Goal: Task Accomplishment & Management: Complete application form

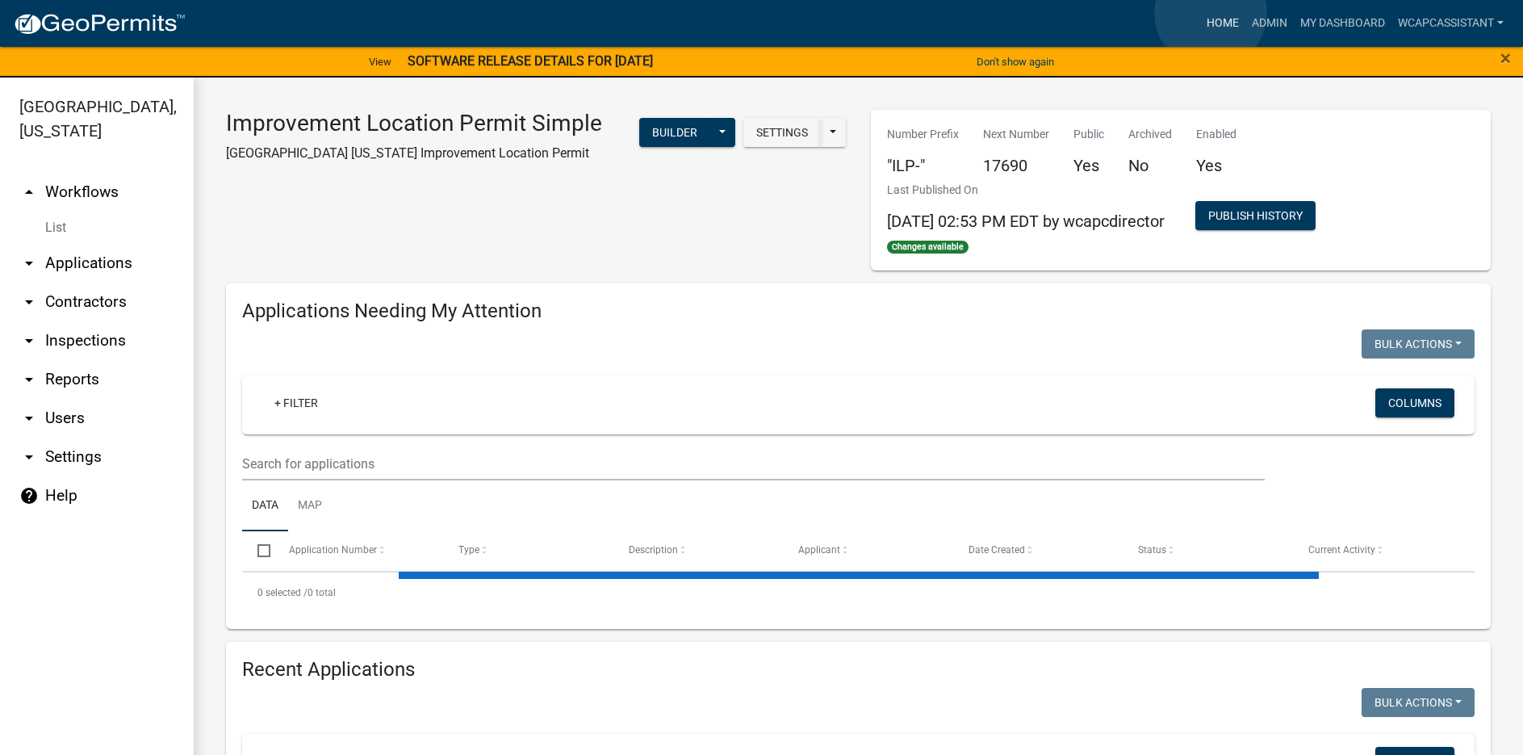
click at [1211, 13] on link "Home" at bounding box center [1222, 23] width 45 height 31
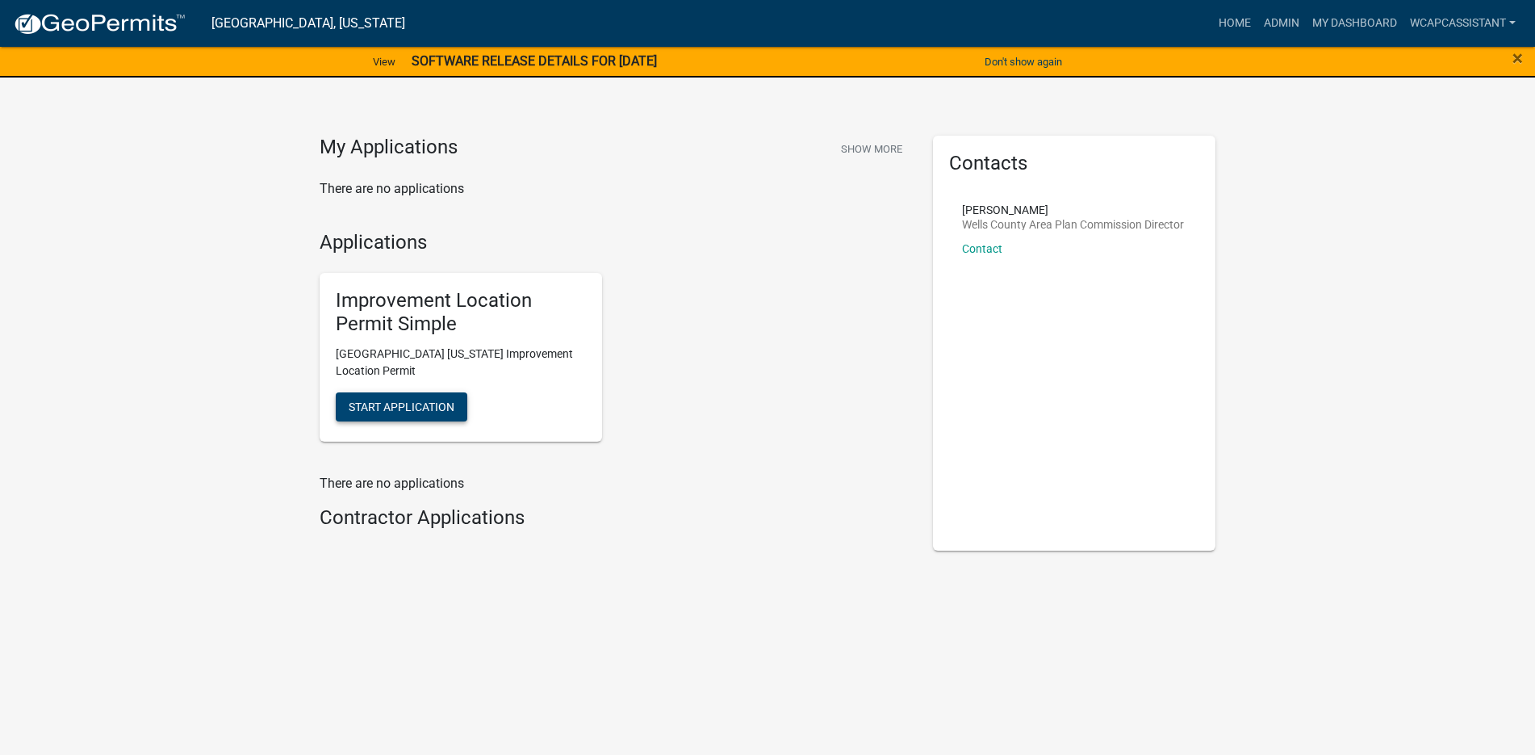
click at [371, 400] on span "Start Application" at bounding box center [402, 406] width 106 height 13
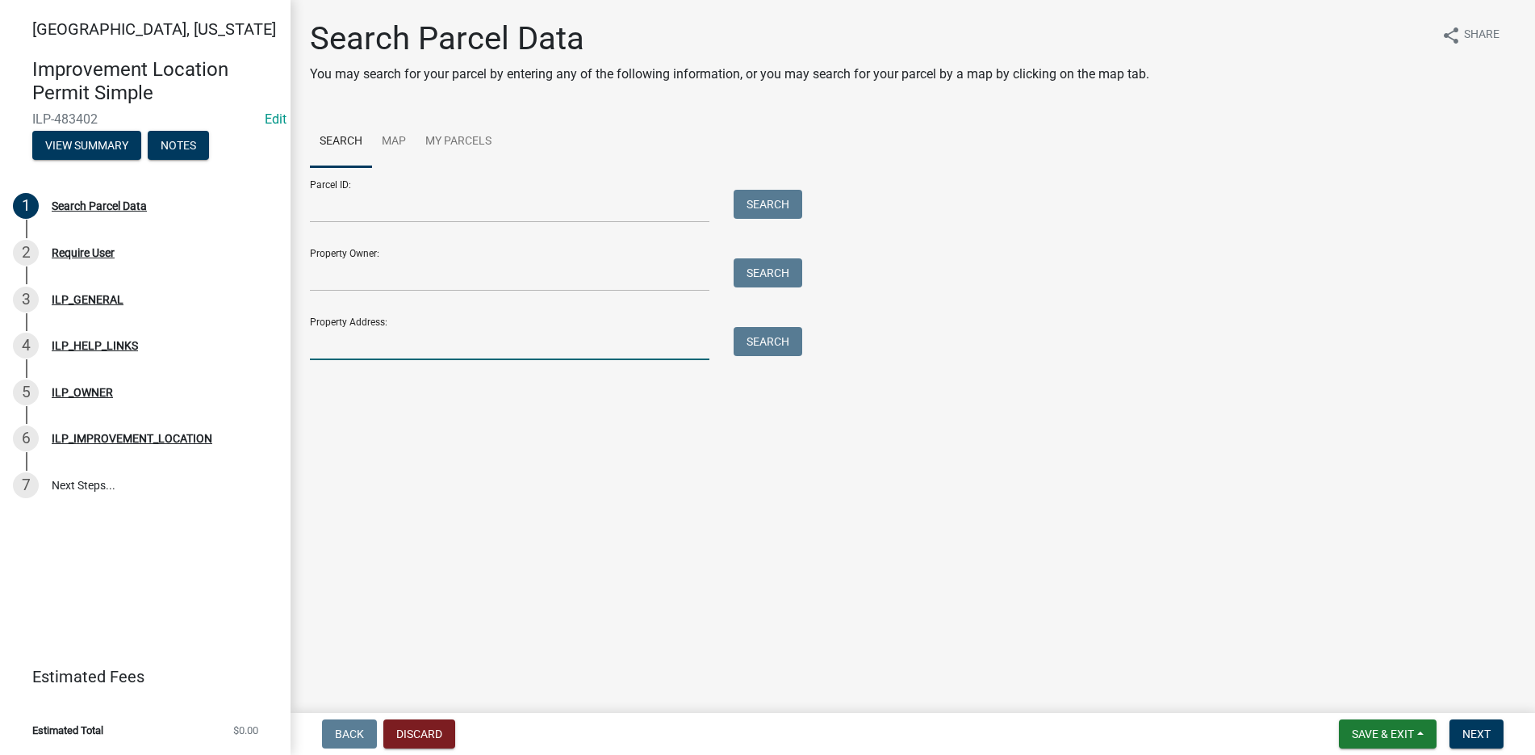
click at [337, 353] on input "Property Address:" at bounding box center [510, 343] width 400 height 33
type input "1177"
click at [767, 336] on button "Search" at bounding box center [768, 341] width 69 height 29
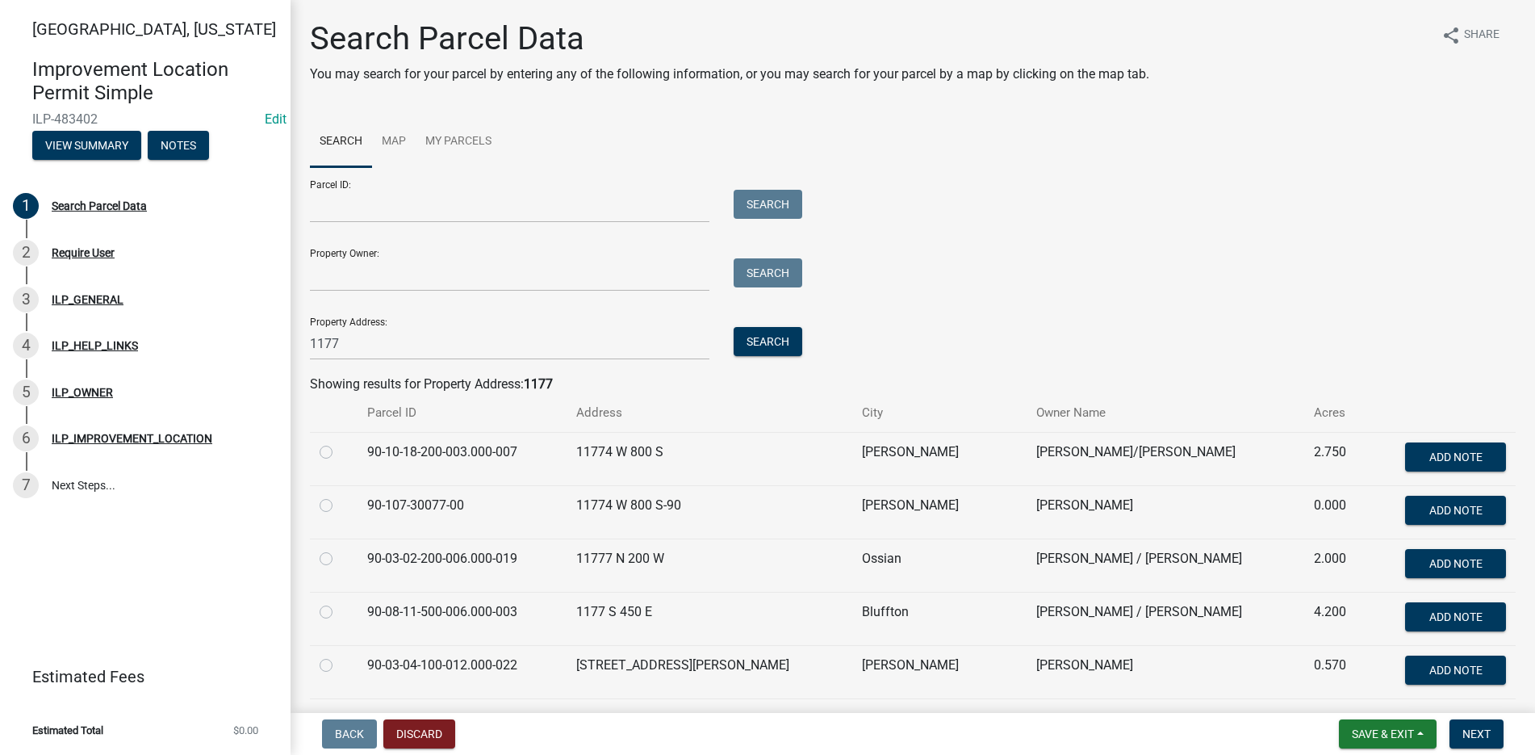
click at [339, 602] on label at bounding box center [339, 602] width 0 height 0
click at [339, 613] on input "radio" at bounding box center [344, 607] width 10 height 10
radio input "true"
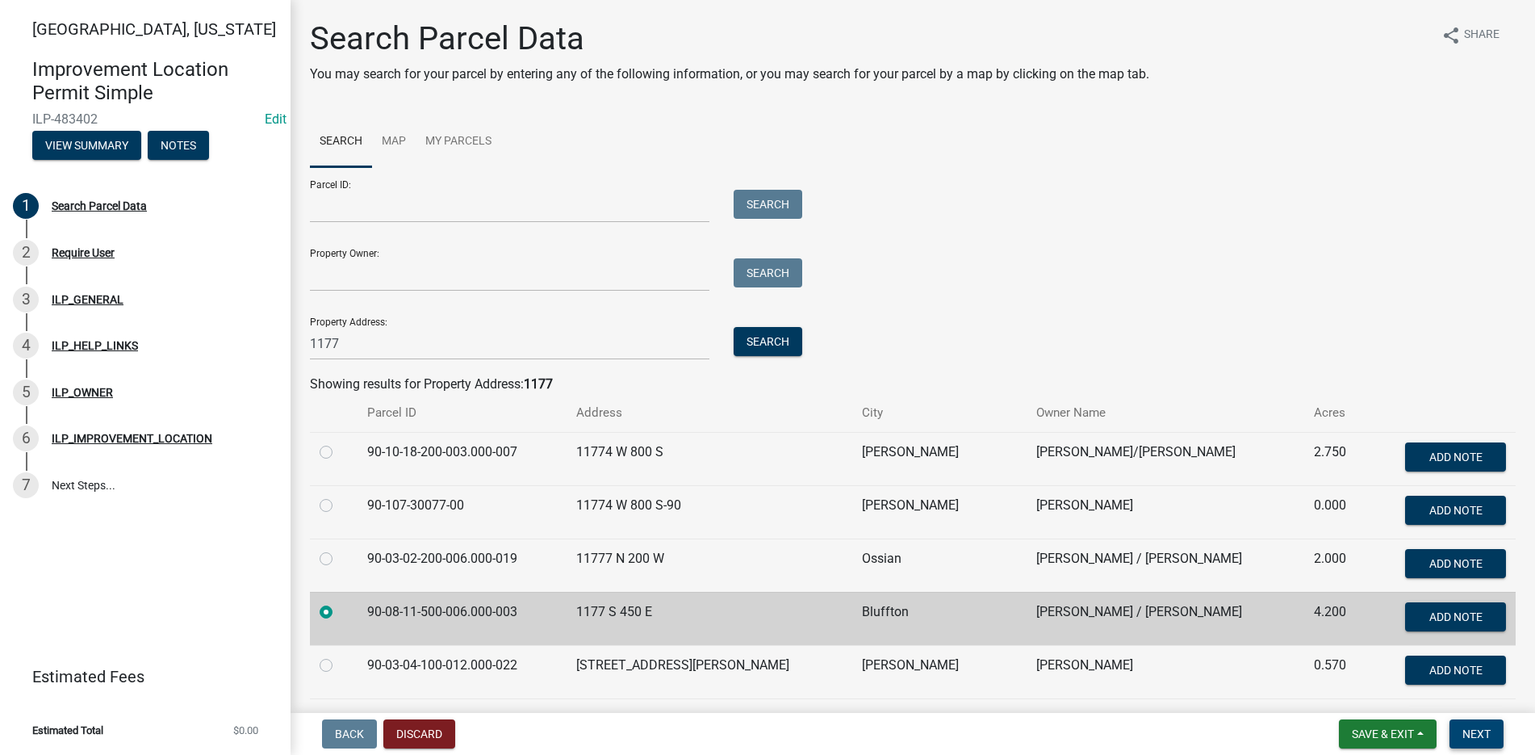
click at [1478, 728] on span "Next" at bounding box center [1477, 733] width 28 height 13
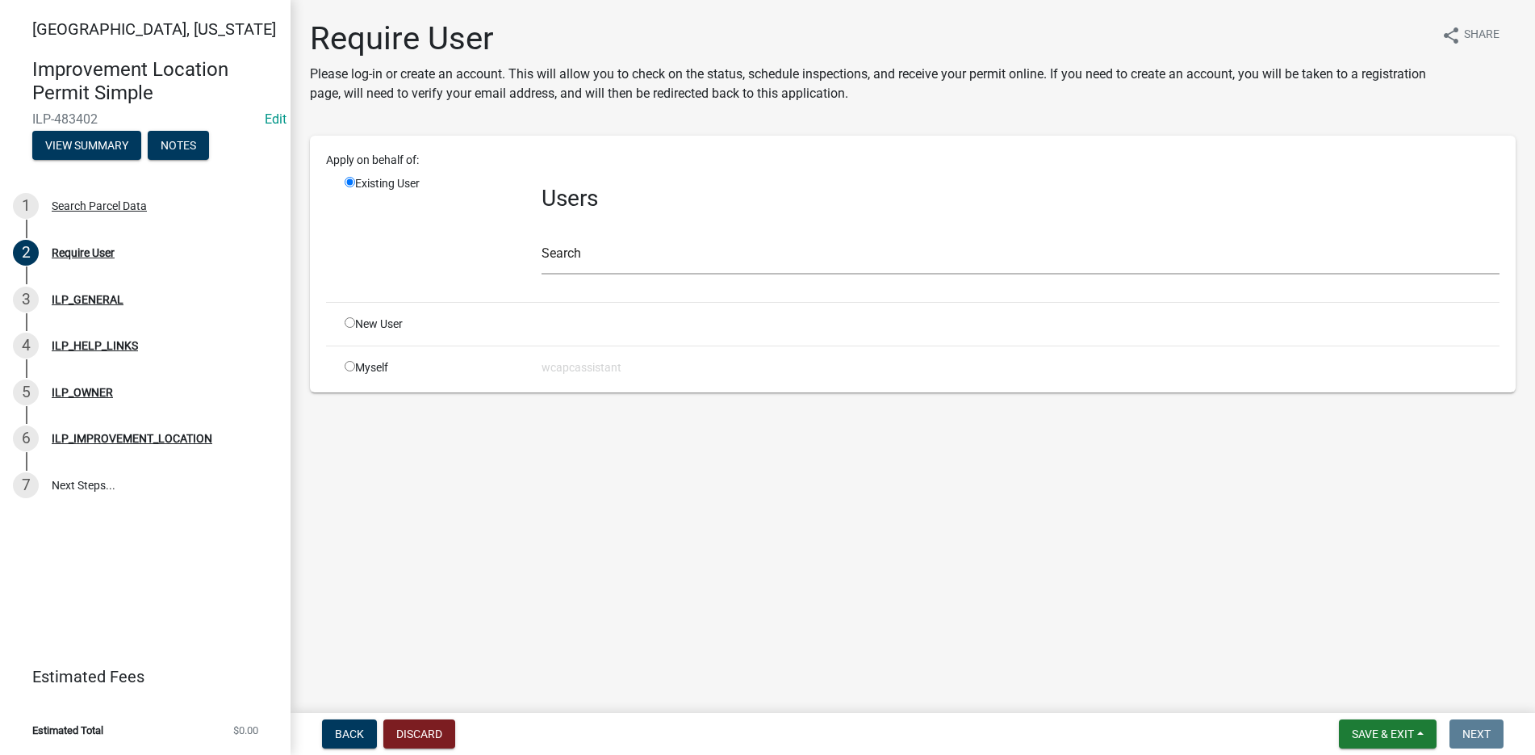
click at [350, 319] on input "radio" at bounding box center [350, 322] width 10 height 10
radio input "true"
radio input "false"
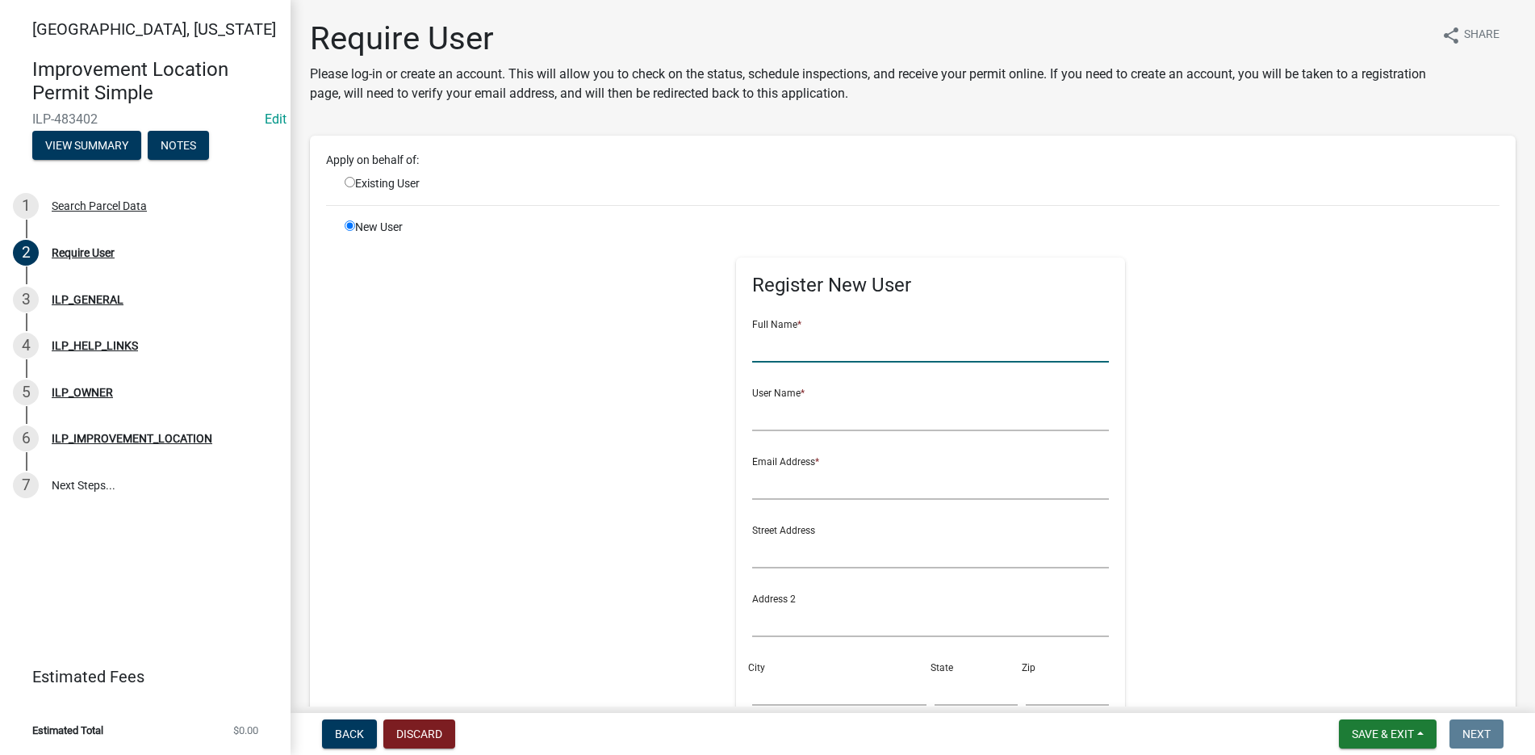
click at [773, 354] on input "text" at bounding box center [931, 345] width 358 height 33
type input "[PERSON_NAME]"
click at [753, 426] on input "text" at bounding box center [931, 414] width 358 height 33
type input "[PERSON_NAME]"
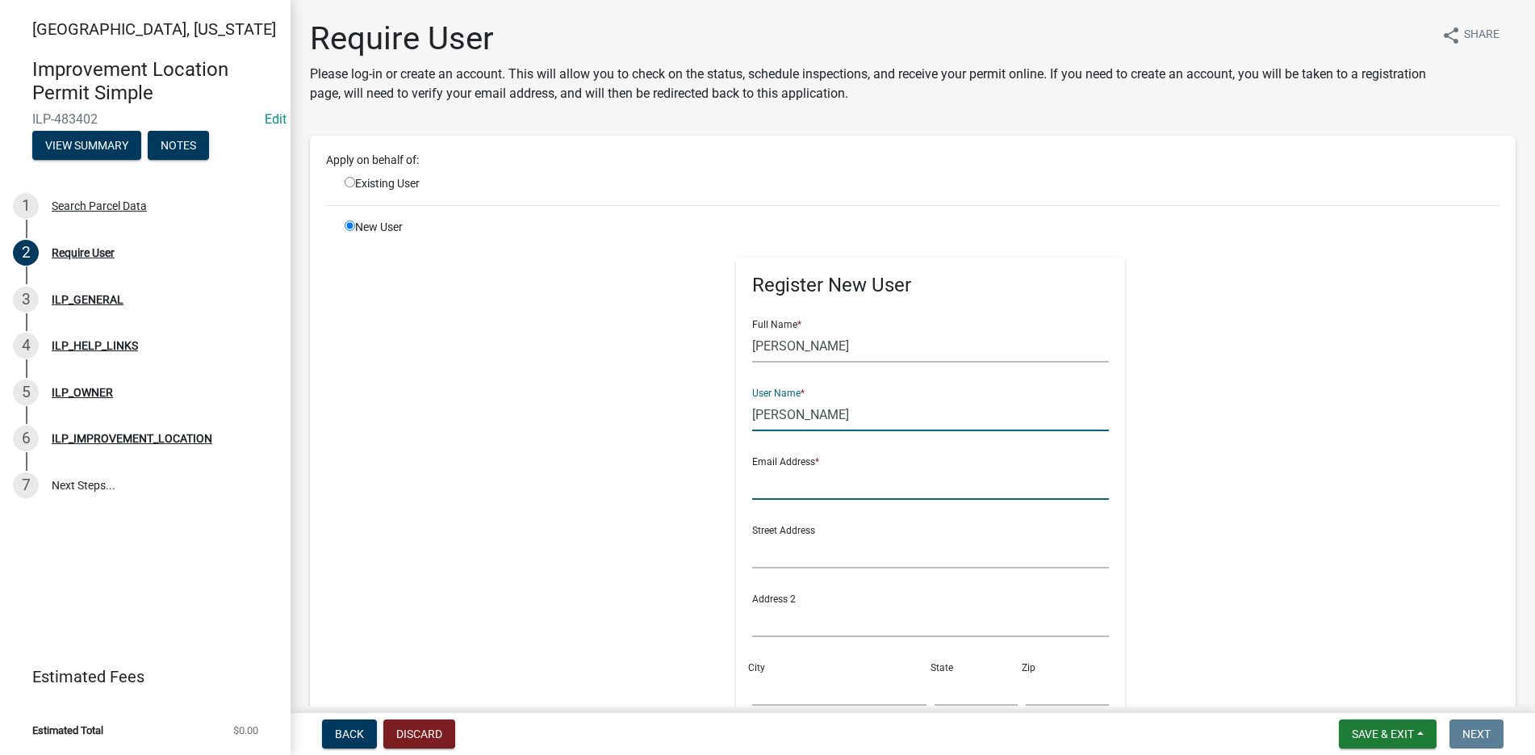
click at [764, 491] on input "text" at bounding box center [931, 483] width 358 height 33
type input "[EMAIL_ADDRESS][DOMAIN_NAME]"
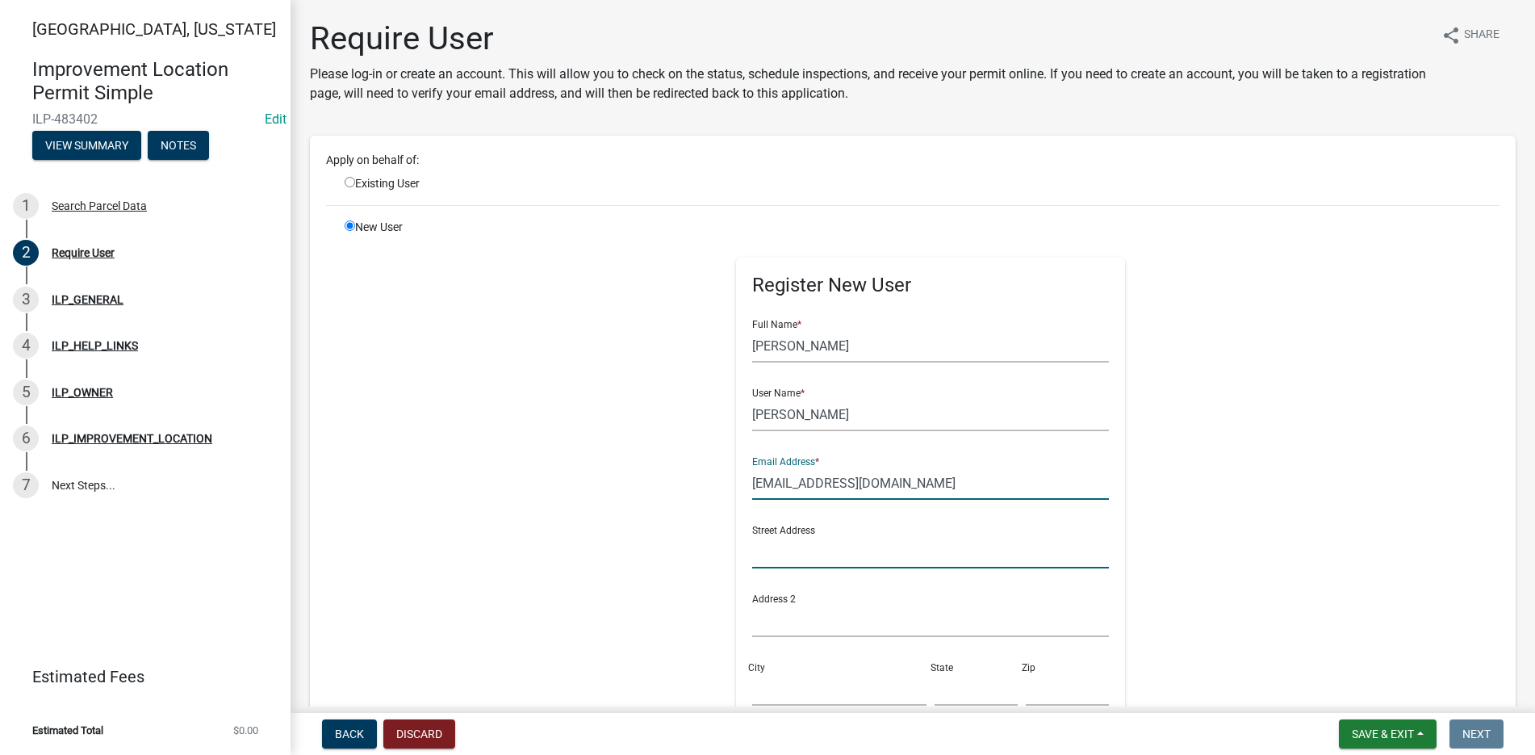
click at [760, 560] on input "text" at bounding box center [931, 551] width 358 height 33
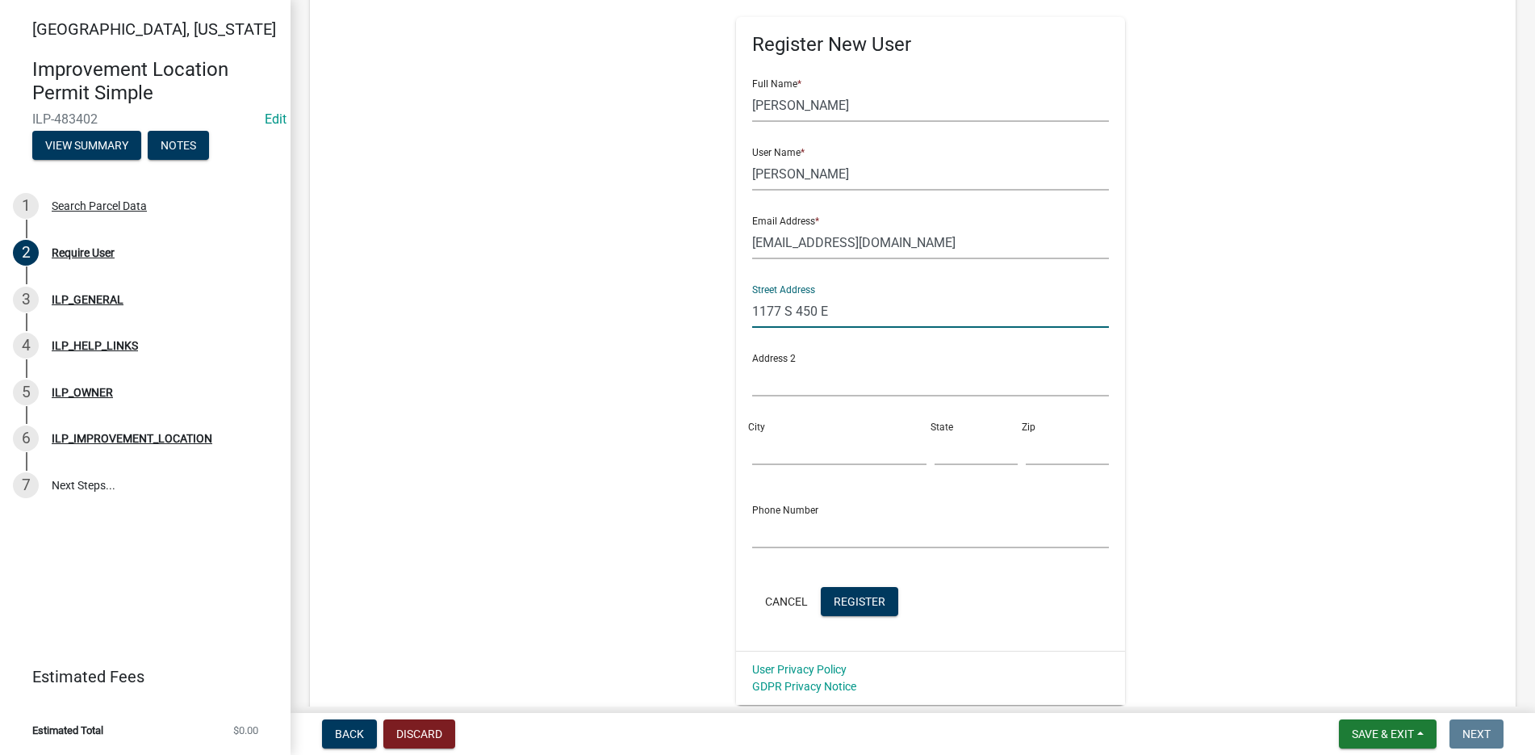
scroll to position [242, 0]
type input "1177 S 450 E"
click at [773, 450] on input "City" at bounding box center [839, 446] width 174 height 33
type input "Bluffton"
click at [958, 455] on input "text" at bounding box center [976, 446] width 83 height 33
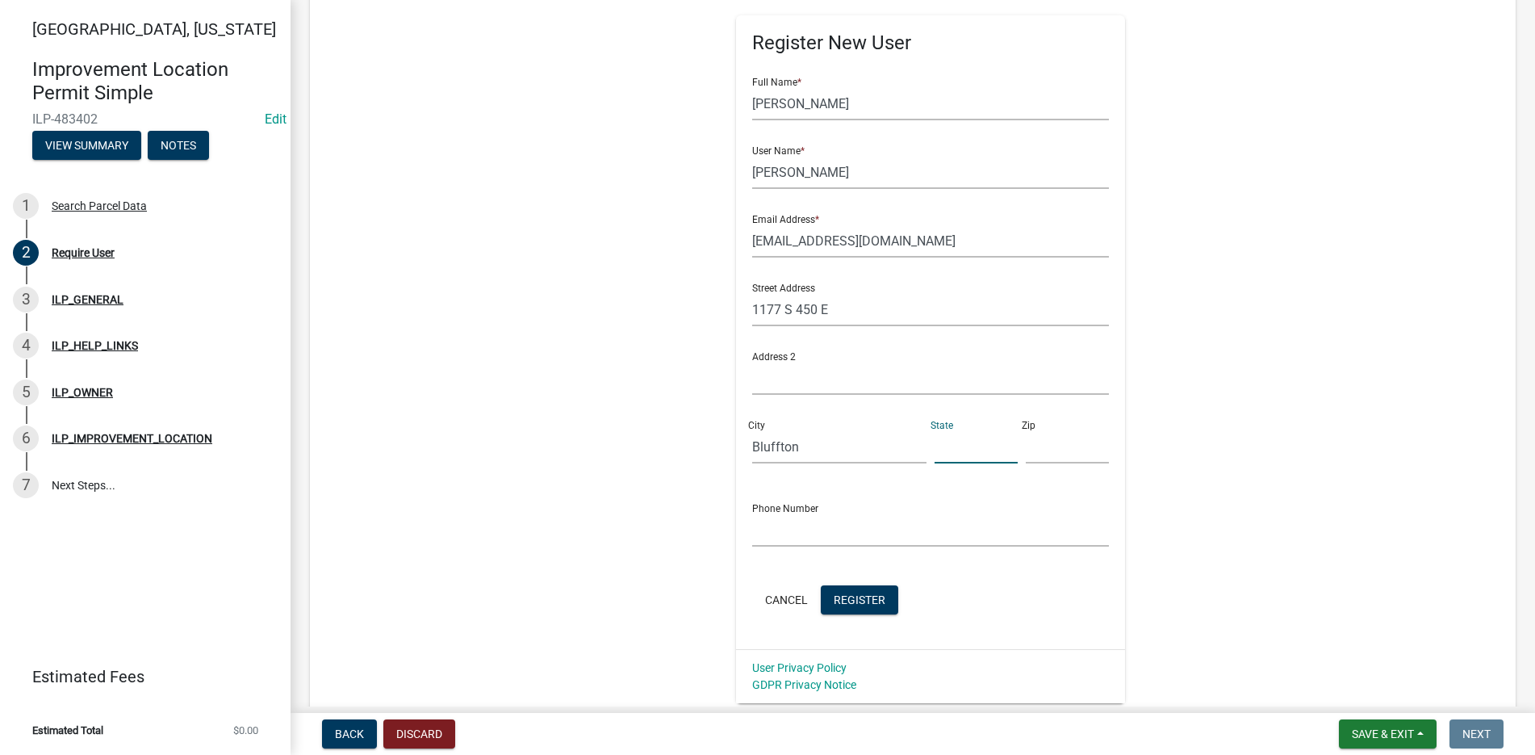
type input "IN"
click at [1032, 447] on input "text" at bounding box center [1067, 446] width 83 height 33
type input "46714"
click at [762, 538] on input "text" at bounding box center [931, 529] width 358 height 33
type input "[PHONE_NUMBER]"
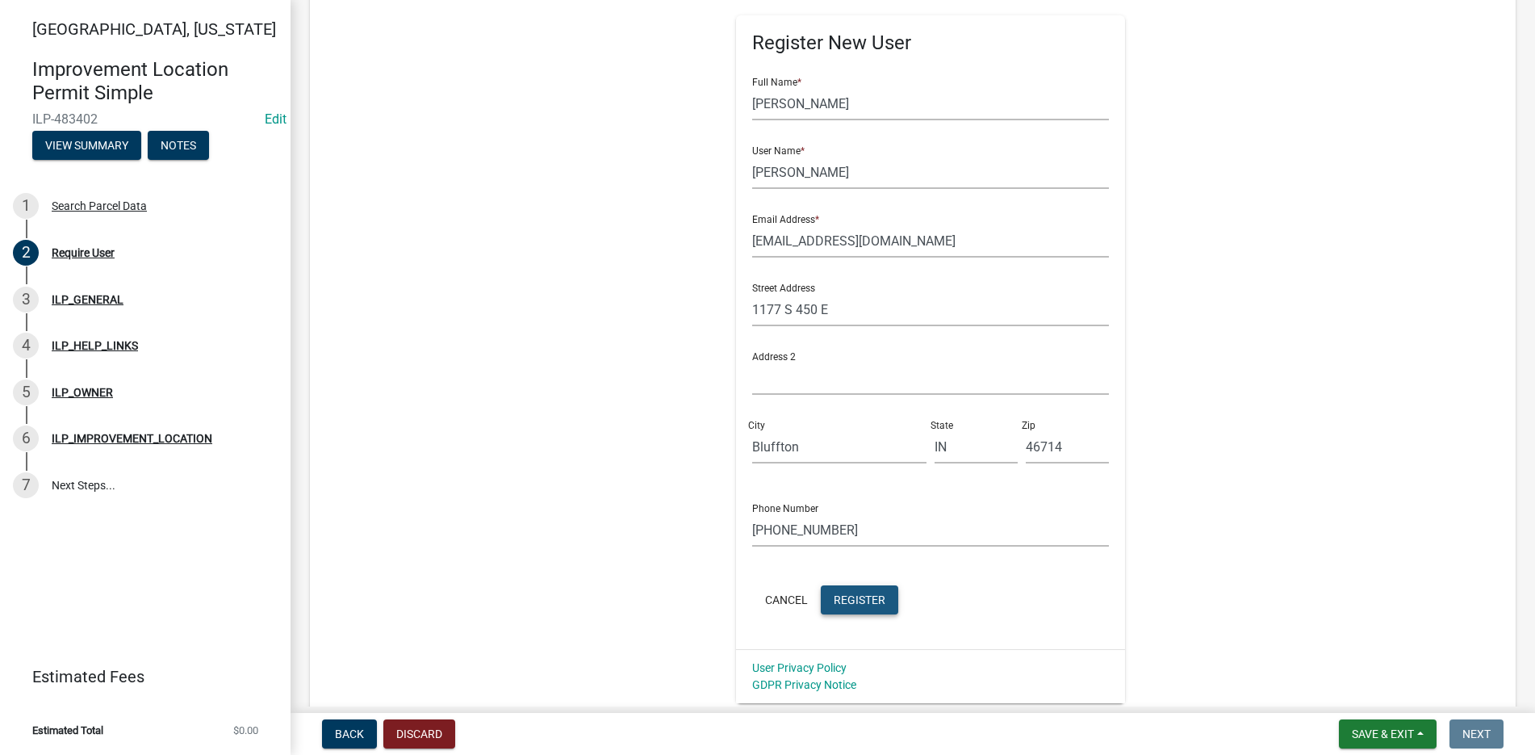
click at [834, 593] on span "Register" at bounding box center [860, 599] width 52 height 13
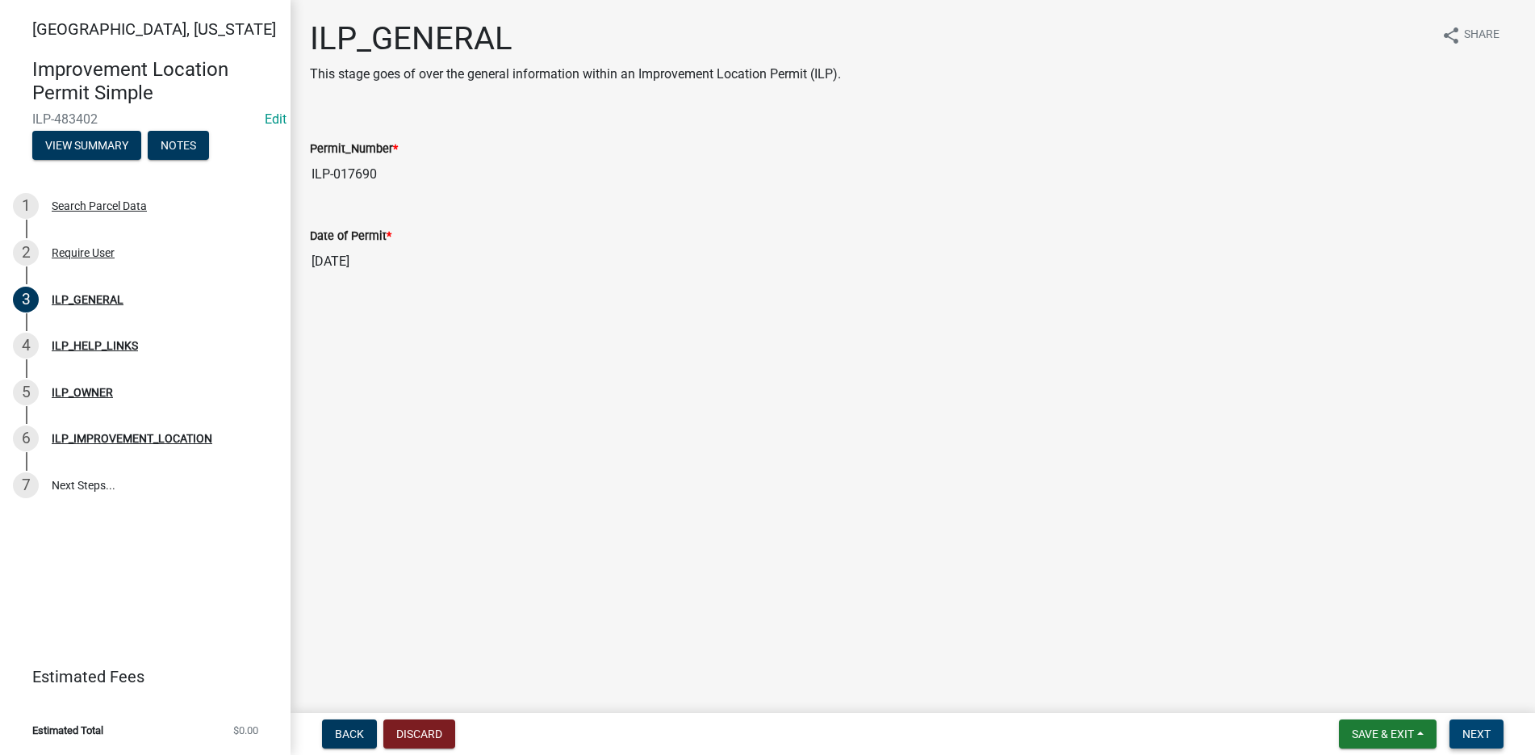
click at [1490, 727] on span "Next" at bounding box center [1477, 733] width 28 height 13
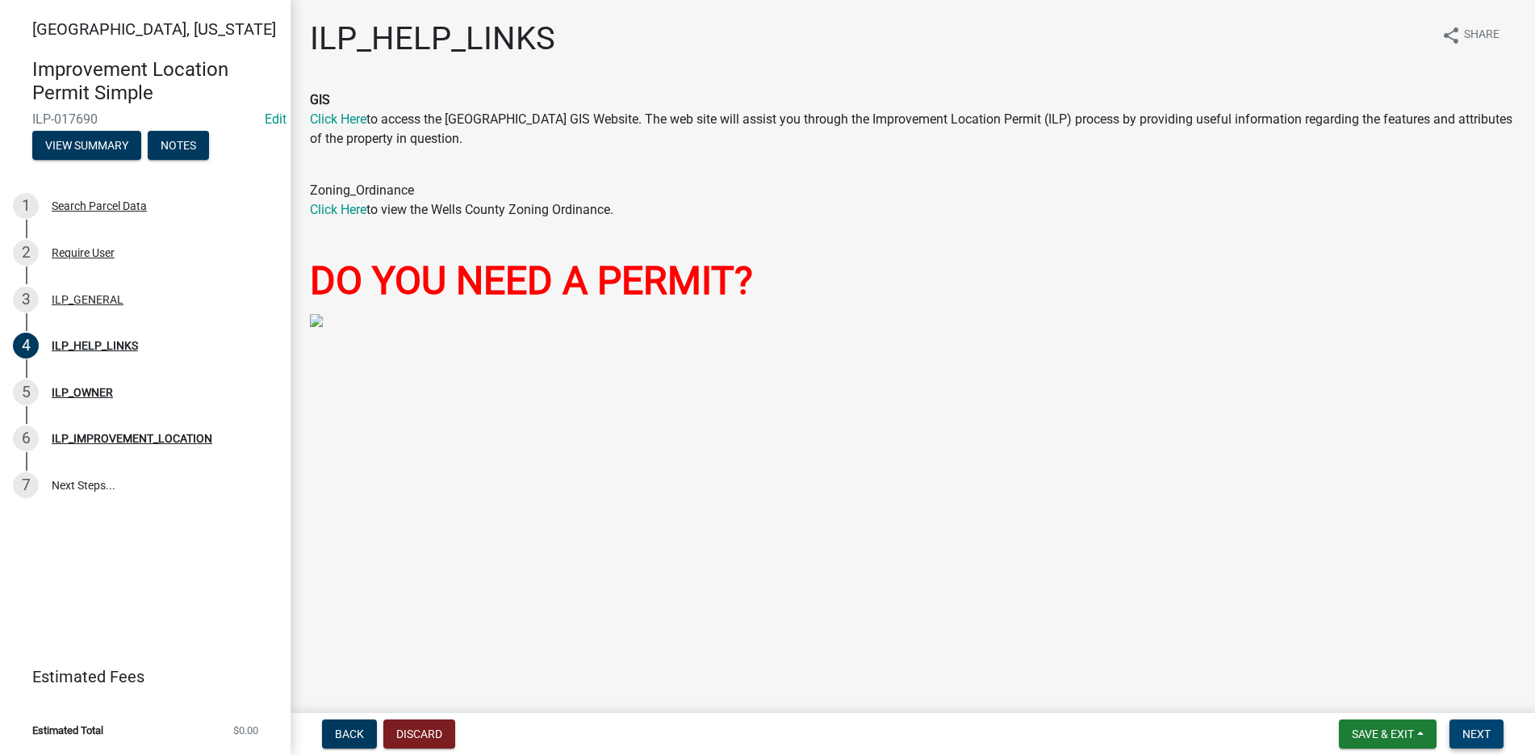
click at [1481, 724] on button "Next" at bounding box center [1477, 733] width 54 height 29
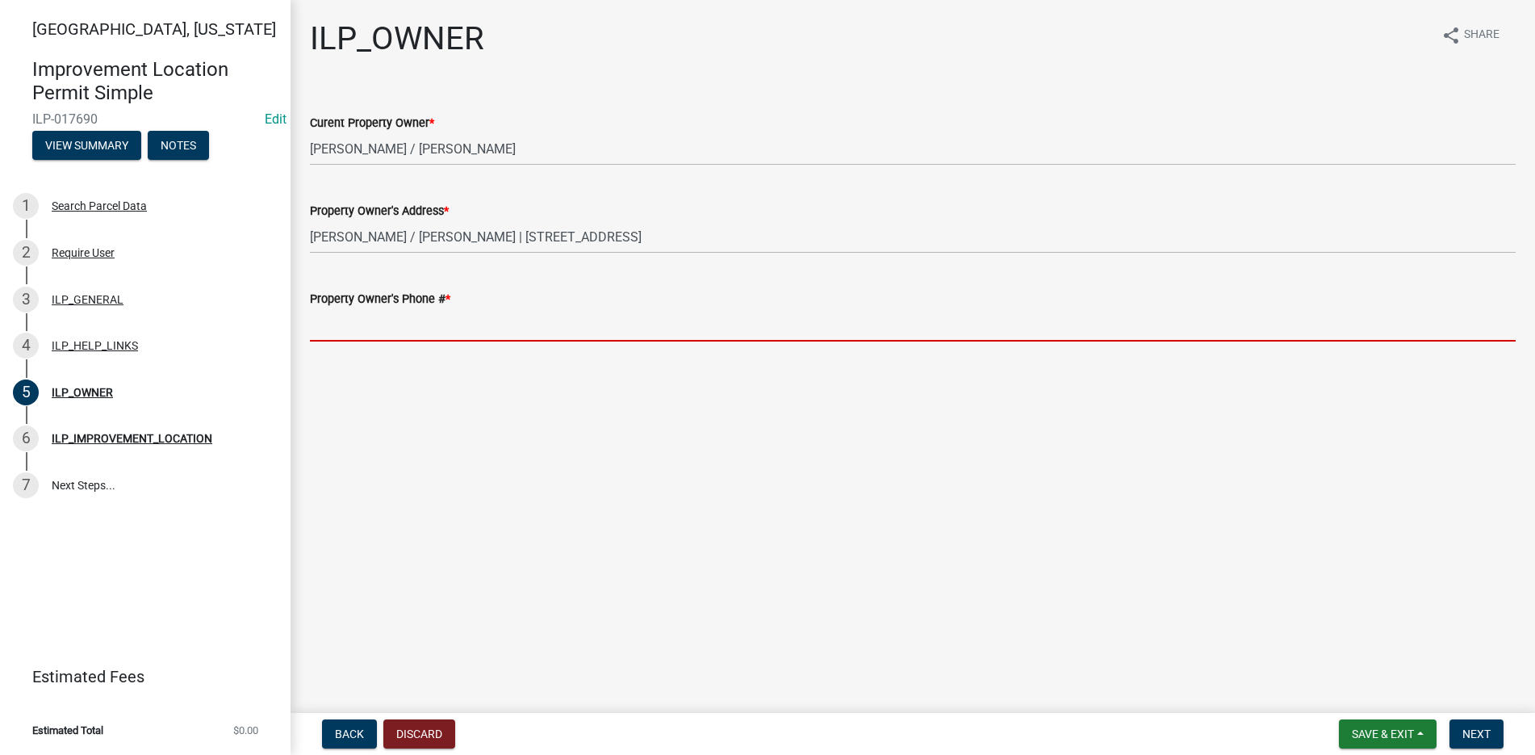
click at [326, 336] on input "Property Owner's Phone # *" at bounding box center [913, 324] width 1206 height 33
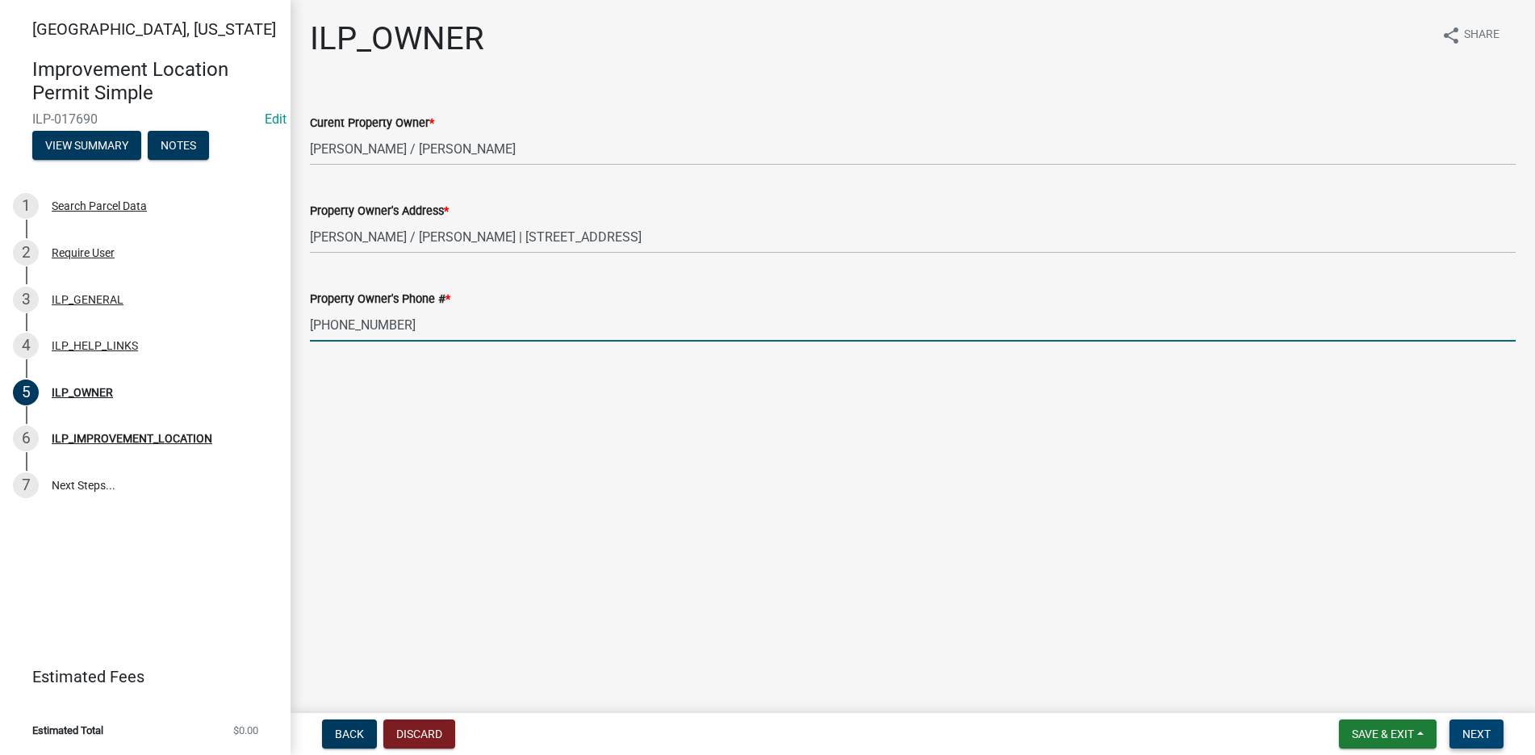
type input "[PHONE_NUMBER]"
click at [1476, 736] on span "Next" at bounding box center [1477, 733] width 28 height 13
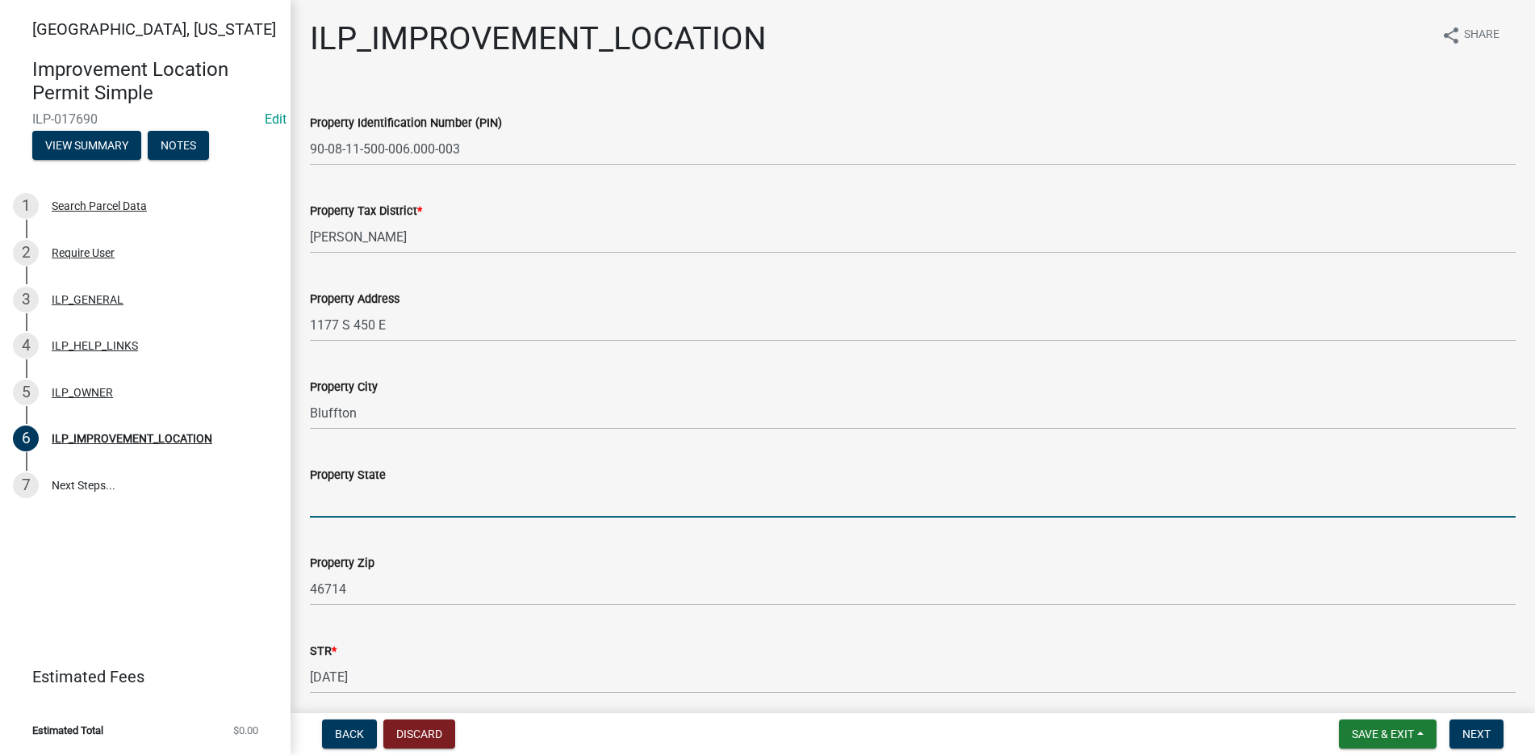
click at [337, 488] on input "Property State" at bounding box center [913, 500] width 1206 height 33
type input "[US_STATE]"
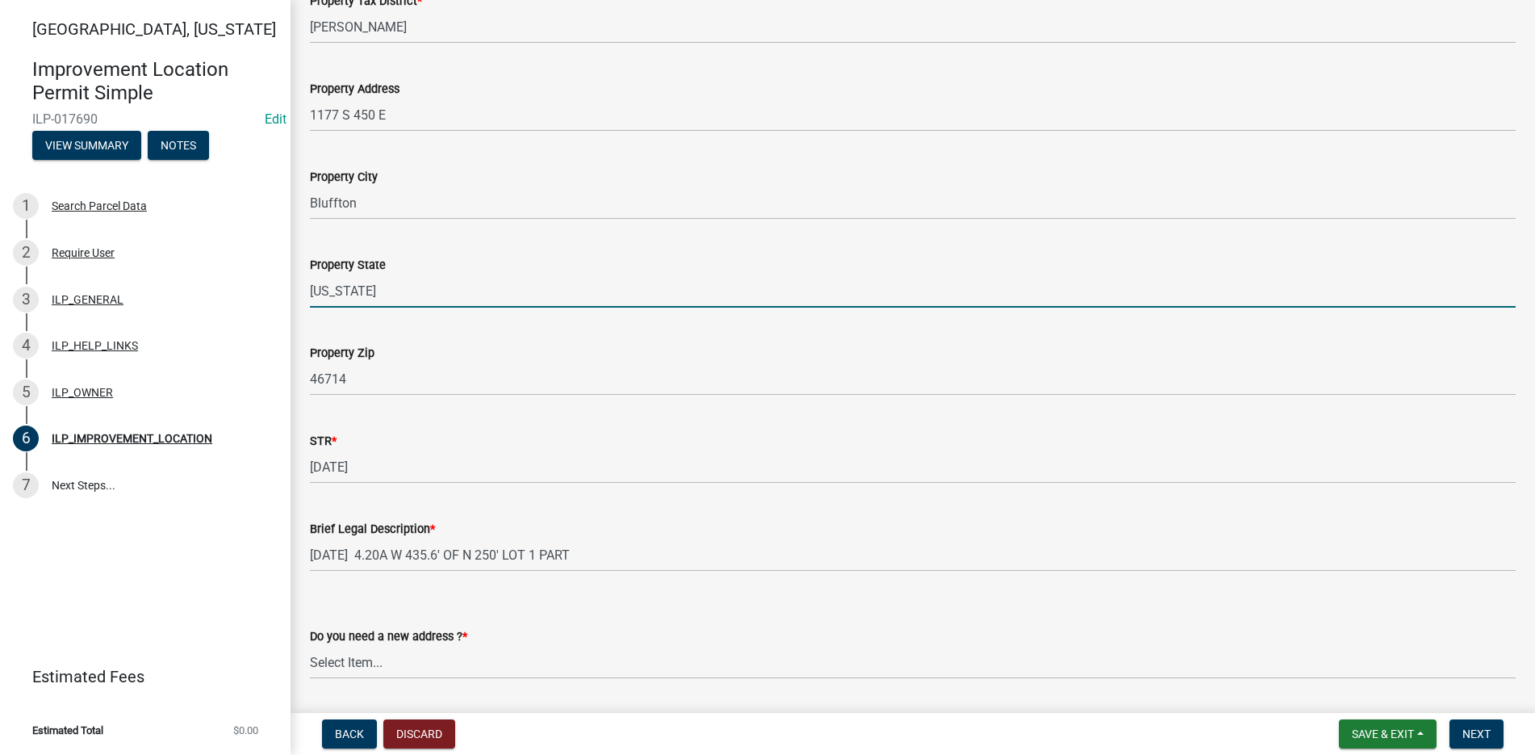
scroll to position [260, 0]
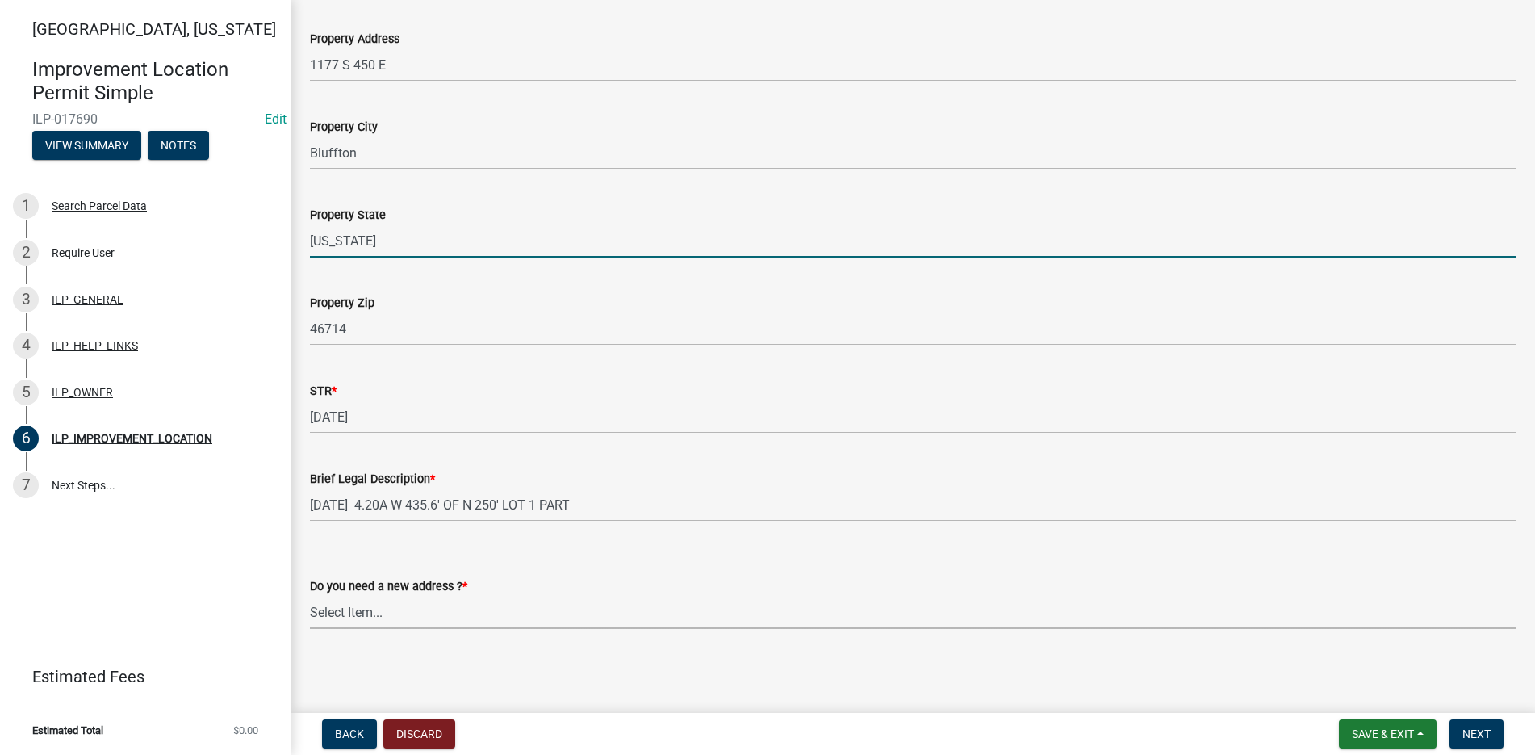
click at [350, 603] on select "Select Item... YES NO" at bounding box center [913, 612] width 1206 height 33
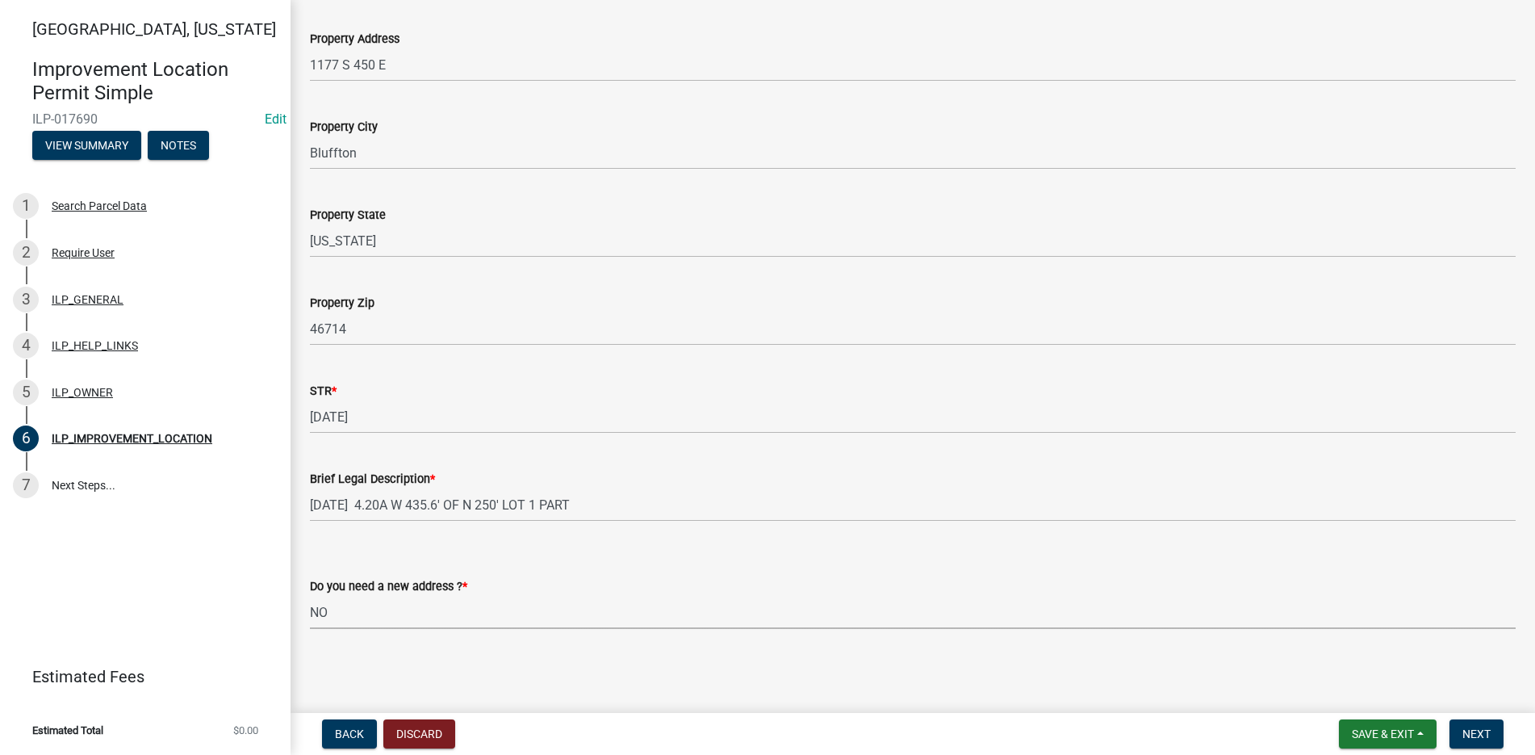
click at [310, 596] on select "Select Item... YES NO" at bounding box center [913, 612] width 1206 height 33
select select "03ef64e6-f0ff-43c9-aded-972c487e3507"
click at [1473, 728] on span "Next" at bounding box center [1477, 733] width 28 height 13
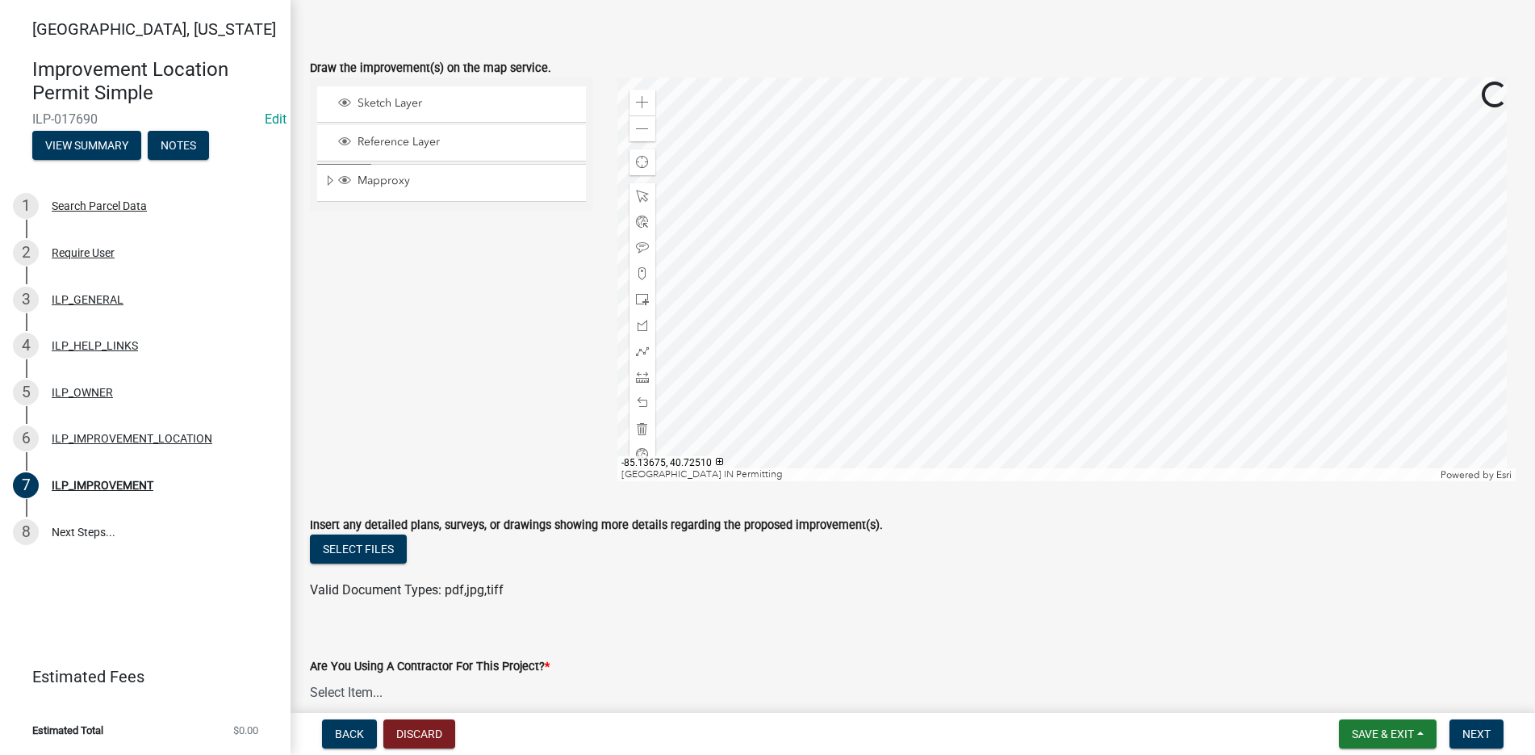
scroll to position [81, 0]
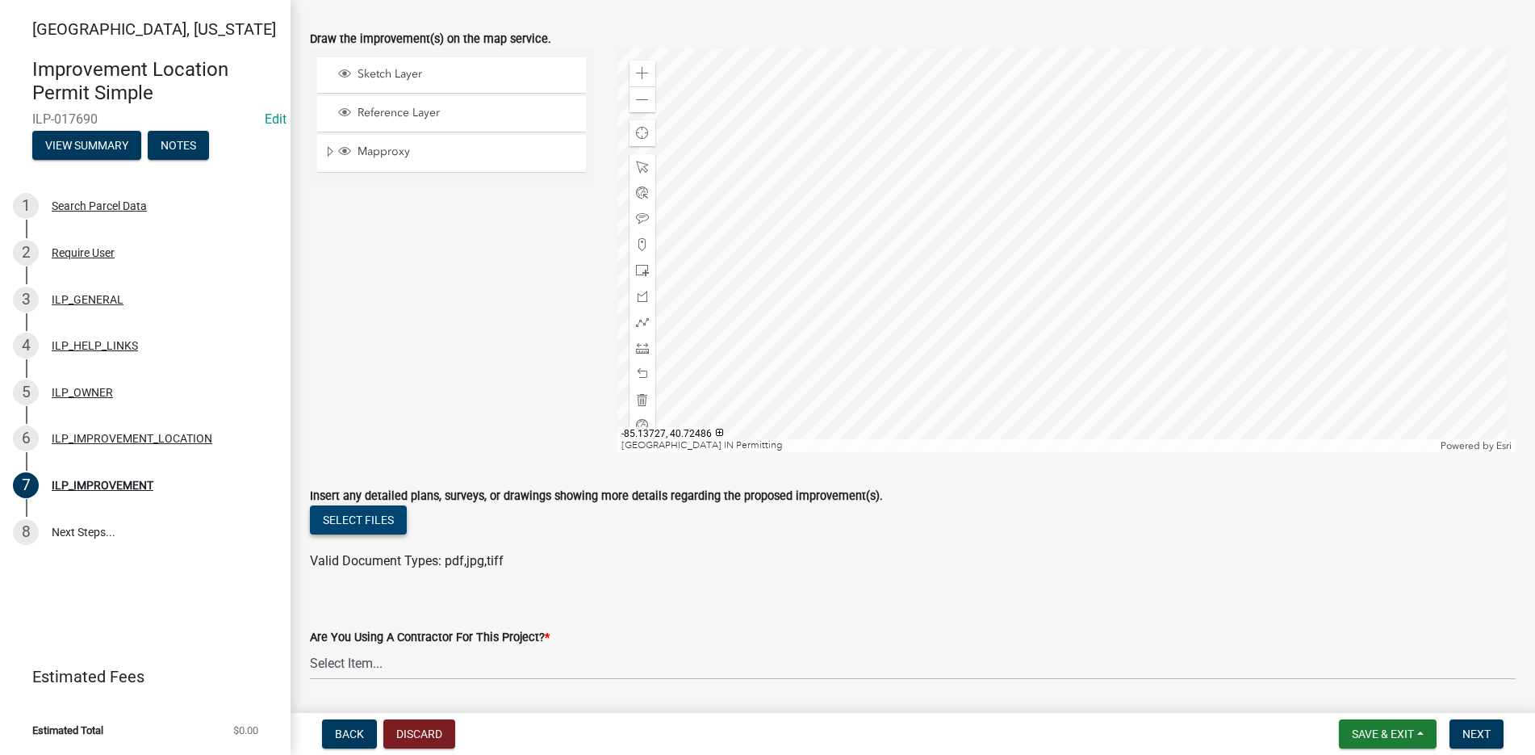
click at [384, 512] on button "Select files" at bounding box center [358, 519] width 97 height 29
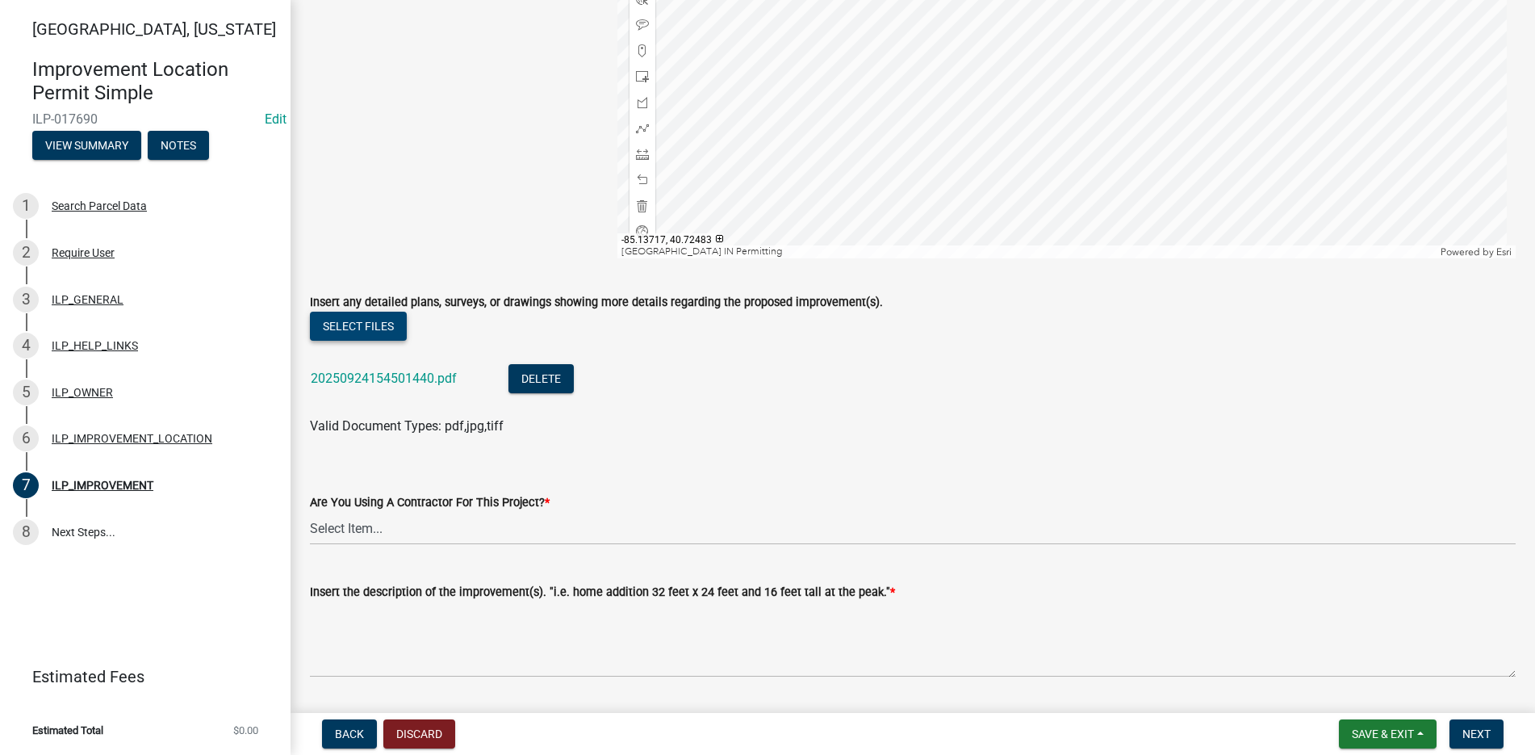
scroll to position [404, 0]
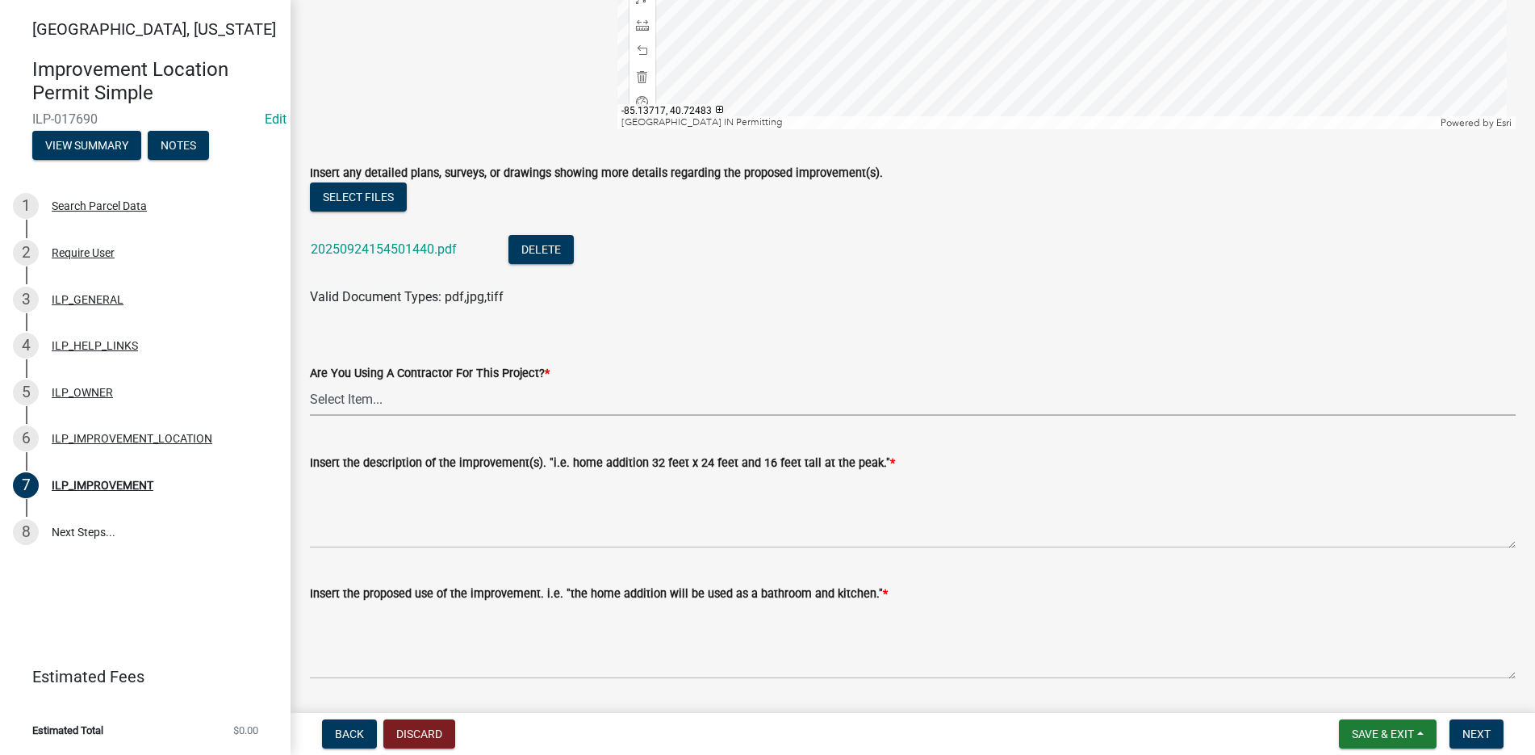
click at [350, 395] on select "Select Item... YES NO" at bounding box center [913, 399] width 1206 height 33
click at [310, 383] on select "Select Item... YES NO" at bounding box center [913, 399] width 1206 height 33
select select "d0c397cf-92c1-4d75-b08b-a5d0ada822ad"
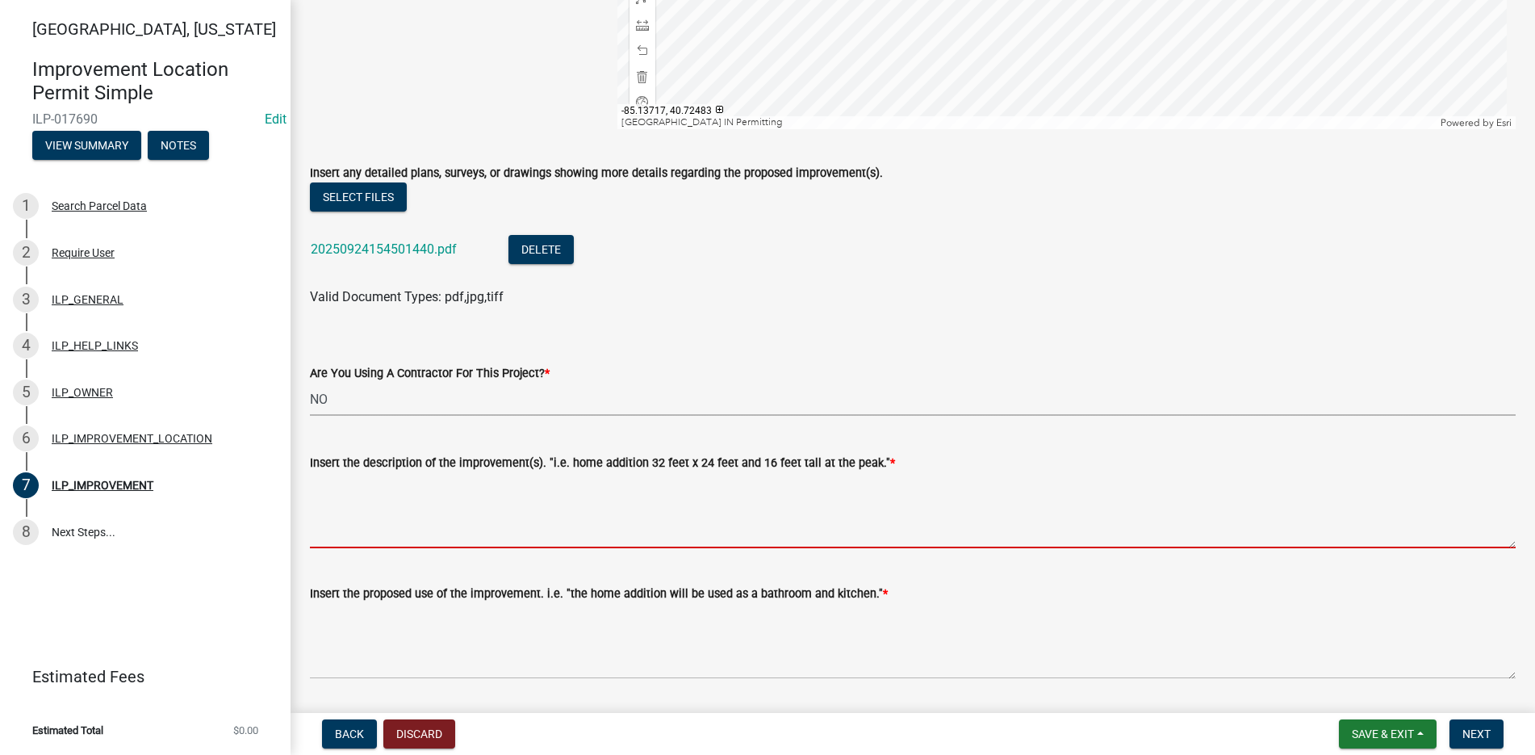
click at [325, 485] on textarea "Insert the description of the improvement(s). "i.e. home addition 32 feet x 24 …" at bounding box center [913, 510] width 1206 height 76
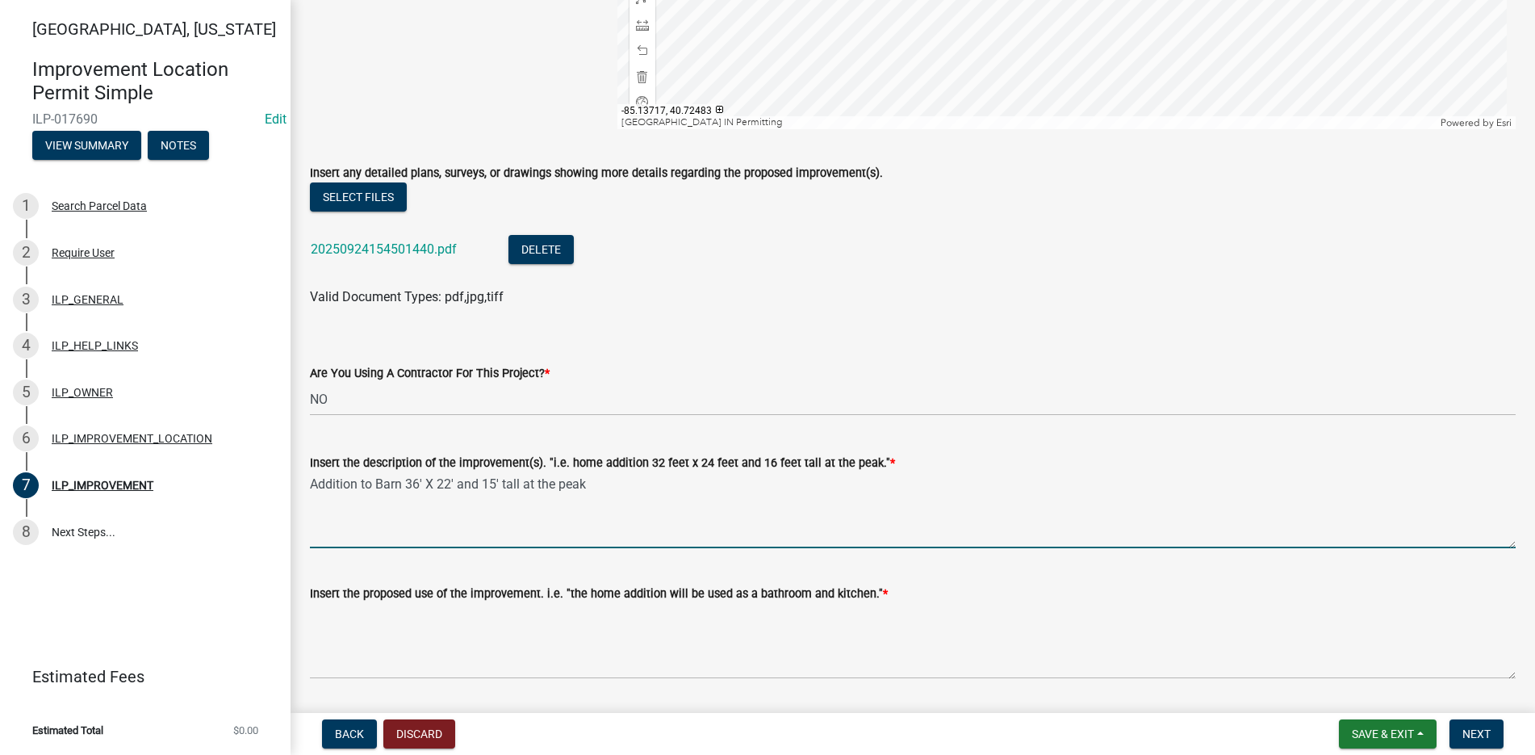
type textarea "Addition to Barn 36' X 22' and 15' tall at the peak"
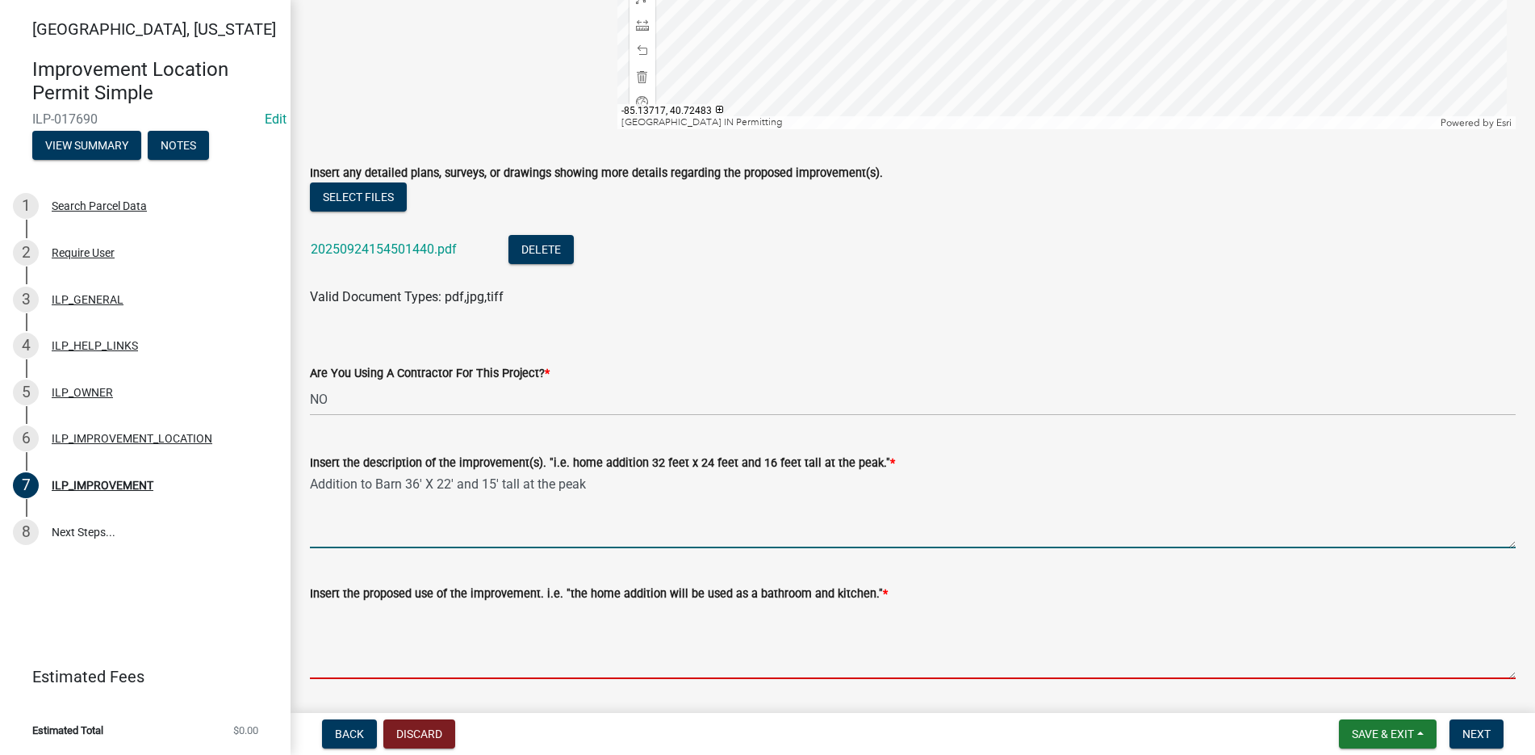
click at [331, 614] on textarea "Insert the proposed use of the improvement. i.e. "the home addition will be use…" at bounding box center [913, 641] width 1206 height 76
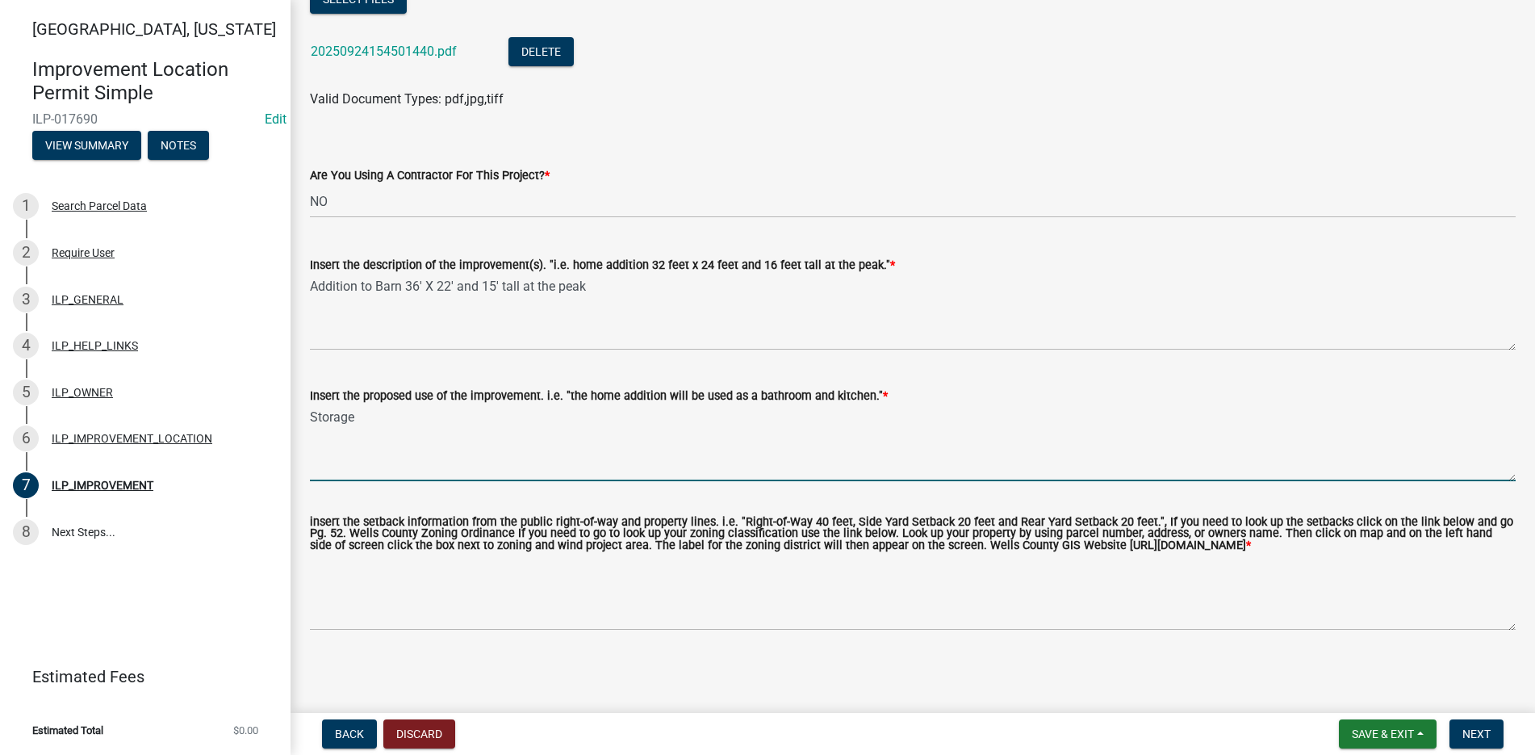
scroll to position [614, 0]
type textarea "Storage"
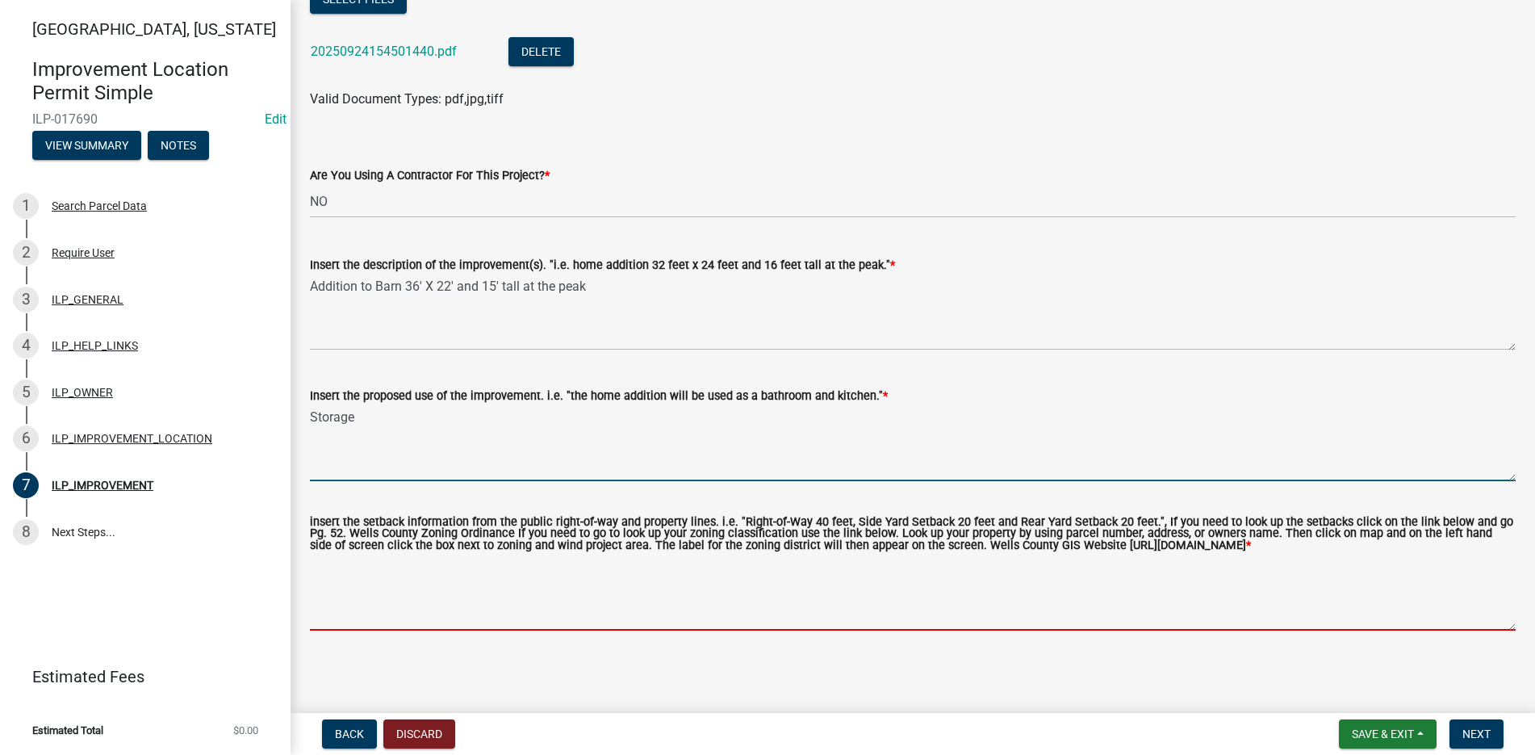
click at [331, 569] on textarea "insert the setback information from the public right-of-way and property lines.…" at bounding box center [913, 593] width 1206 height 76
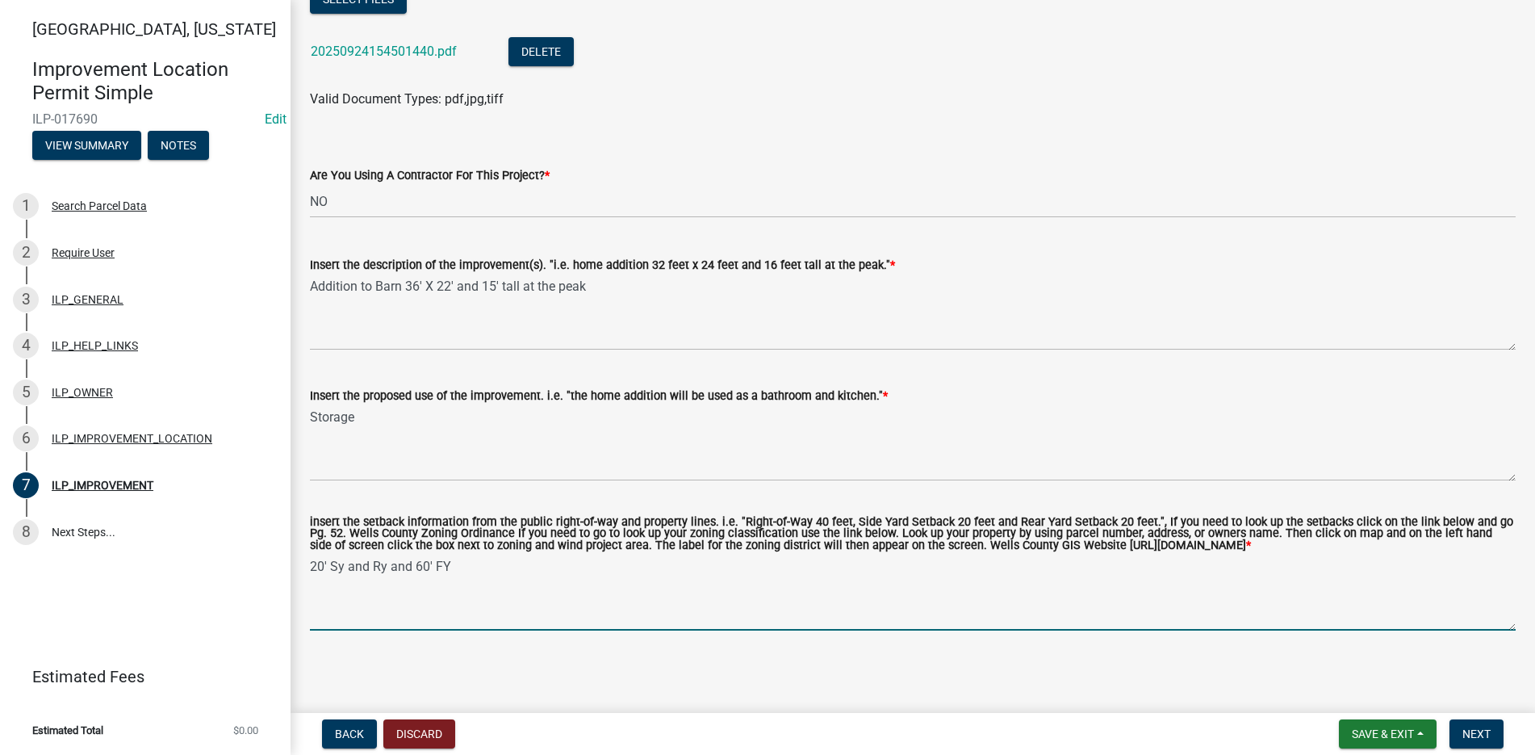
type textarea "20' Sy and Ry and 60' FY"
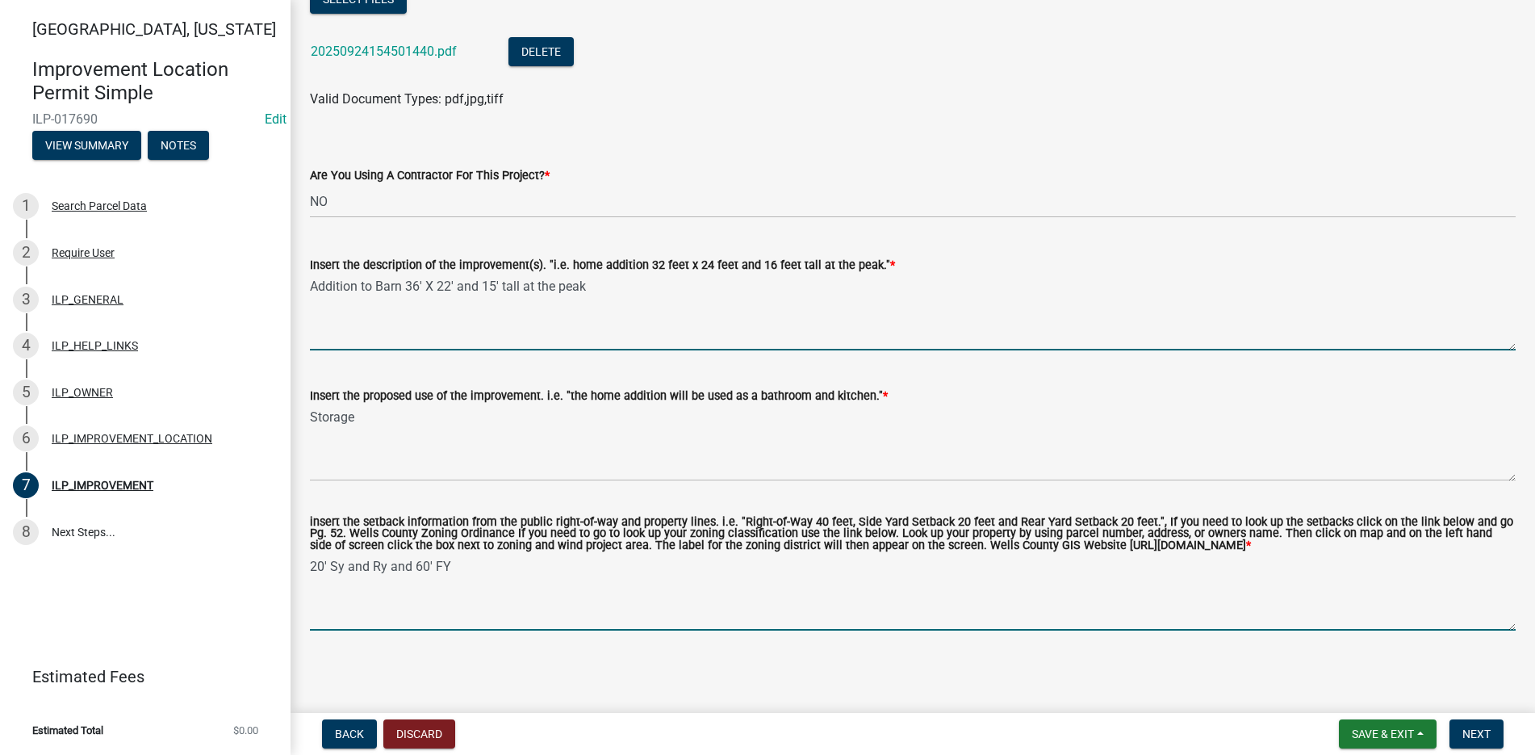
click at [496, 274] on textarea "Addition to Barn 36' X 22' and 15' tall at the peak" at bounding box center [913, 312] width 1206 height 76
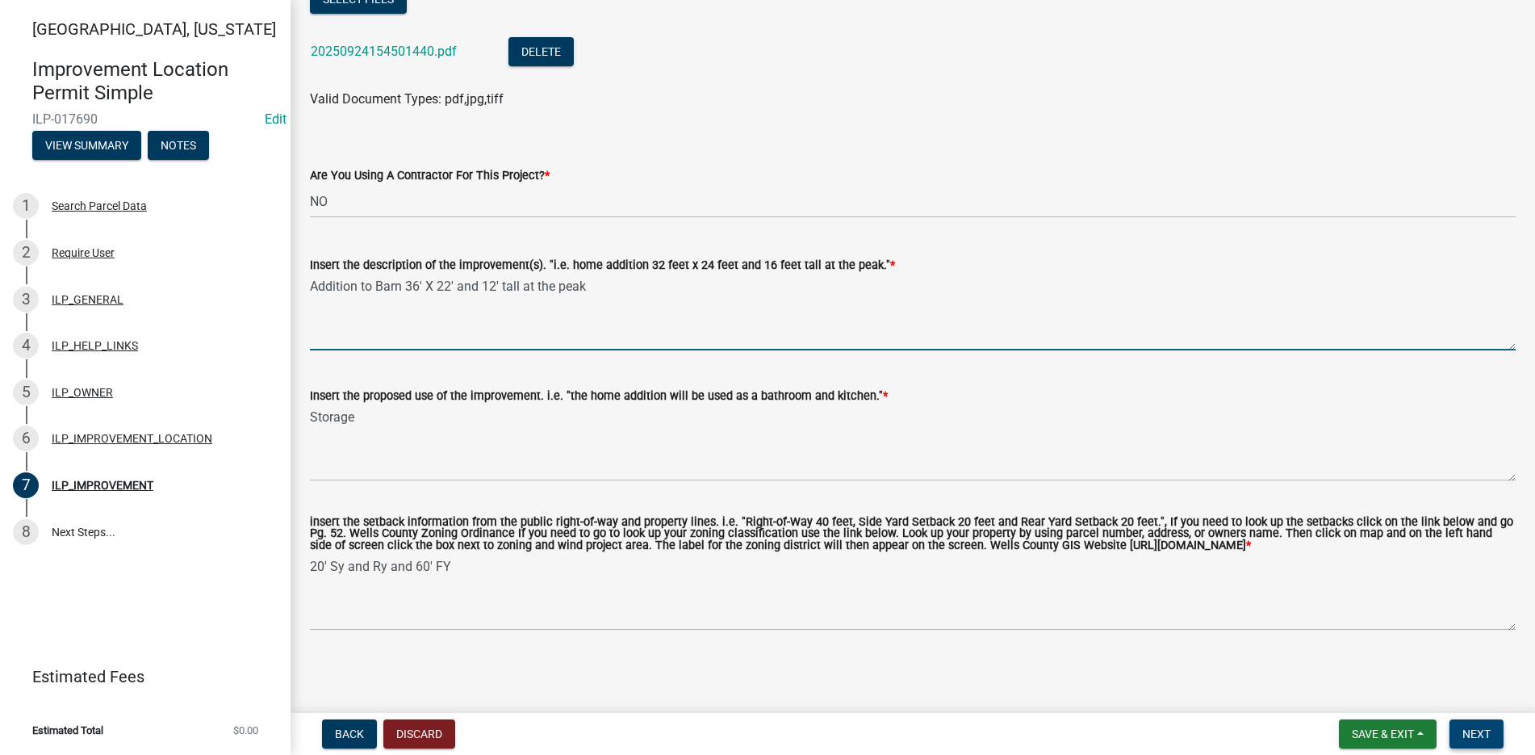
type textarea "Addition to Barn 36' X 22' and 12' tall at the peak"
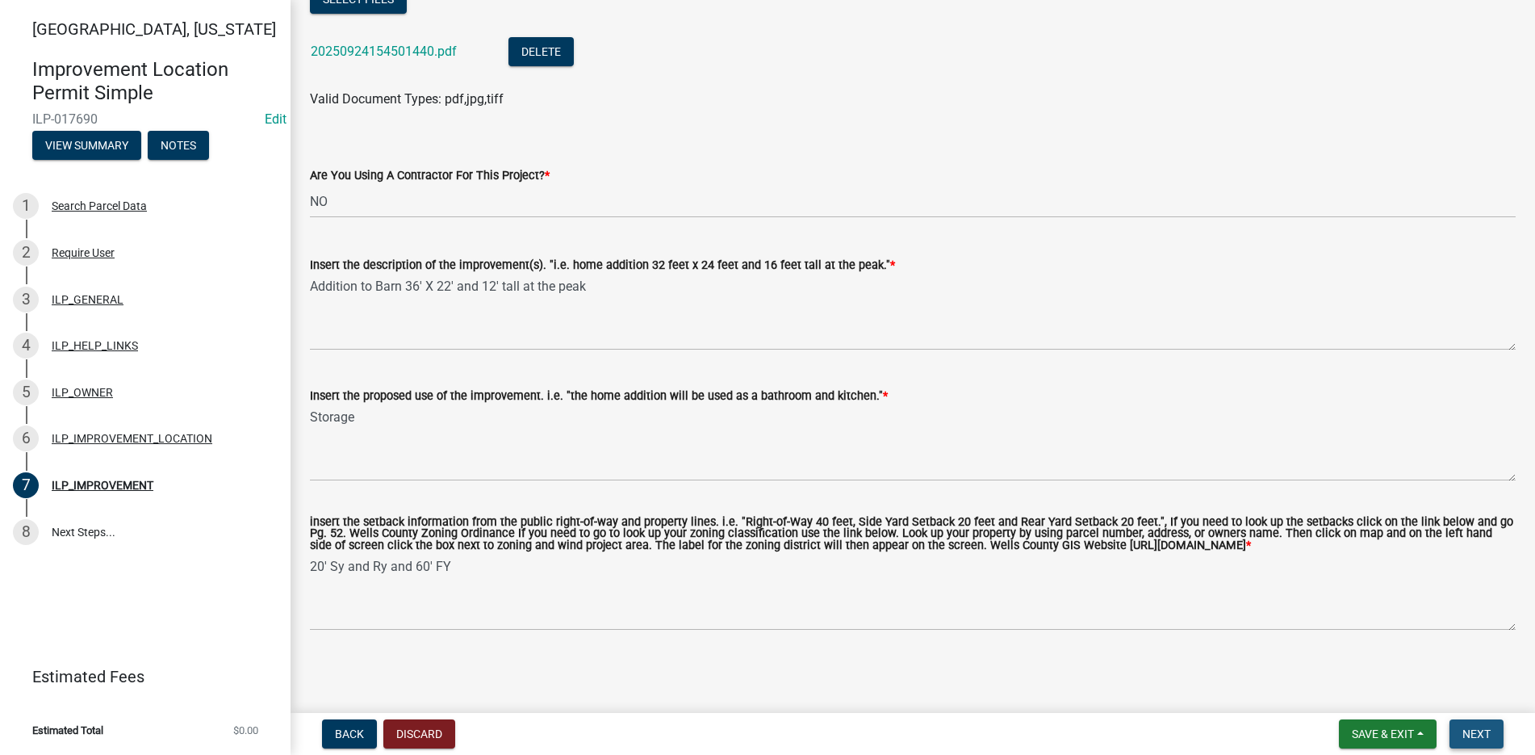
click at [1471, 728] on span "Next" at bounding box center [1477, 733] width 28 height 13
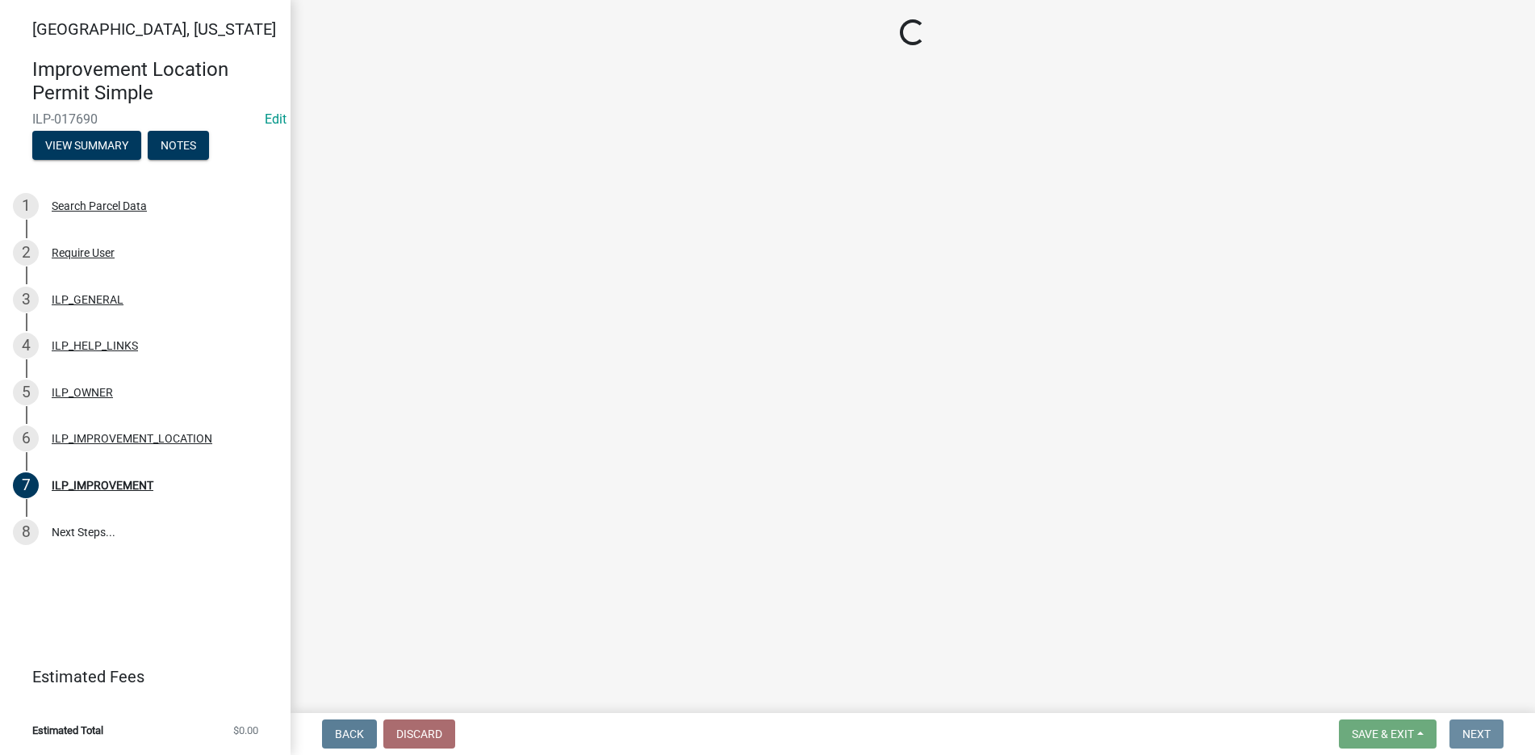
scroll to position [0, 0]
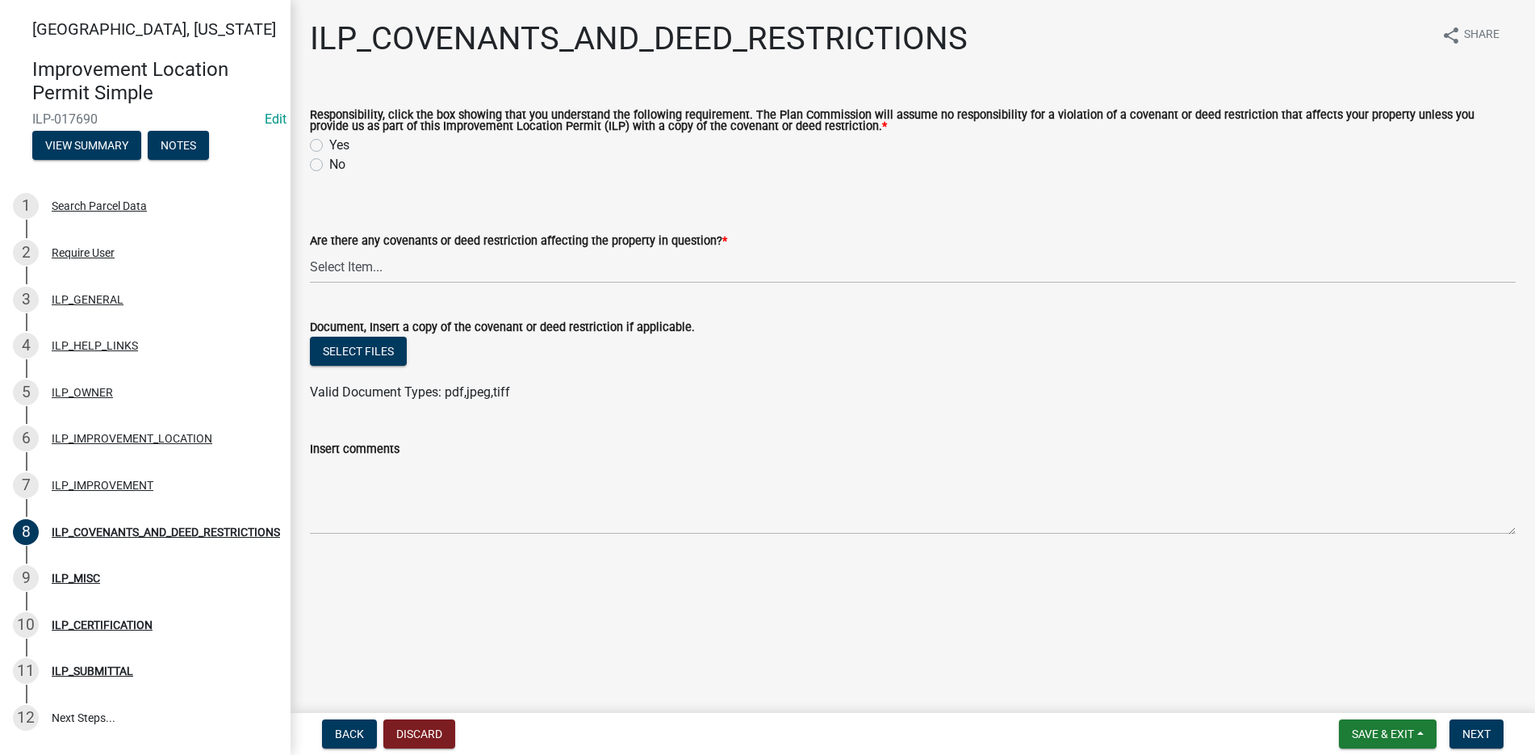
click at [329, 144] on label "Yes" at bounding box center [339, 145] width 20 height 19
click at [329, 144] on input "Yes" at bounding box center [334, 141] width 10 height 10
radio input "true"
click at [364, 268] on select "Select Item... YES NO" at bounding box center [913, 266] width 1206 height 33
click at [310, 251] on select "Select Item... YES NO" at bounding box center [913, 266] width 1206 height 33
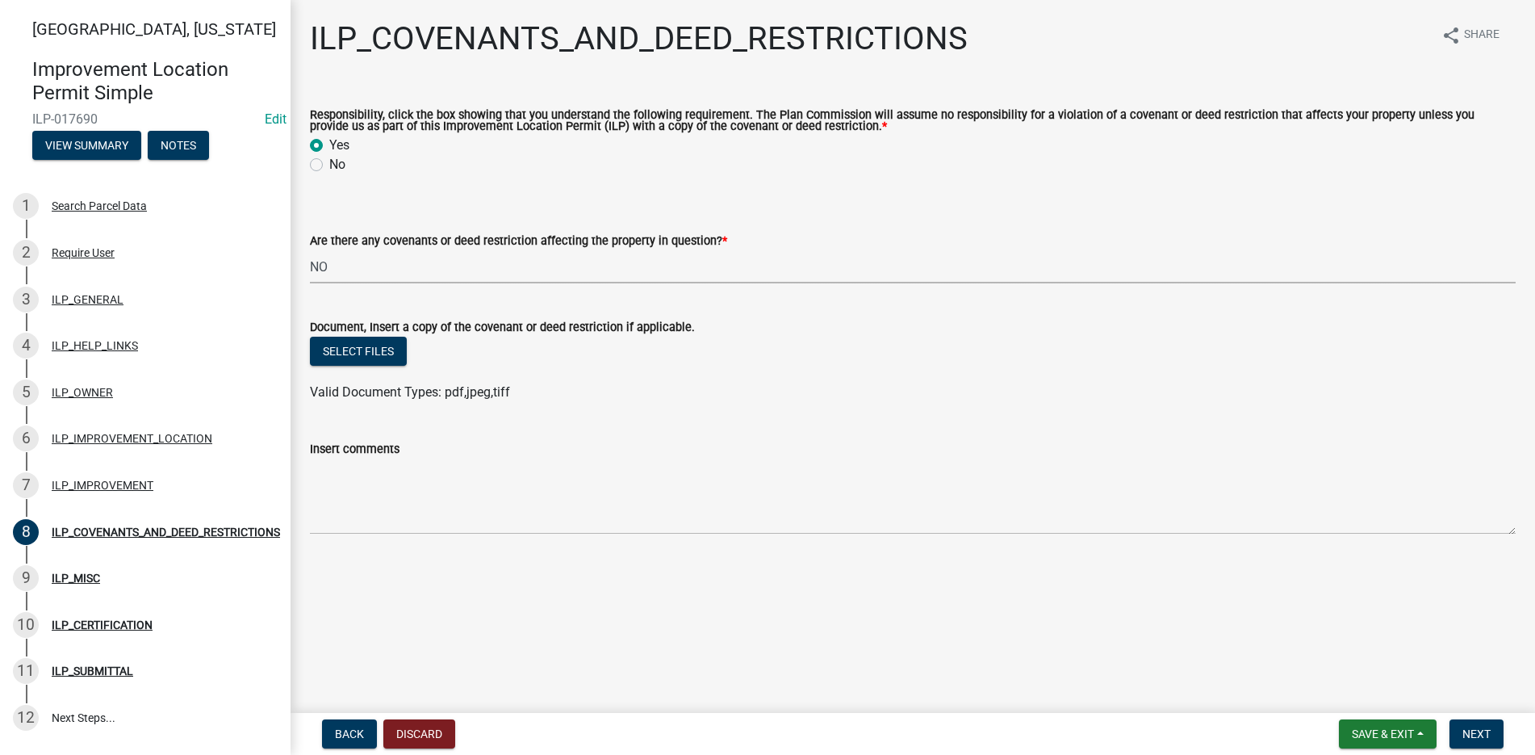
select select "8e2002f1-ace1-422c-92a0-aa7ffd64ff05"
click at [1478, 731] on span "Next" at bounding box center [1477, 733] width 28 height 13
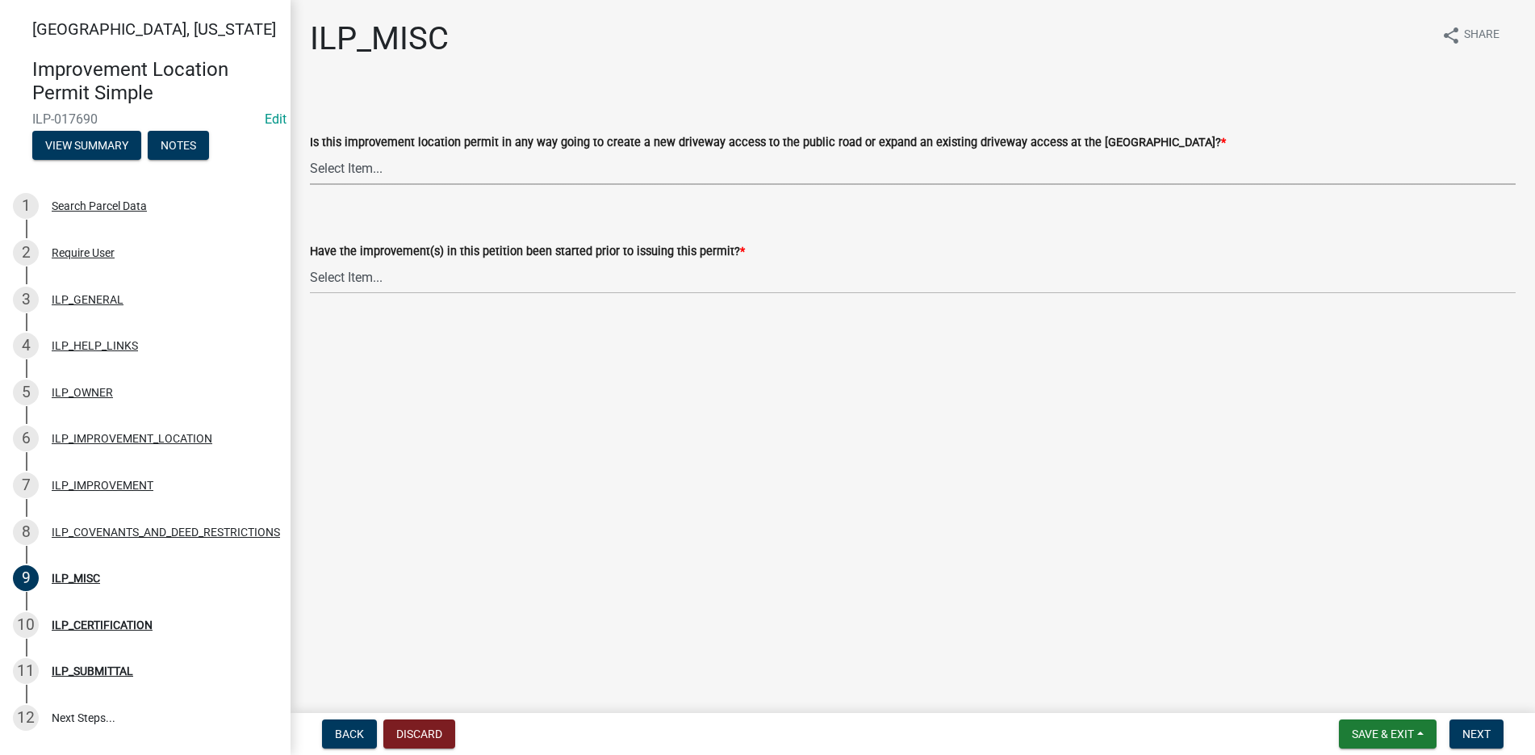
click at [323, 164] on select "Select Item... YES NO" at bounding box center [913, 168] width 1206 height 33
click at [310, 152] on select "Select Item... YES NO" at bounding box center [913, 168] width 1206 height 33
select select "efdfc372-da28-48aa-82f0-d86e80c7002d"
click at [350, 270] on select "Select Item... YES NO" at bounding box center [913, 277] width 1206 height 33
click at [310, 261] on select "Select Item... YES NO" at bounding box center [913, 277] width 1206 height 33
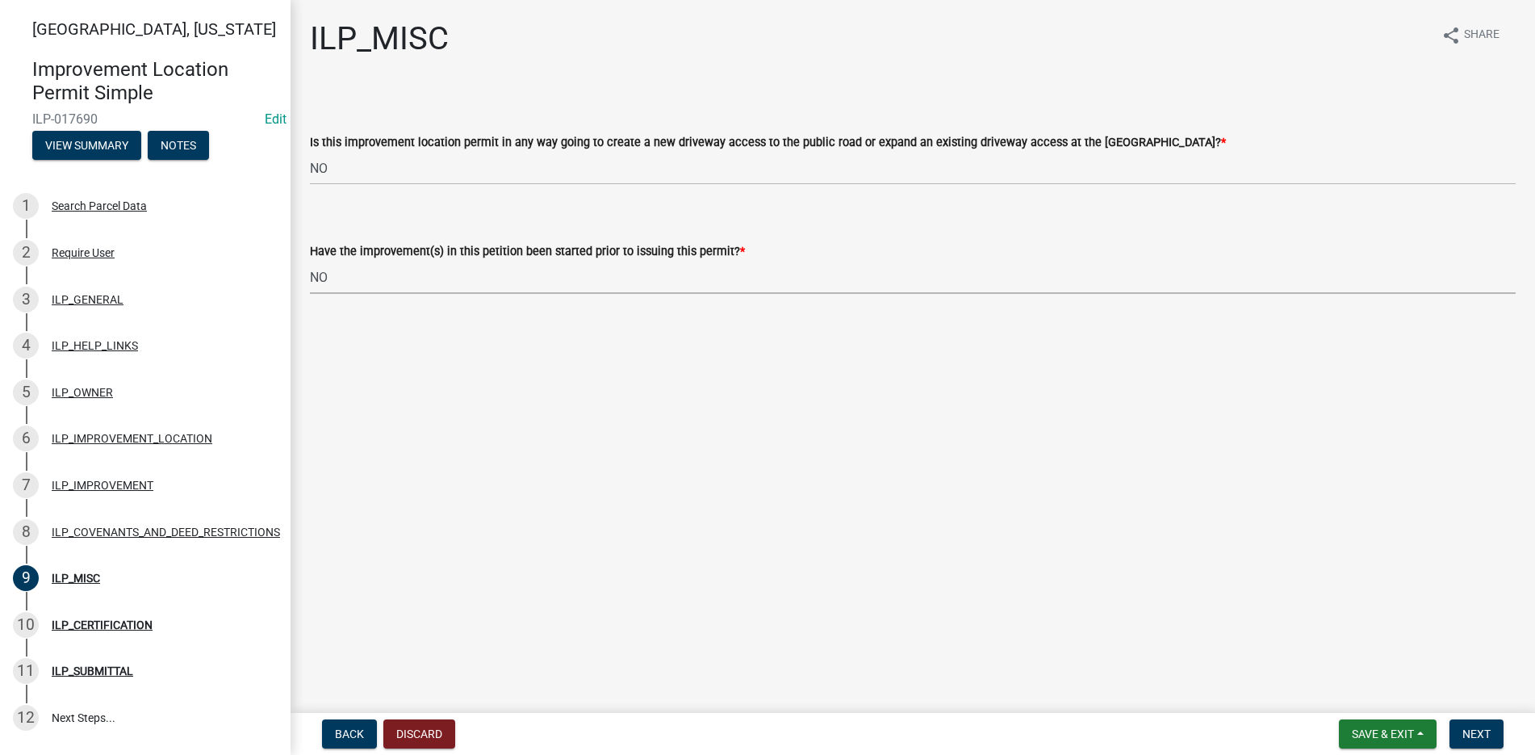
select select "87690217-1c5d-4f3f-89a3-85c12ce3295a"
click at [1475, 734] on span "Next" at bounding box center [1477, 733] width 28 height 13
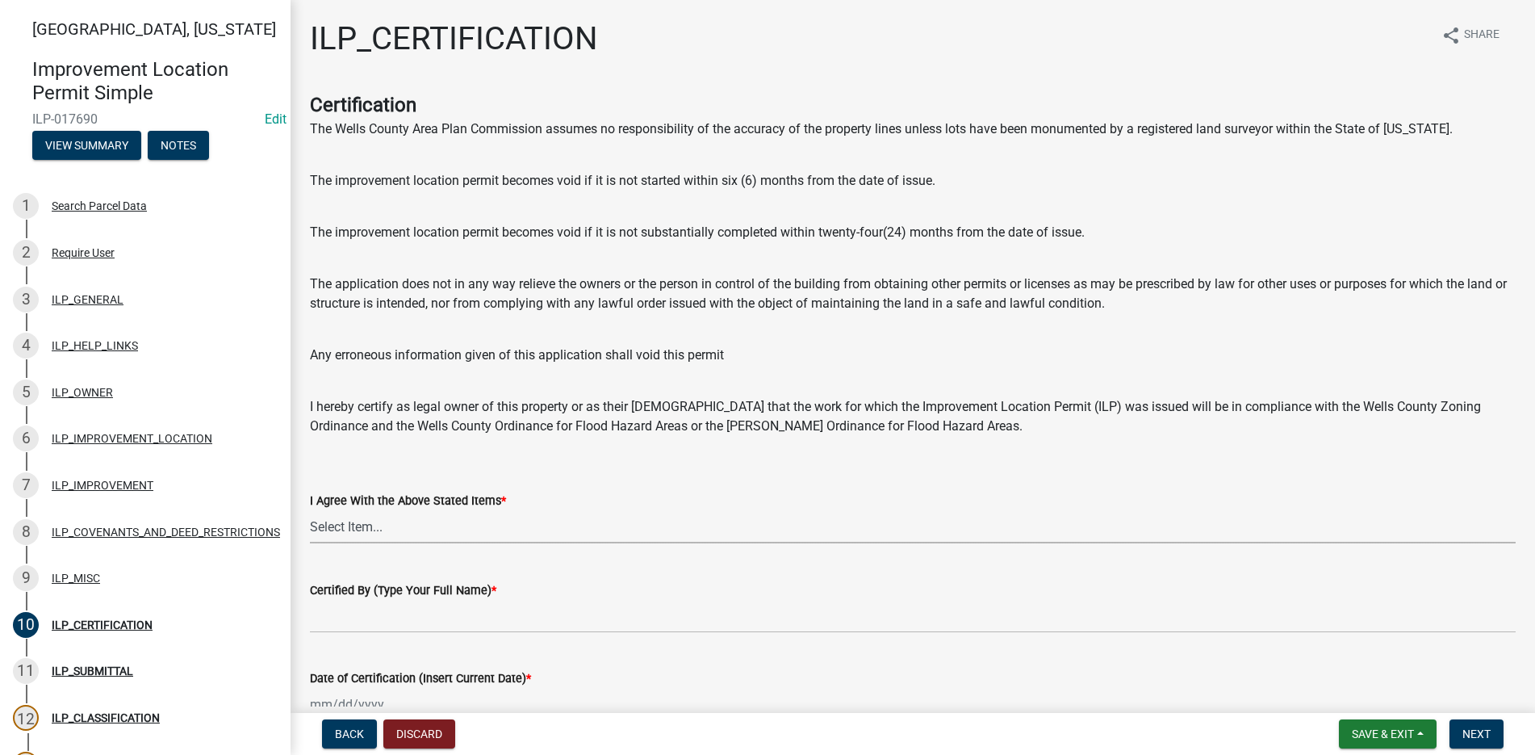
click at [383, 531] on select "Select Item... Yes" at bounding box center [913, 526] width 1206 height 33
click at [310, 510] on select "Select Item... Yes" at bounding box center [913, 526] width 1206 height 33
select select "bd96893d-fc5a-4886-96bc-c23f48f60341"
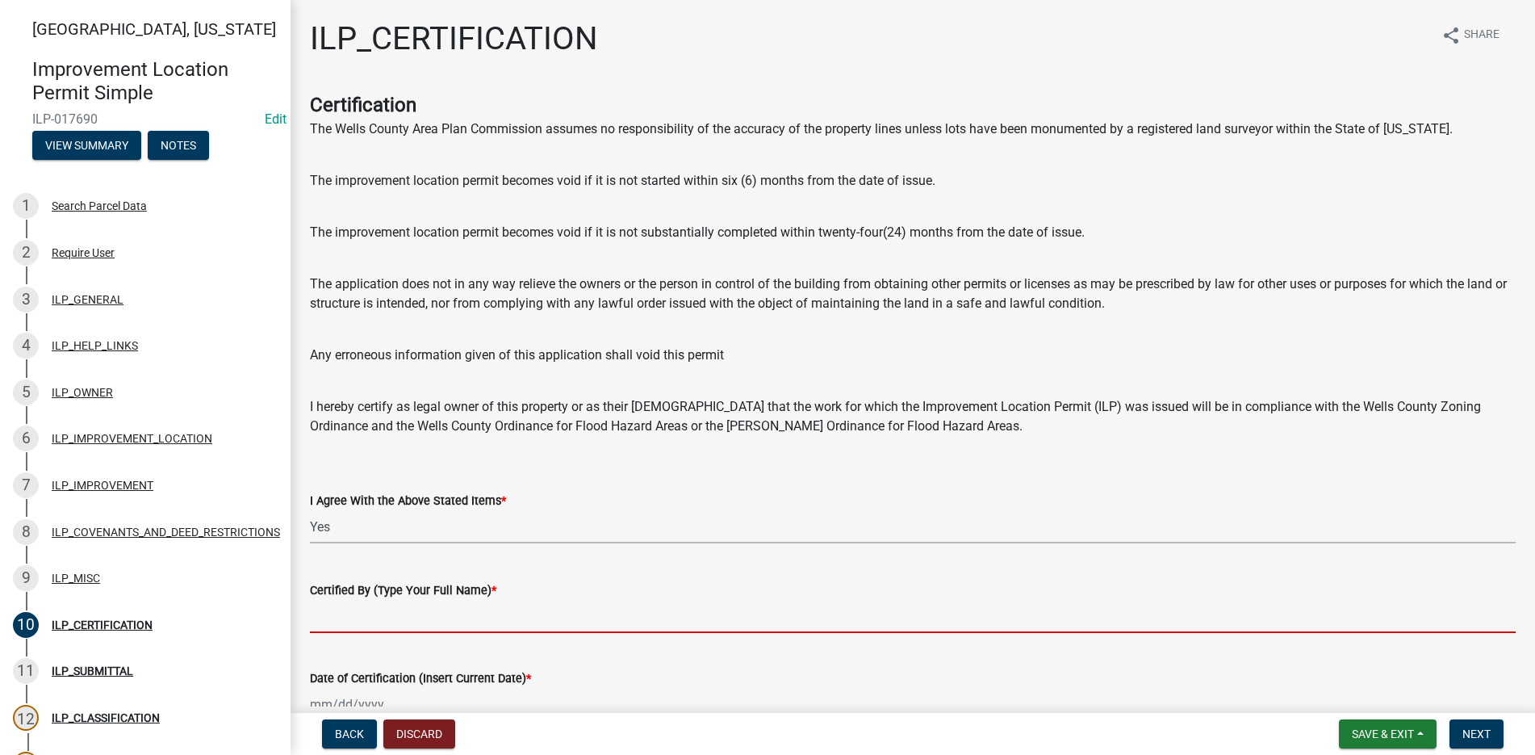
click at [346, 625] on input "Certified By (Type Your Full Name) *" at bounding box center [913, 616] width 1206 height 33
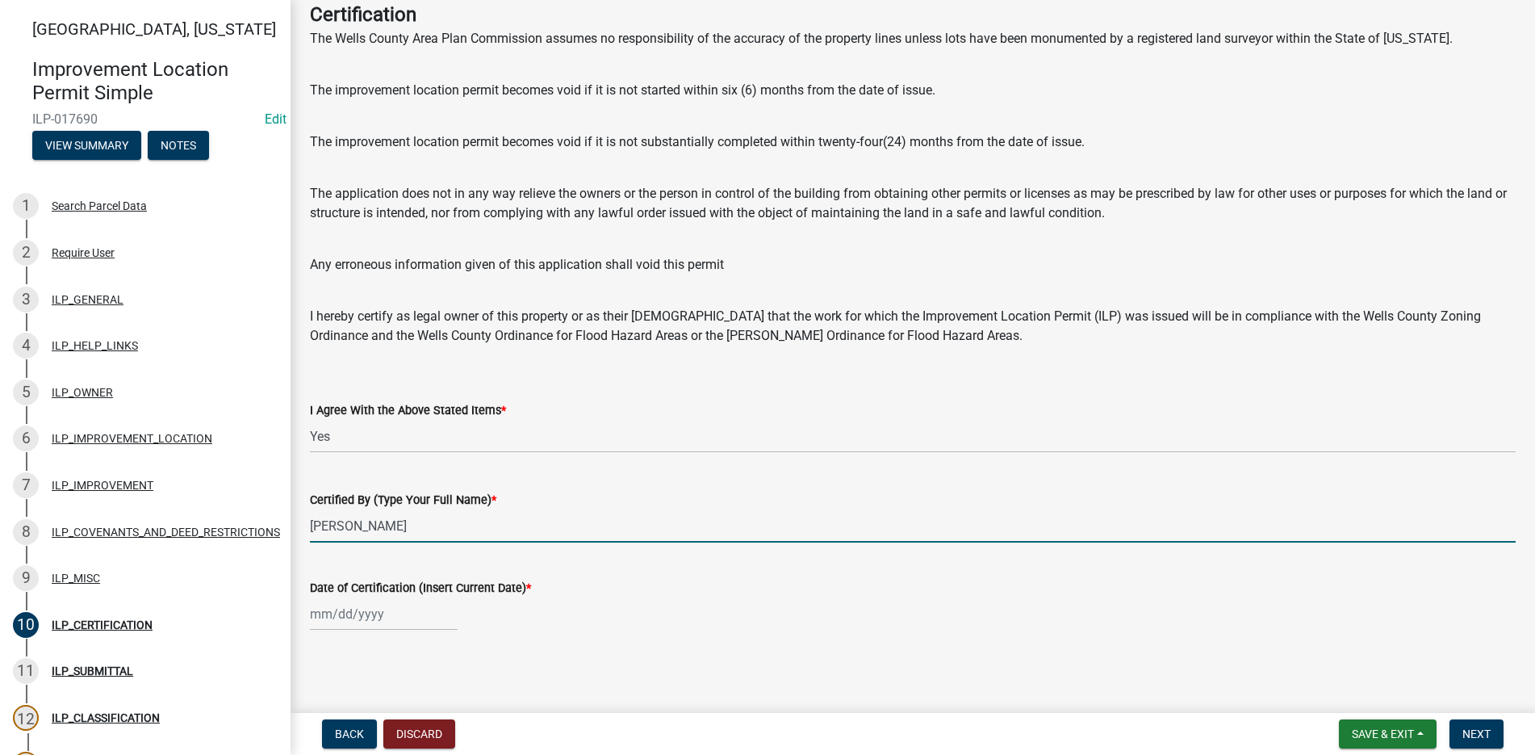
scroll to position [92, 0]
type input "[PERSON_NAME]"
select select "9"
select select "2025"
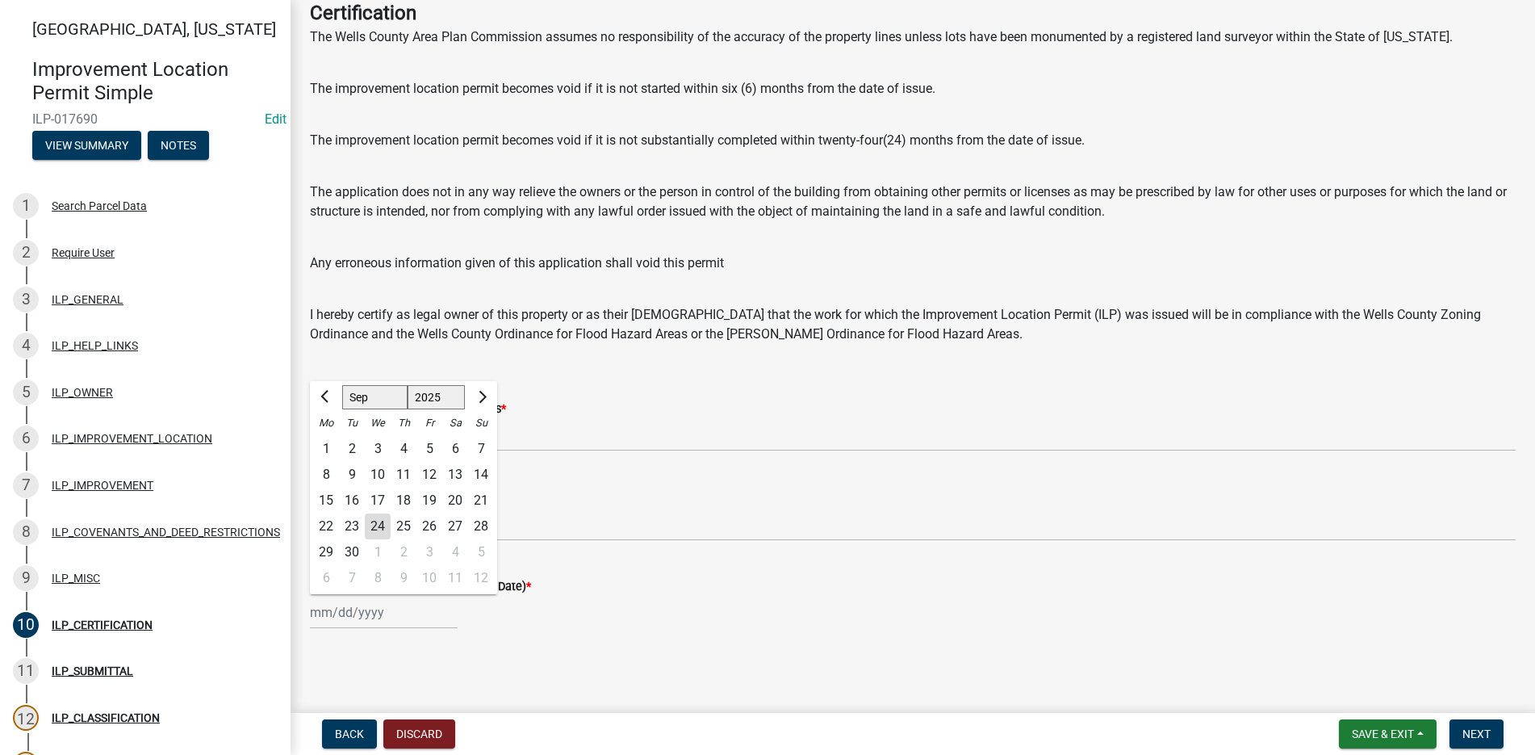
click at [359, 598] on div "[PERSON_NAME] Feb Mar Apr [PERSON_NAME][DATE] Oct Nov [DATE] 1526 1527 1528 152…" at bounding box center [384, 612] width 148 height 33
click at [377, 522] on div "24" at bounding box center [378, 526] width 26 height 26
type input "[DATE]"
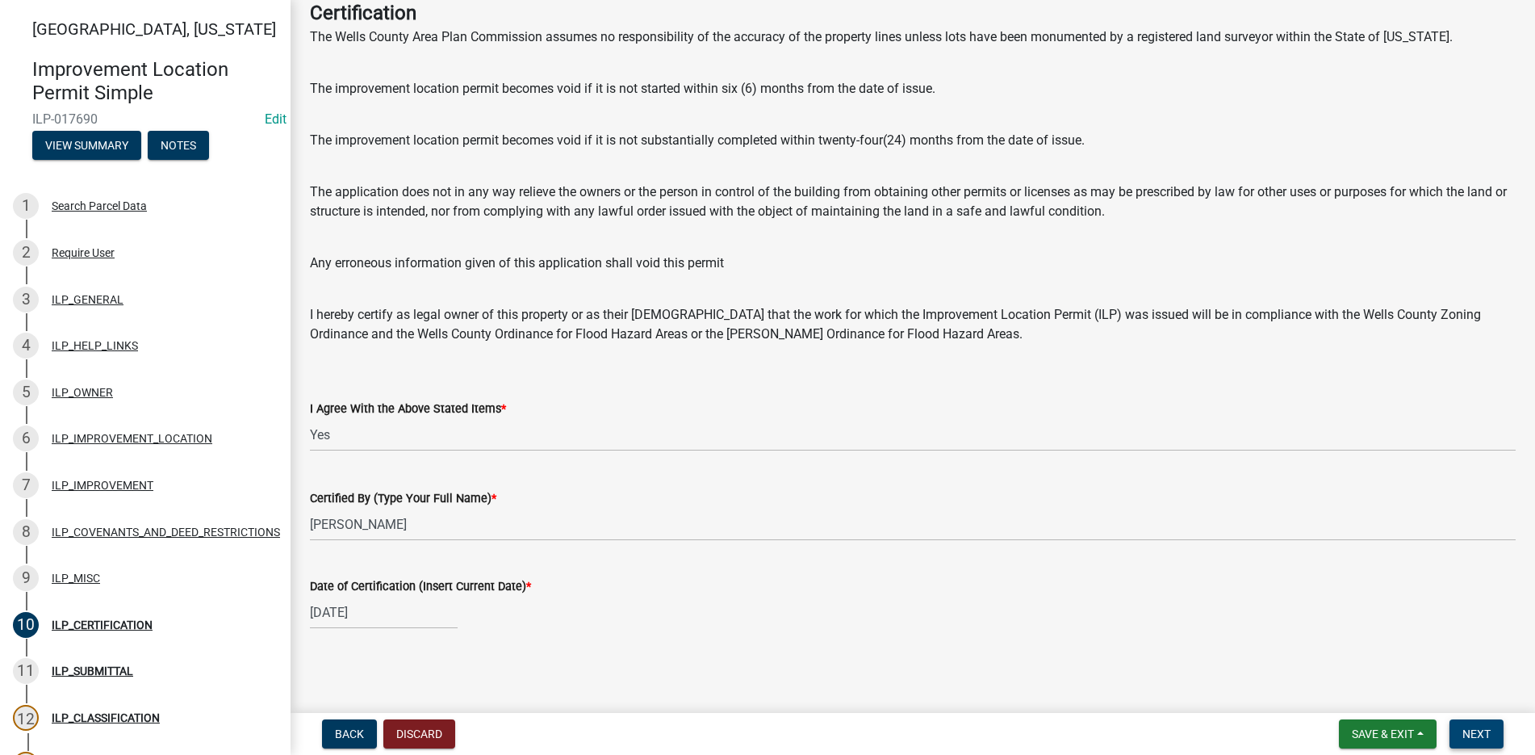
click at [1477, 727] on span "Next" at bounding box center [1477, 733] width 28 height 13
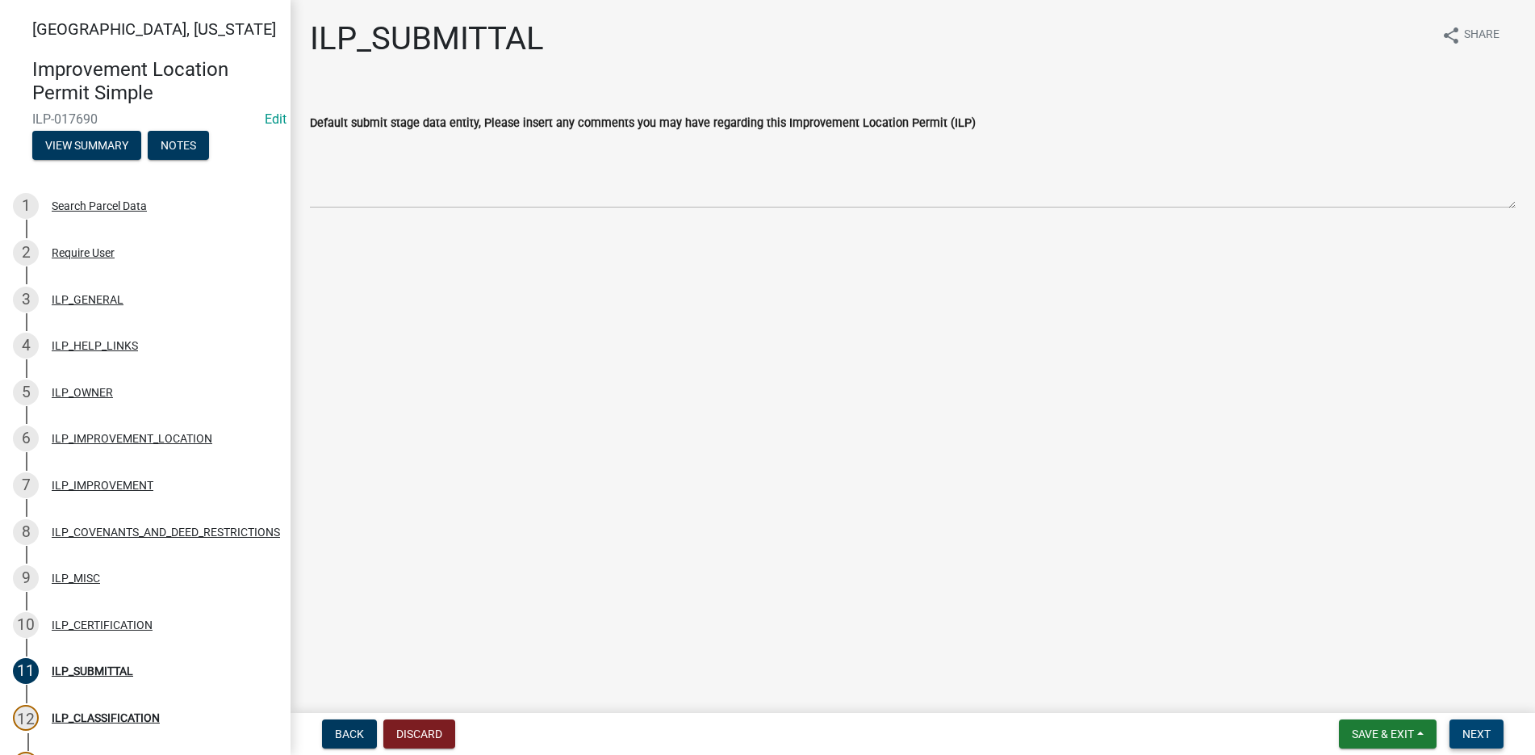
click at [1471, 733] on span "Next" at bounding box center [1477, 733] width 28 height 13
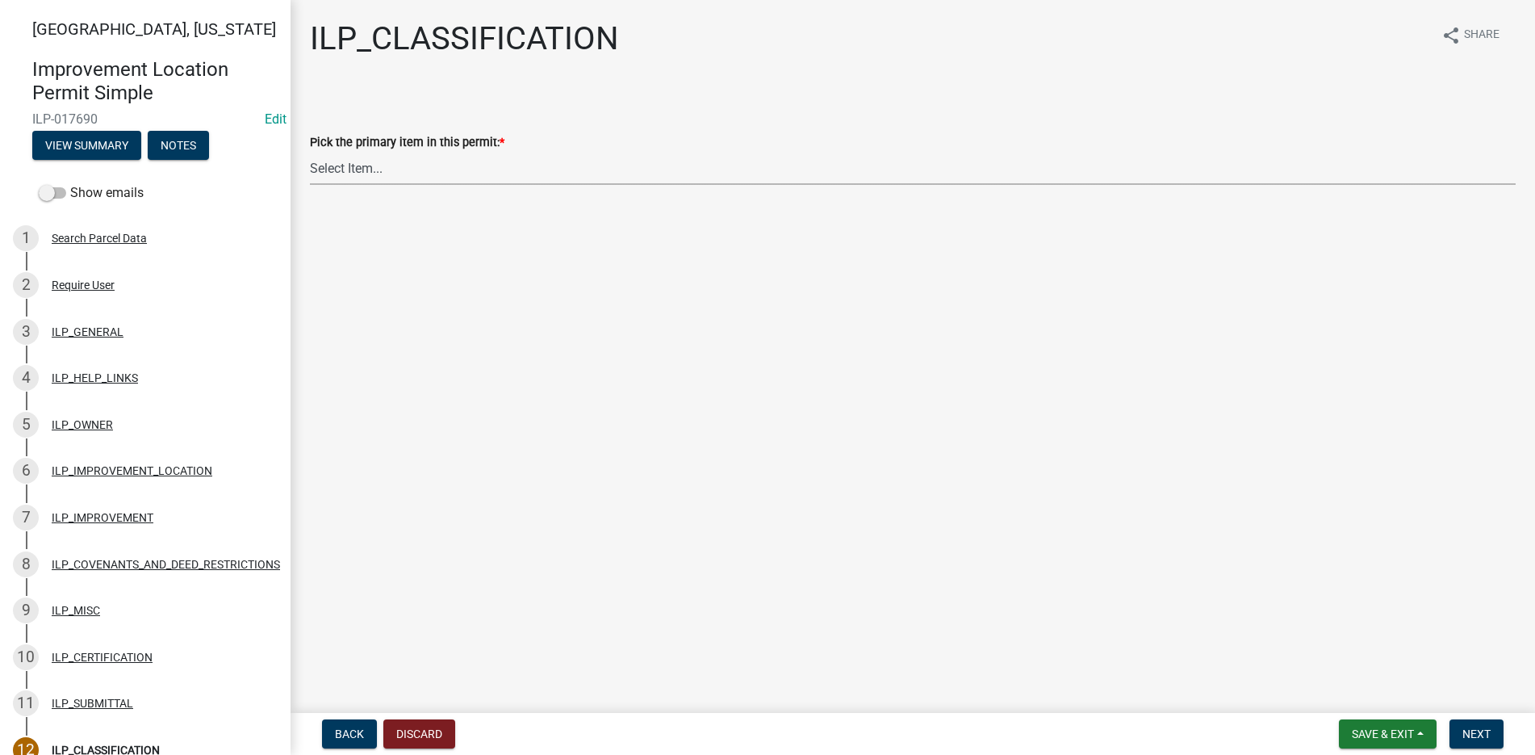
click at [358, 165] on select "Select Item... Accessory Structure (Addition) Accessory Structure (NEW) Busines…" at bounding box center [913, 168] width 1206 height 33
click at [310, 152] on select "Select Item... Accessory Structure (Addition) Accessory Structure (NEW) Busines…" at bounding box center [913, 168] width 1206 height 33
select select "eeb7fced-09ba-4bc6-80ec-7a3c7601e0f8"
click at [1481, 725] on button "Next" at bounding box center [1477, 733] width 54 height 29
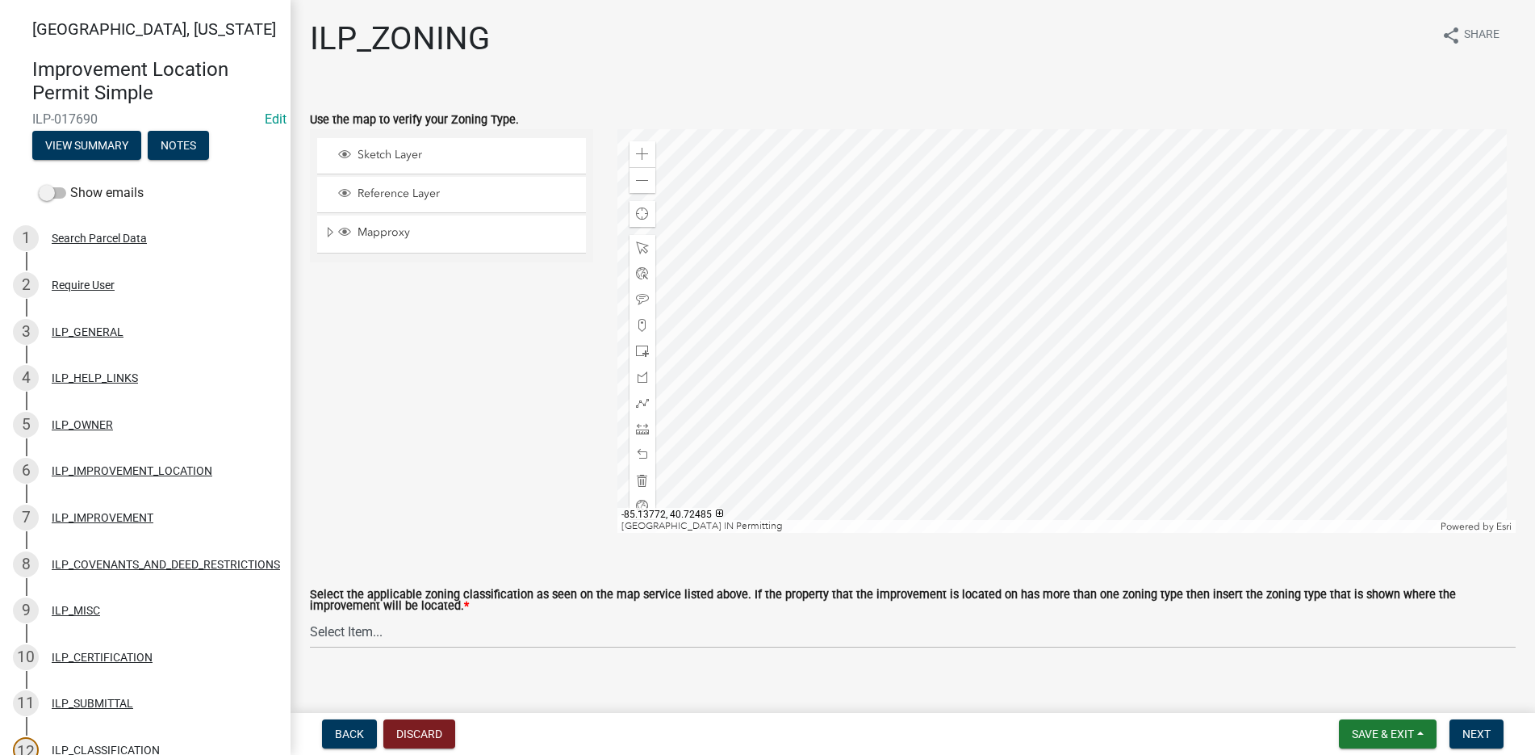
scroll to position [20, 0]
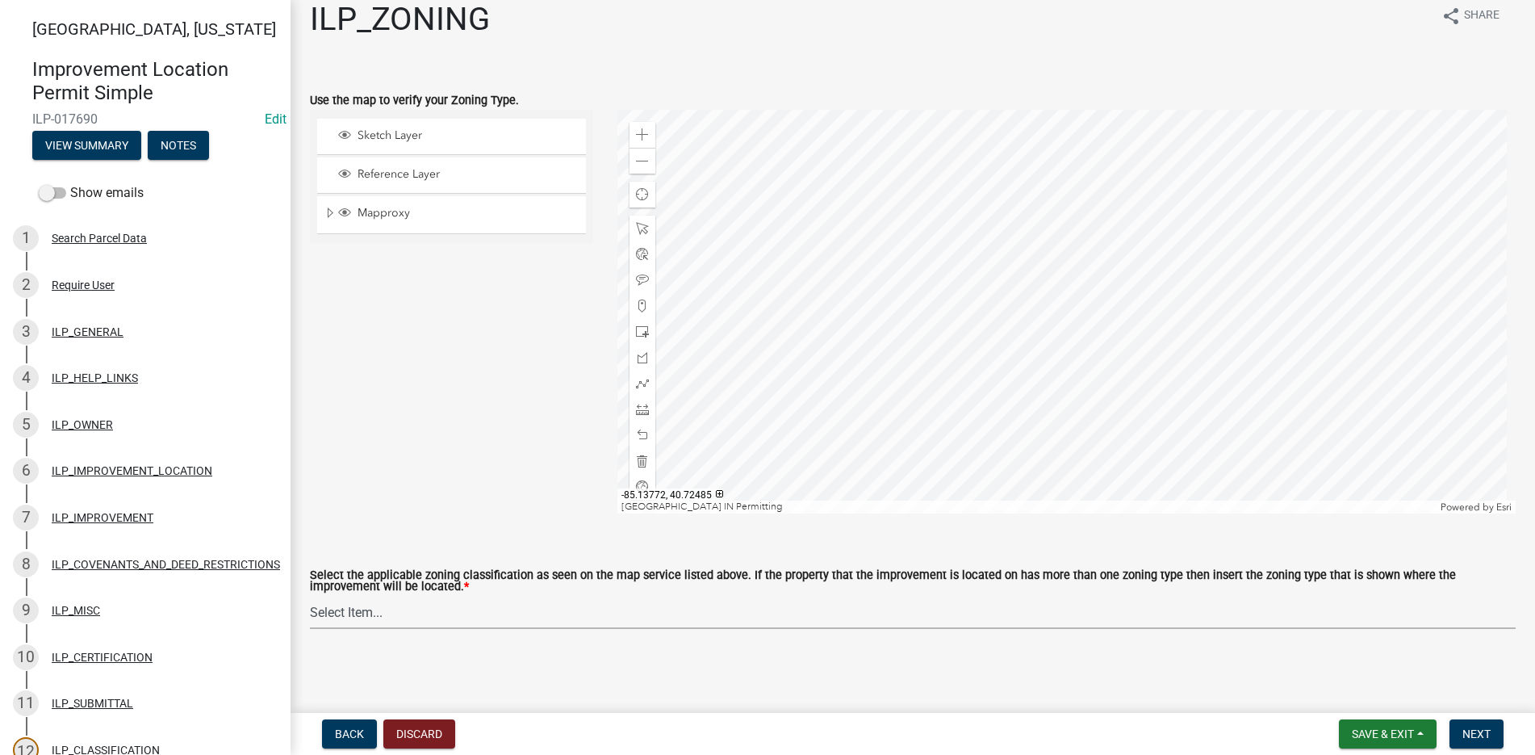
click at [344, 610] on select "Select Item... A-1 "Agricultural Intensive" A-R "Agricultural Residential" S-1 …" at bounding box center [913, 612] width 1206 height 33
click at [589, 71] on form "Use the map to verify your Zoning Type. Sketch Layer Reference Layer Mapproxy A…" at bounding box center [913, 291] width 1206 height 442
click at [326, 214] on span "Expand" at bounding box center [330, 212] width 13 height 15
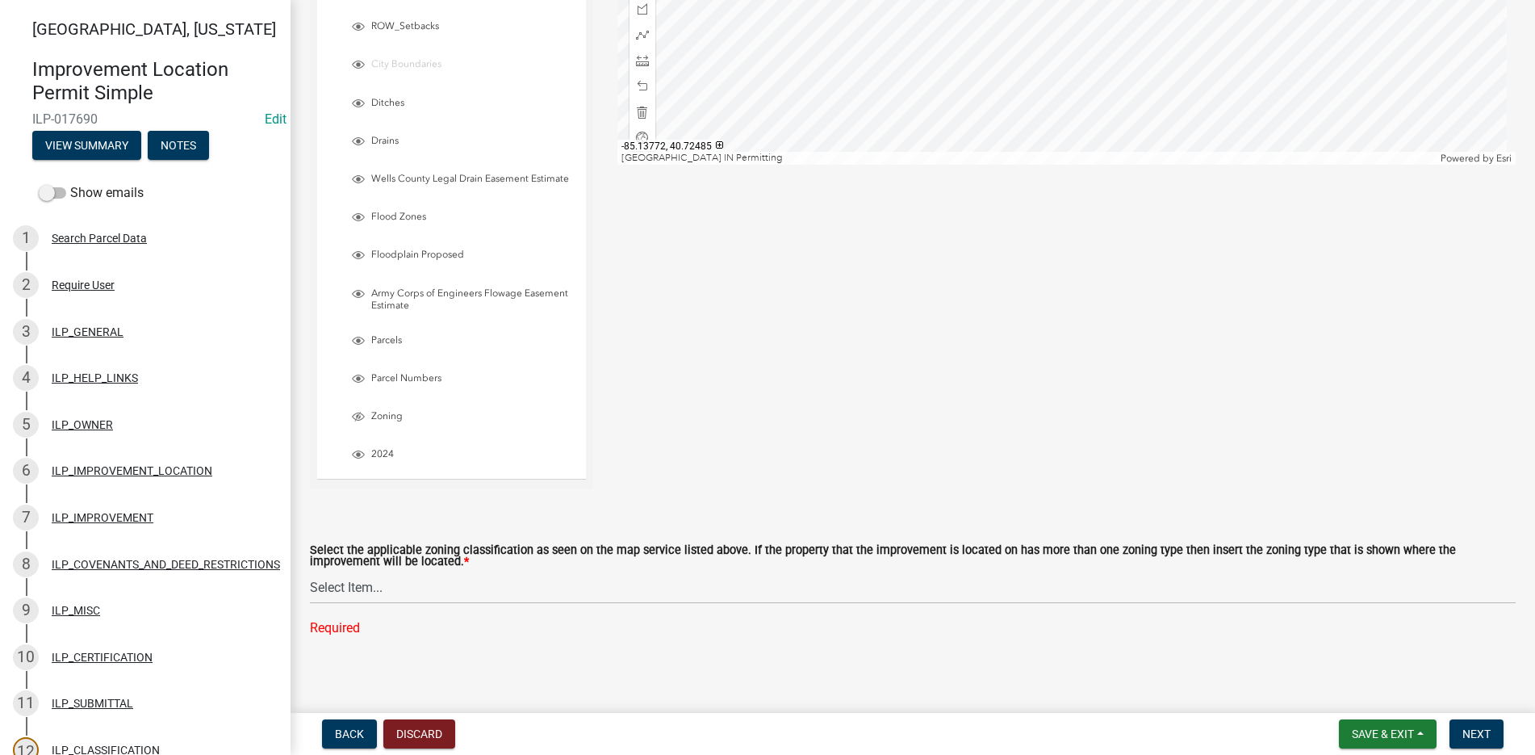
scroll to position [376, 0]
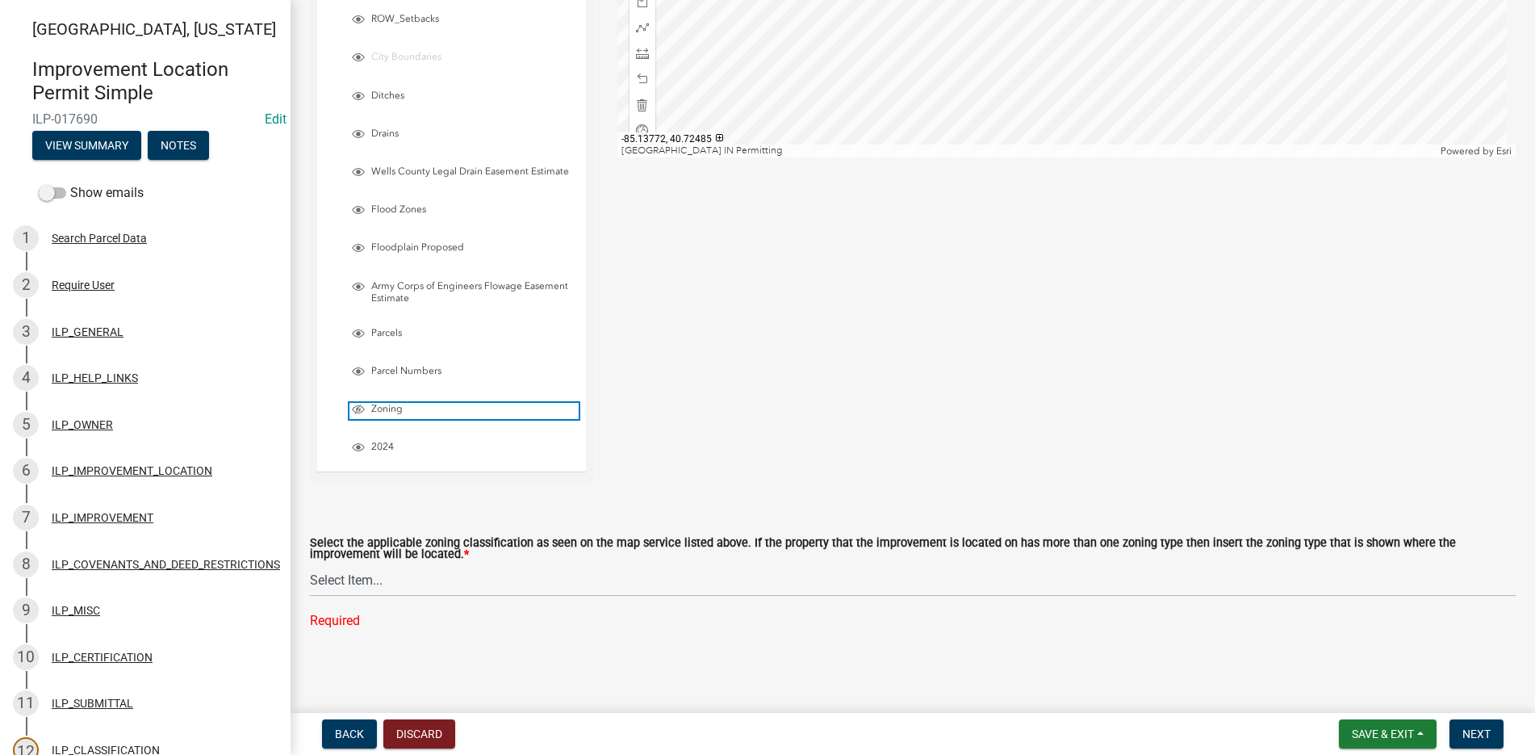
click at [359, 408] on span "Layer List" at bounding box center [358, 409] width 13 height 13
click at [355, 404] on span "Layer List" at bounding box center [358, 409] width 13 height 13
click at [341, 573] on select "Select Item... A-1 "Agricultural Intensive" A-R "Agricultural Residential" S-1 …" at bounding box center [913, 579] width 1206 height 33
click at [310, 596] on select "Select Item... A-1 "Agricultural Intensive" A-R "Agricultural Residential" S-1 …" at bounding box center [913, 579] width 1206 height 33
select select "077e72d7-ee28-42b3-b13f-4b6ba4a9753a"
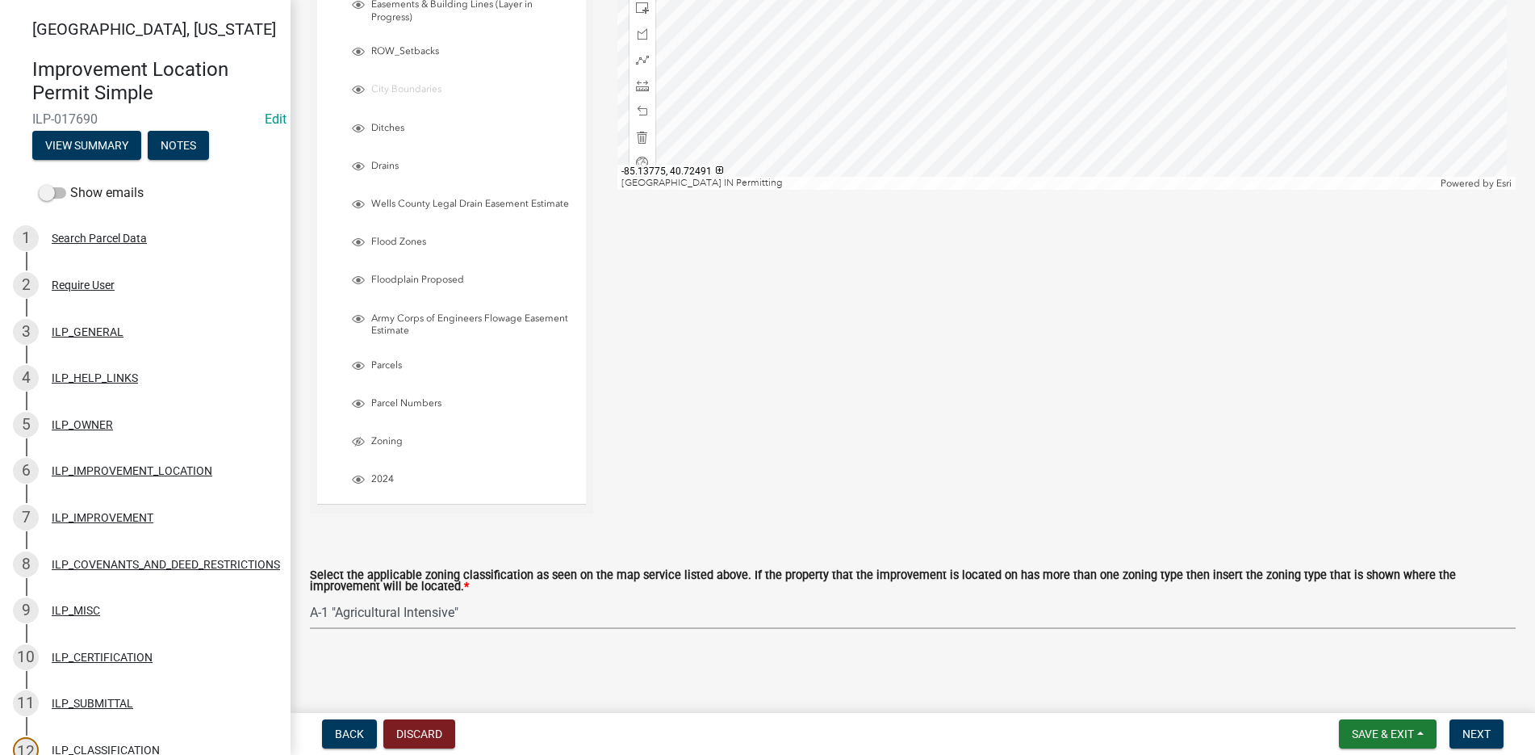
scroll to position [344, 0]
click at [1475, 727] on span "Next" at bounding box center [1477, 733] width 28 height 13
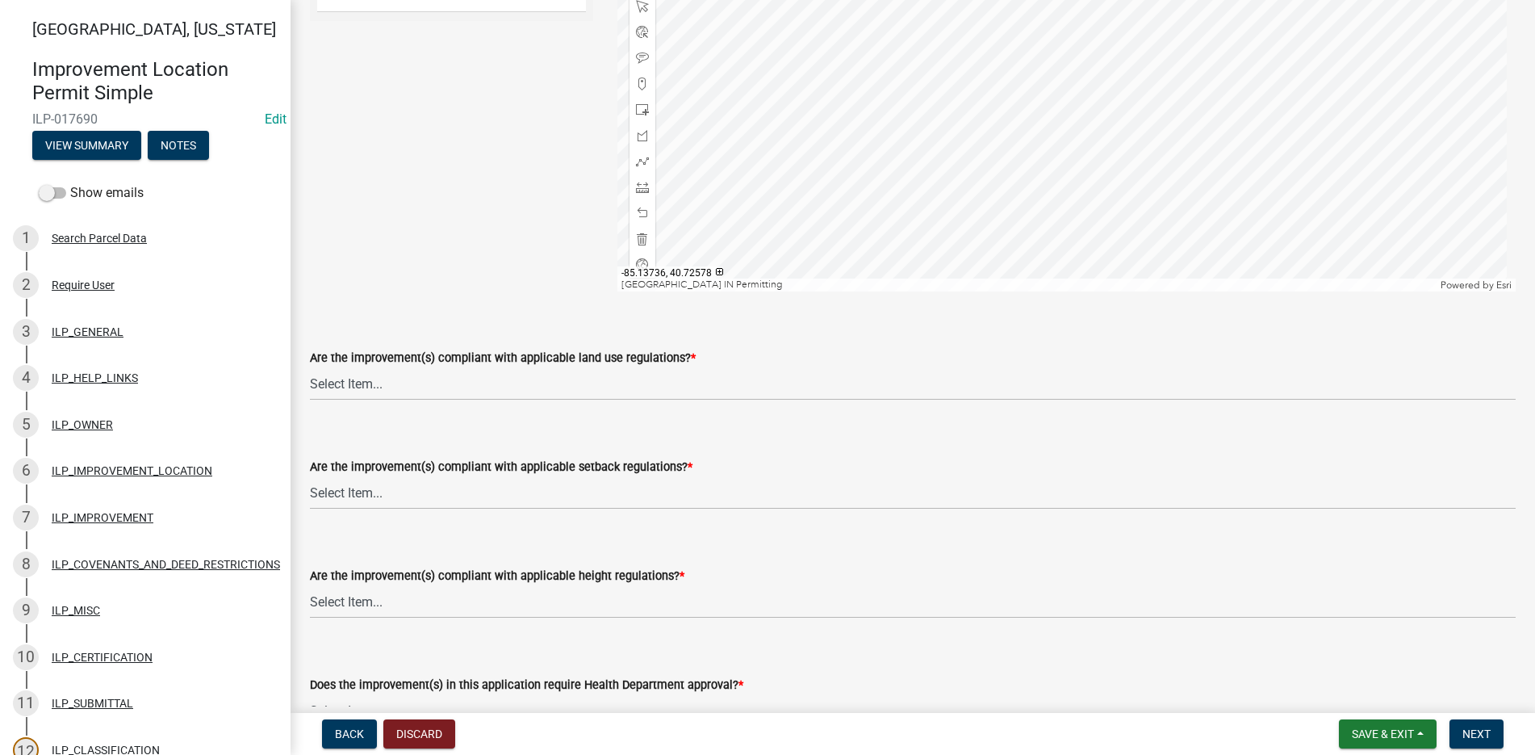
scroll to position [242, 0]
click at [348, 381] on select "Select Item... YES NO" at bounding box center [913, 383] width 1206 height 33
click at [310, 367] on select "Select Item... YES NO" at bounding box center [913, 383] width 1206 height 33
select select "83ffa5df-1258-41bd-a108-9f2370541ef9"
click at [354, 488] on select "Select Item... YES NO" at bounding box center [913, 491] width 1206 height 33
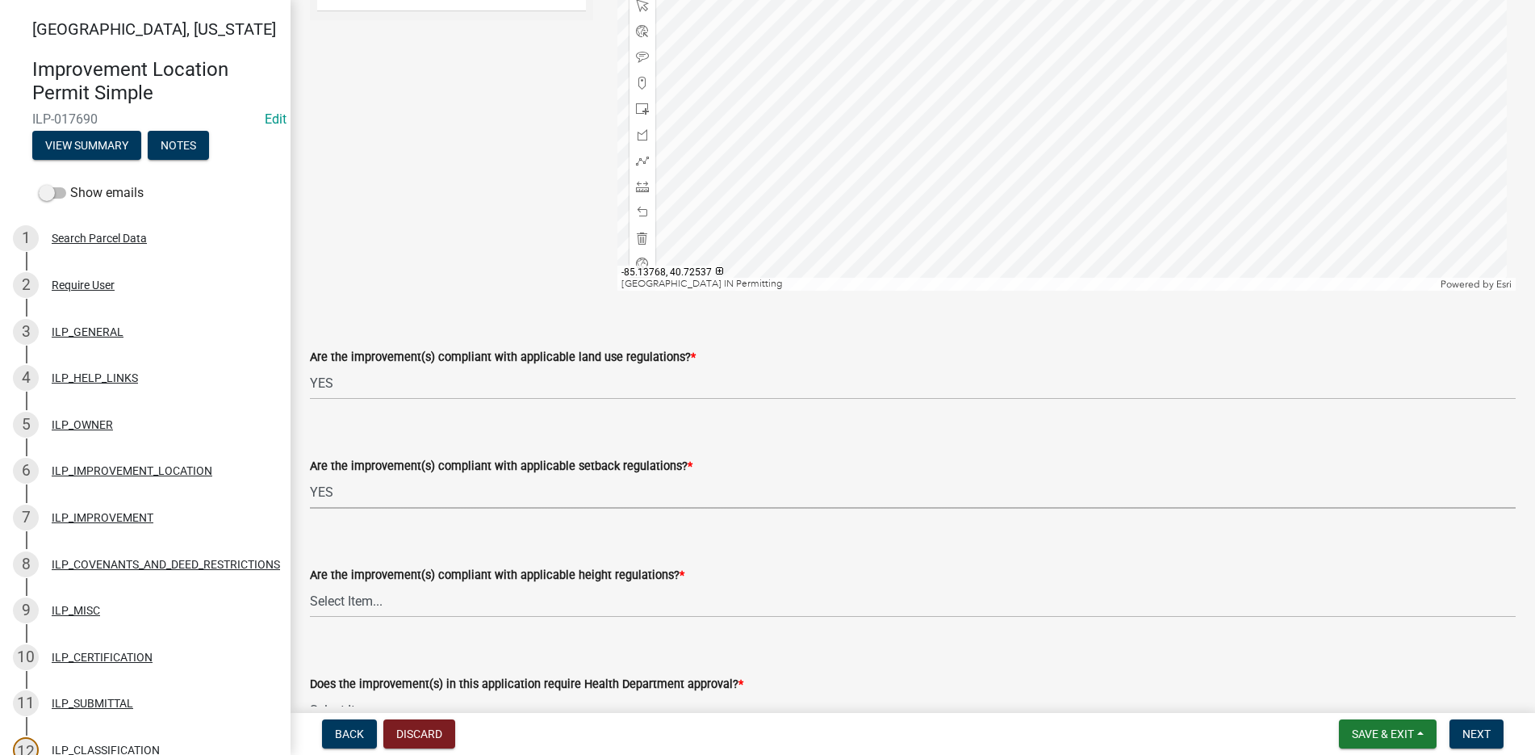
click at [310, 475] on select "Select Item... YES NO" at bounding box center [913, 491] width 1206 height 33
select select "e76e6c03-c199-4125-95d7-daca193c3739"
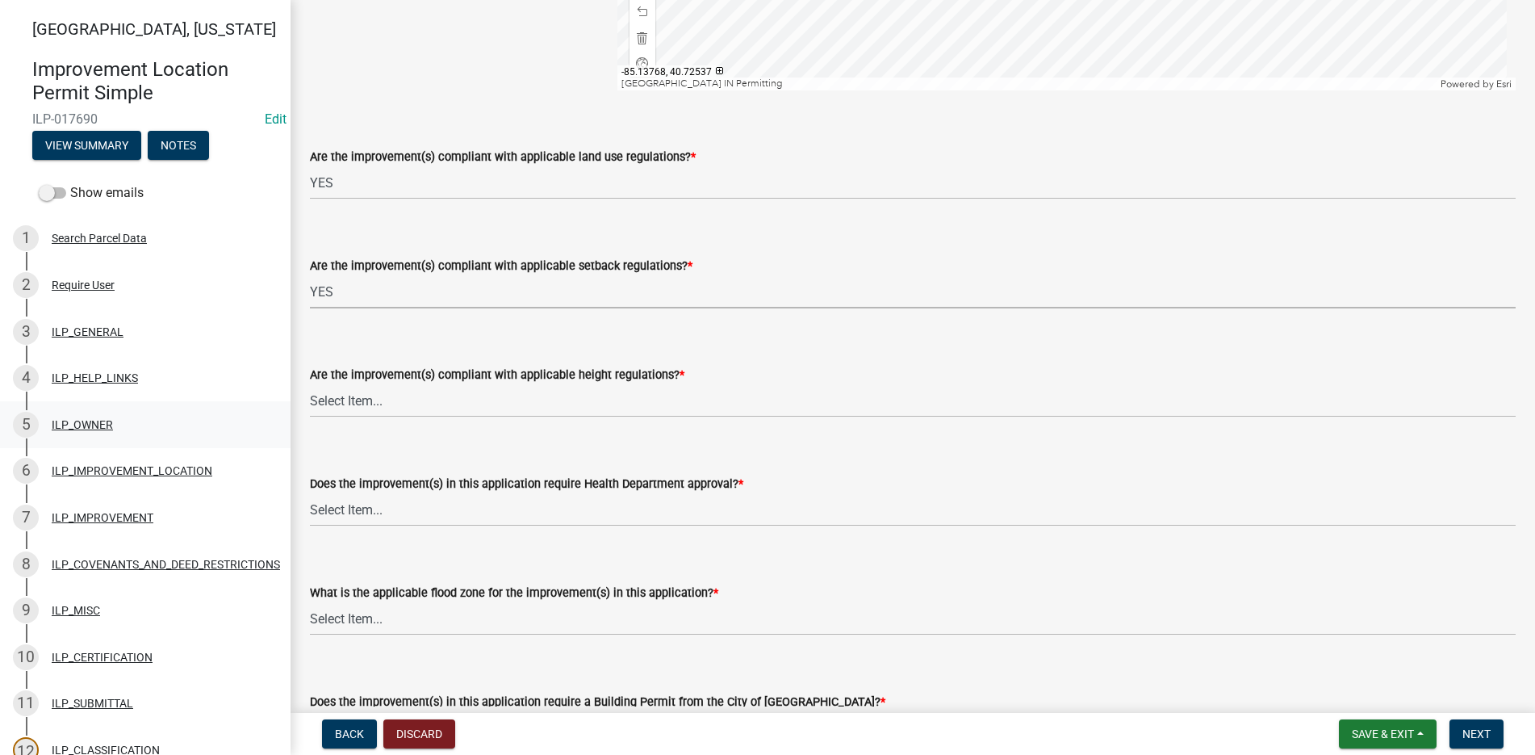
scroll to position [484, 0]
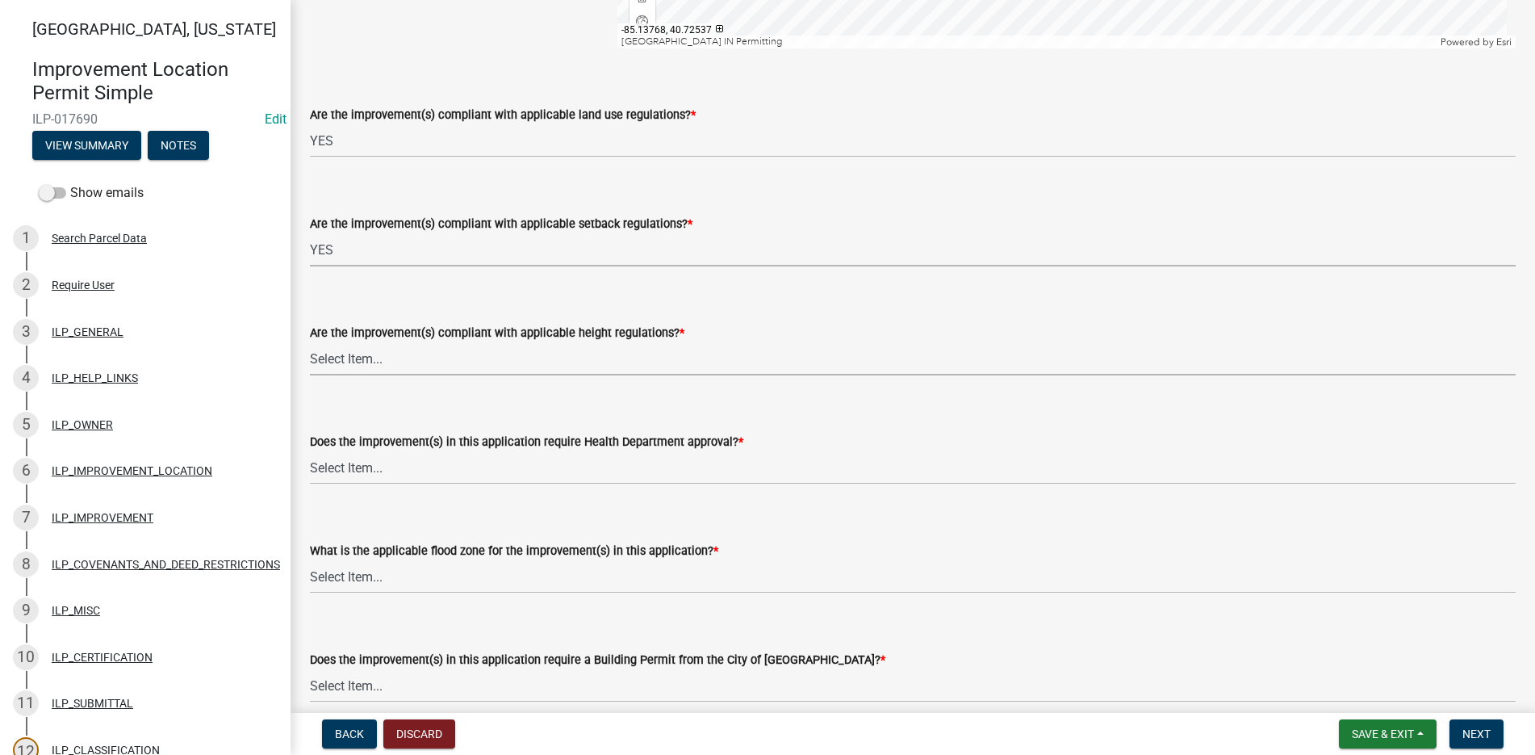
click at [332, 354] on select "Select Item... YES NO" at bounding box center [913, 358] width 1206 height 33
click at [310, 342] on select "Select Item... YES NO" at bounding box center [913, 358] width 1206 height 33
select select "b2795382-5a5c-496e-8f40-9eac2bba8e54"
click at [354, 467] on select "Select Item... YES NO" at bounding box center [913, 467] width 1206 height 33
click at [310, 451] on select "Select Item... YES NO" at bounding box center [913, 467] width 1206 height 33
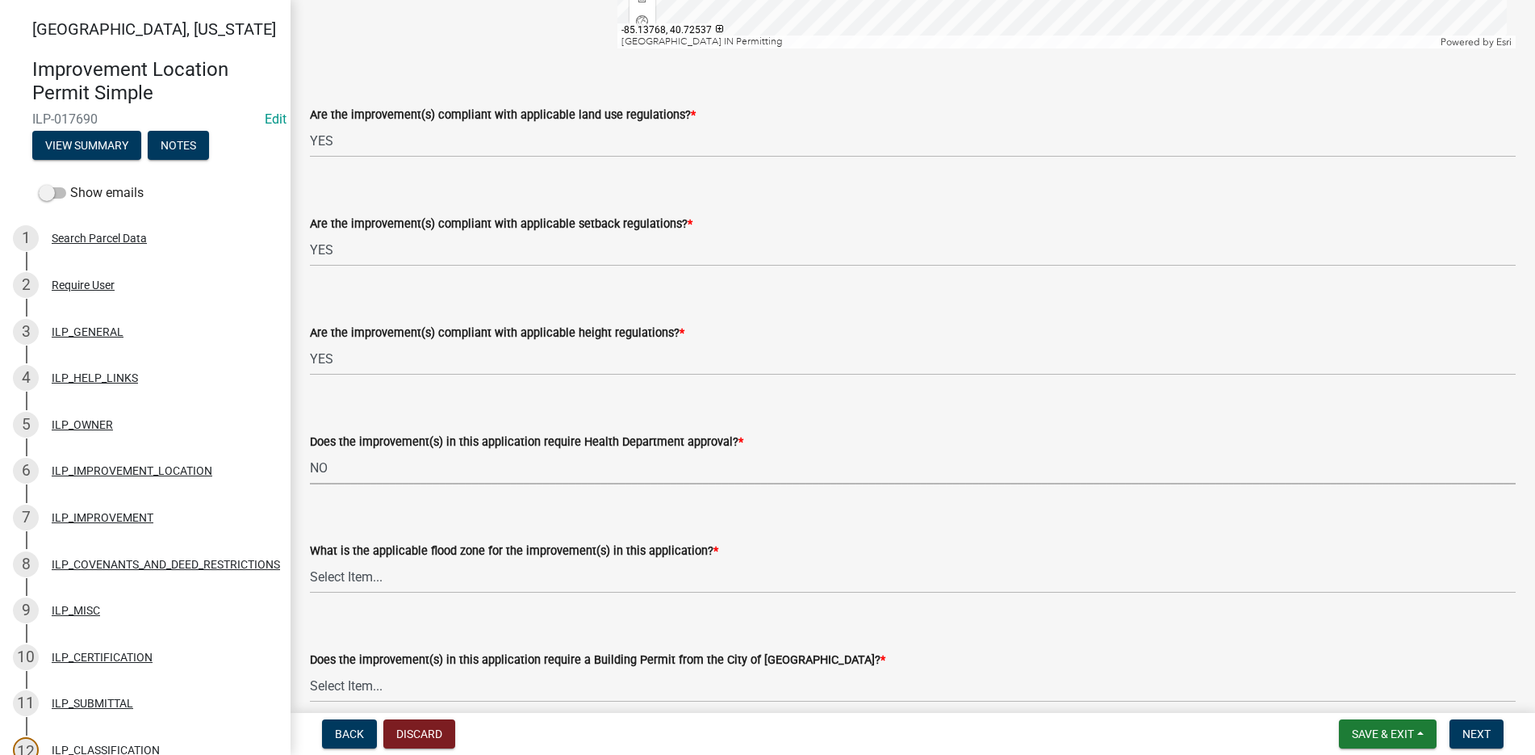
select select "2cf99e9a-fd48-429a-ab01-6241dd9ef86f"
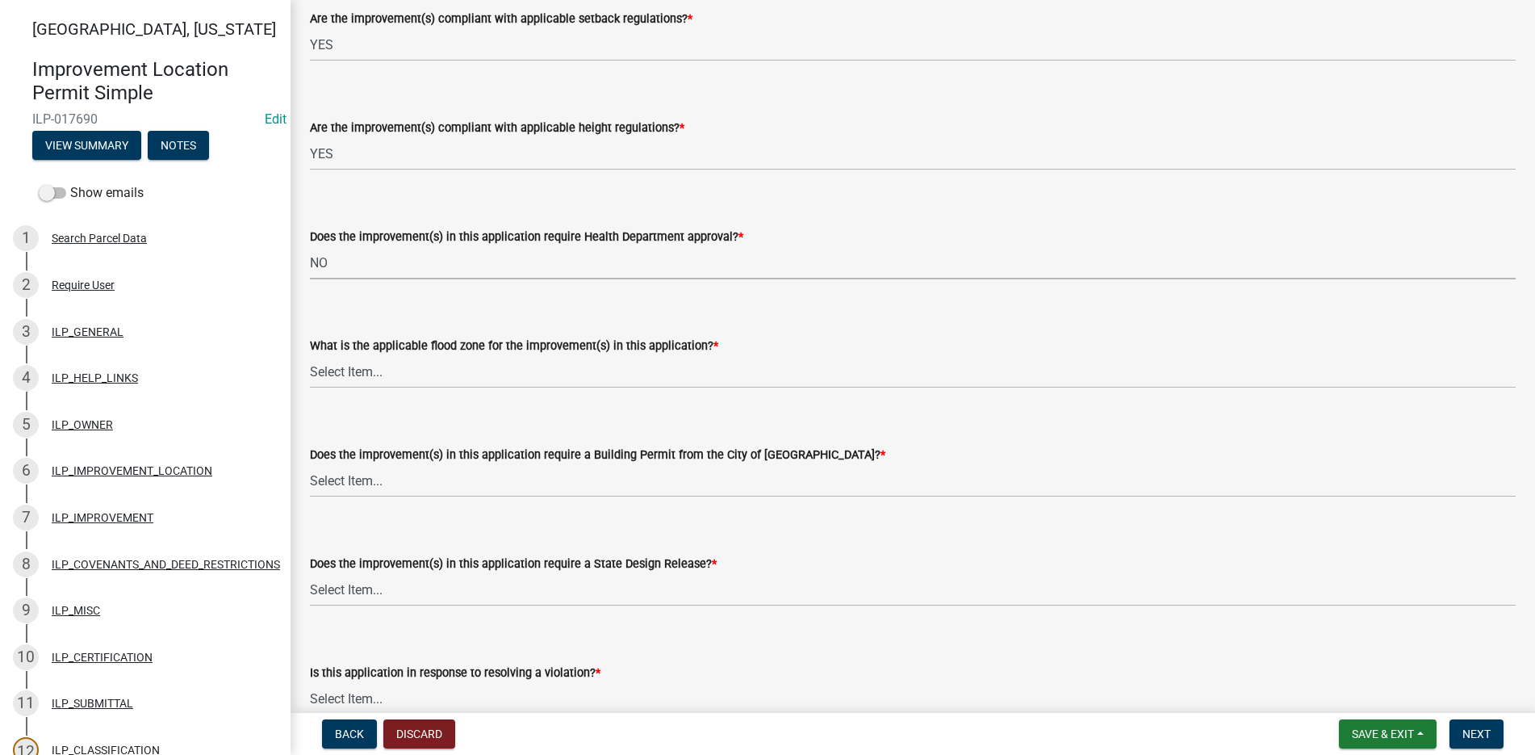
scroll to position [727, 0]
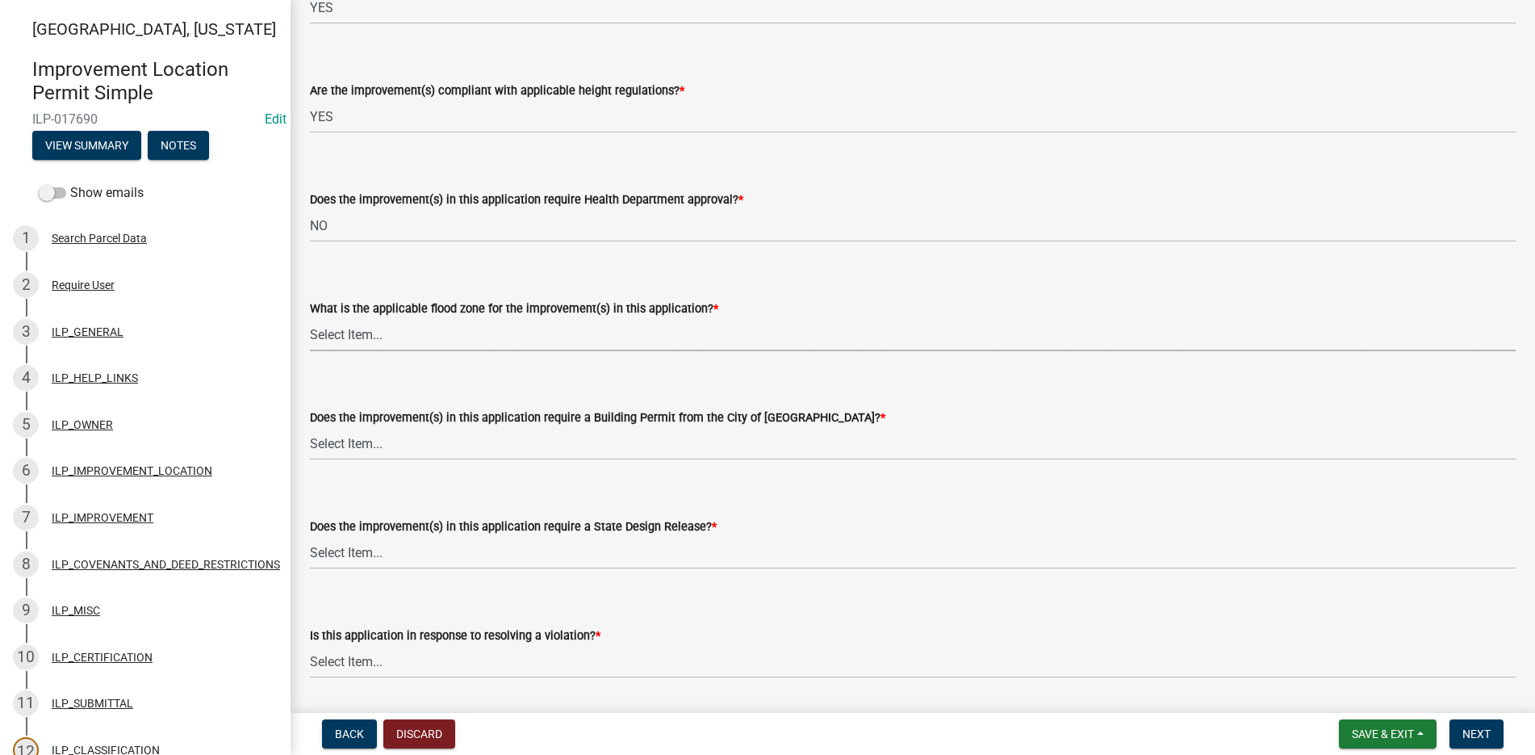
click at [357, 332] on select "Select Item... AE-Floodway "Studied 1% Flood Zone Under State of [US_STATE] Jur…" at bounding box center [913, 334] width 1206 height 33
click at [310, 318] on select "Select Item... AE-Floodway "Studied 1% Flood Zone Under State of [US_STATE] Jur…" at bounding box center [913, 334] width 1206 height 33
select select "546a9c8a-0bf2-4128-b2a0-21aece03a164"
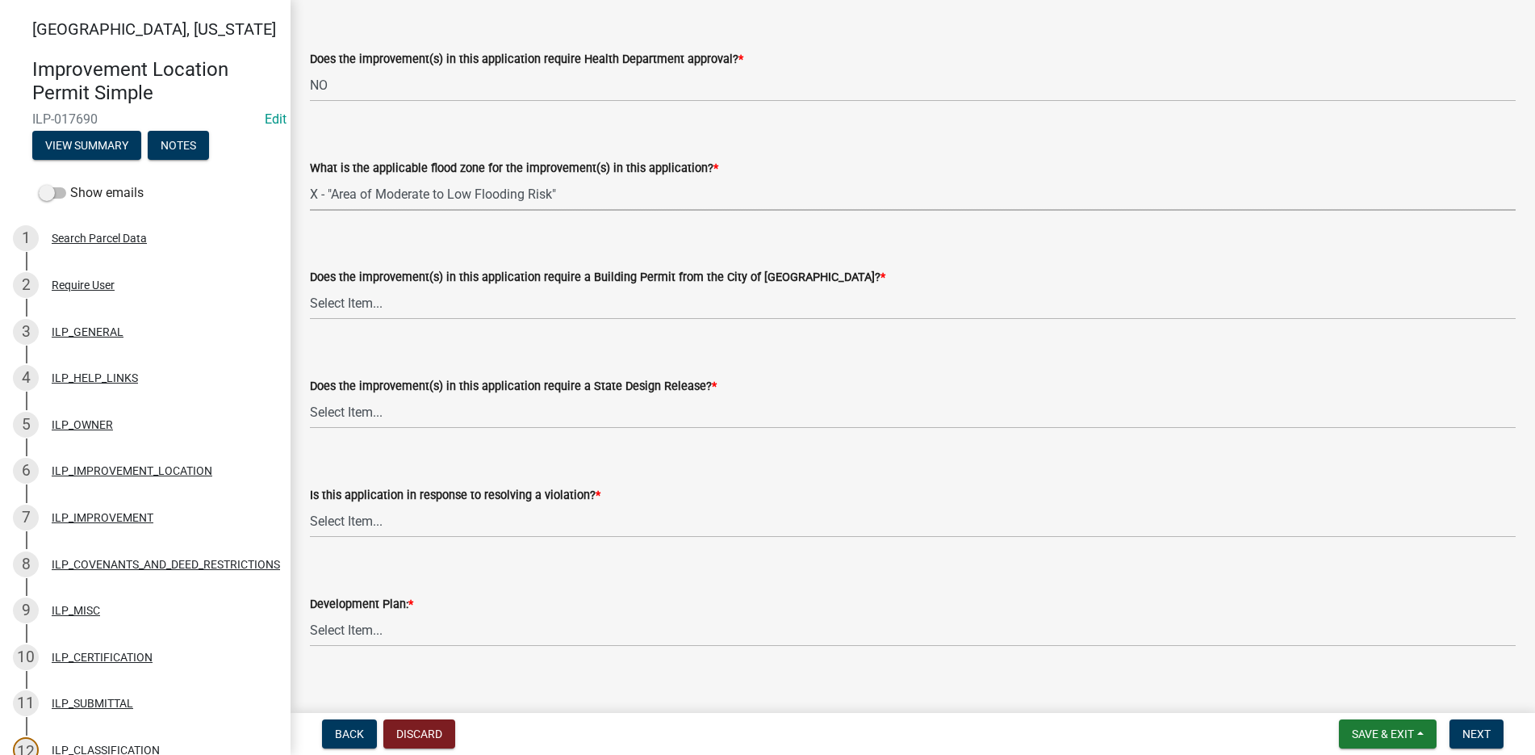
scroll to position [888, 0]
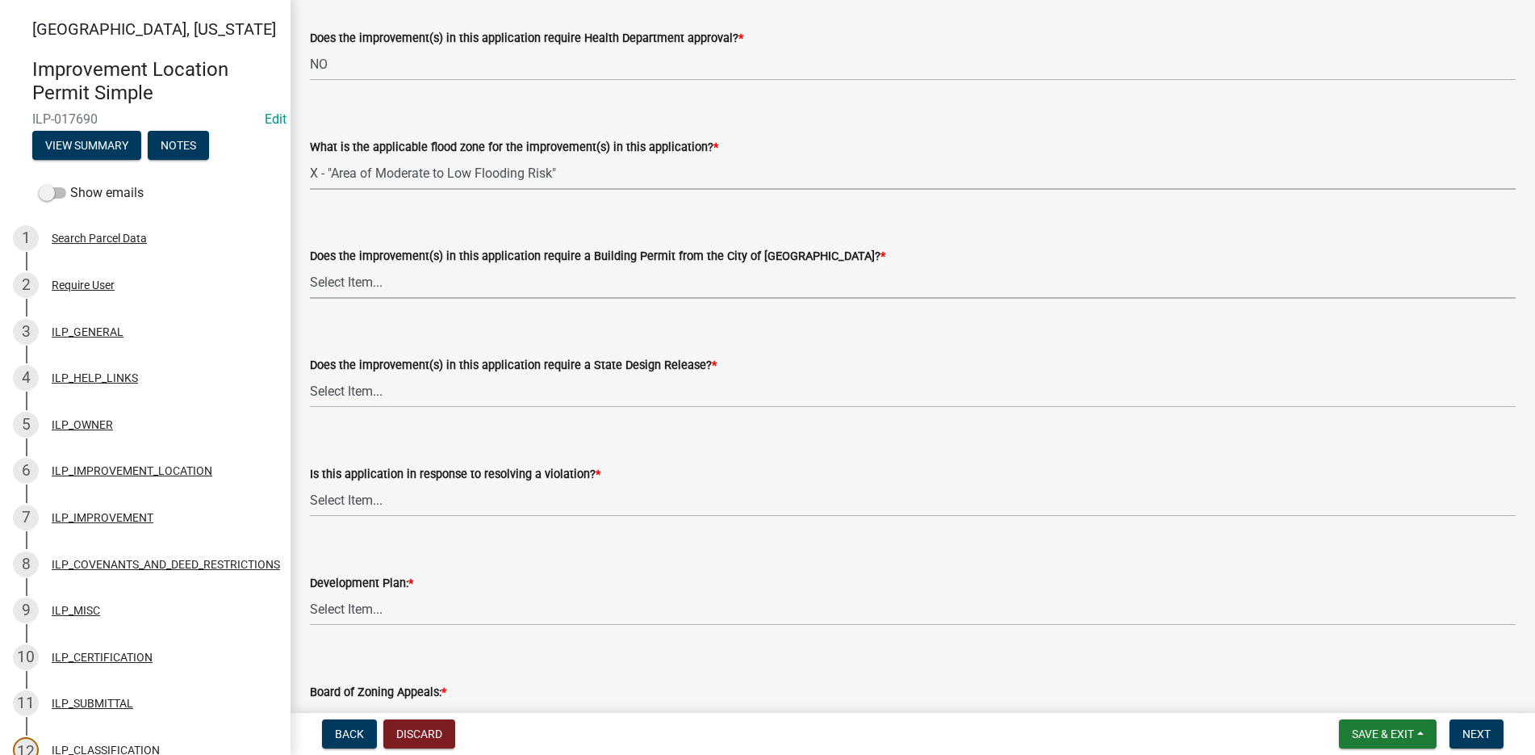
click at [337, 275] on select "Select Item... YES NO" at bounding box center [913, 282] width 1206 height 33
click at [310, 266] on select "Select Item... YES NO" at bounding box center [913, 282] width 1206 height 33
select select "3dde91a6-95a6-42fe-ae60-c75c292f8dd0"
click at [354, 392] on select "Select Item... YES NO" at bounding box center [913, 391] width 1206 height 33
click at [310, 375] on select "Select Item... YES NO" at bounding box center [913, 391] width 1206 height 33
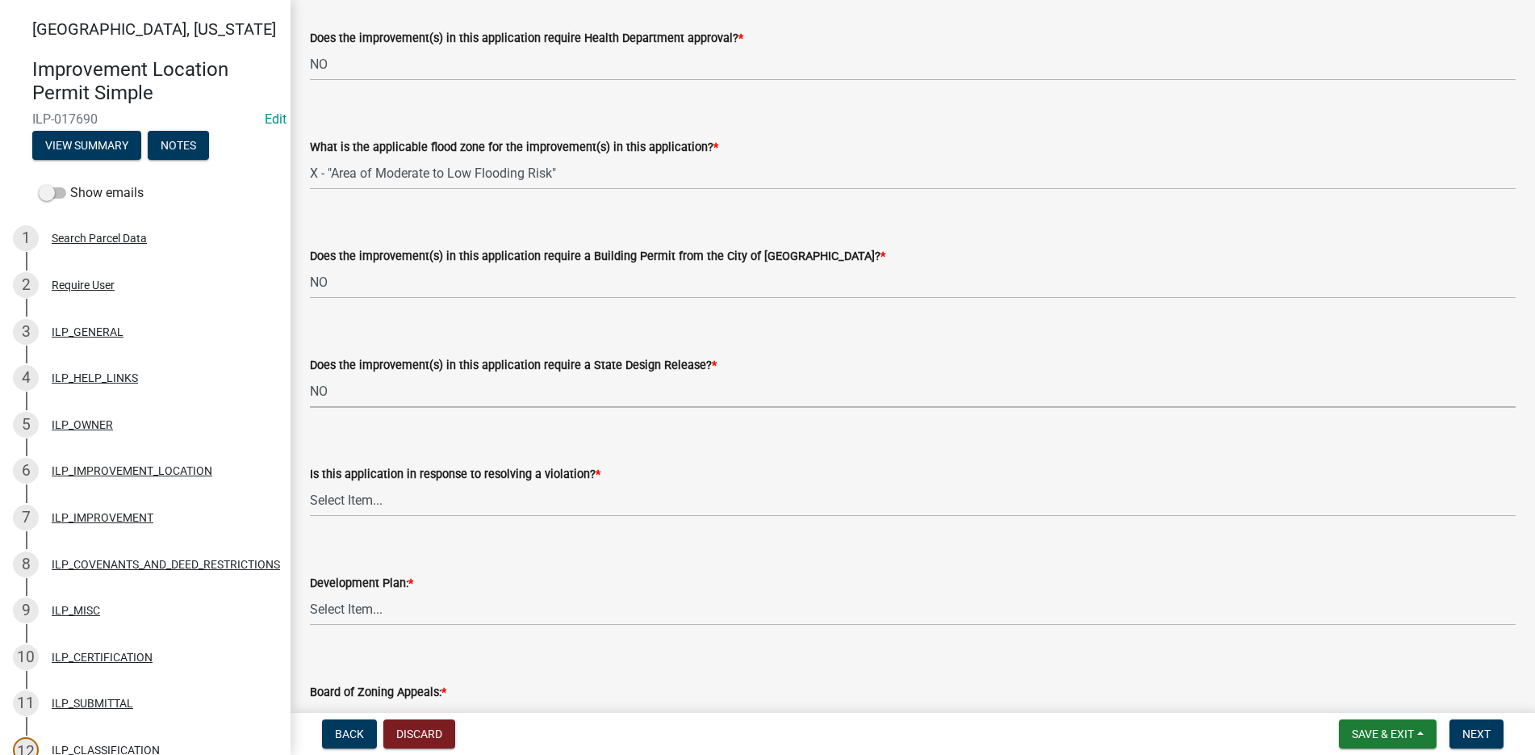
select select "3e29b85e-0a39-40b5-813f-a0c180e4f93d"
click at [344, 496] on select "Select Item... YES NO" at bounding box center [913, 500] width 1206 height 33
click at [310, 484] on select "Select Item... YES NO" at bounding box center [913, 500] width 1206 height 33
select select "f5d3445d-dc8d-415c-bd31-63d3acb7699a"
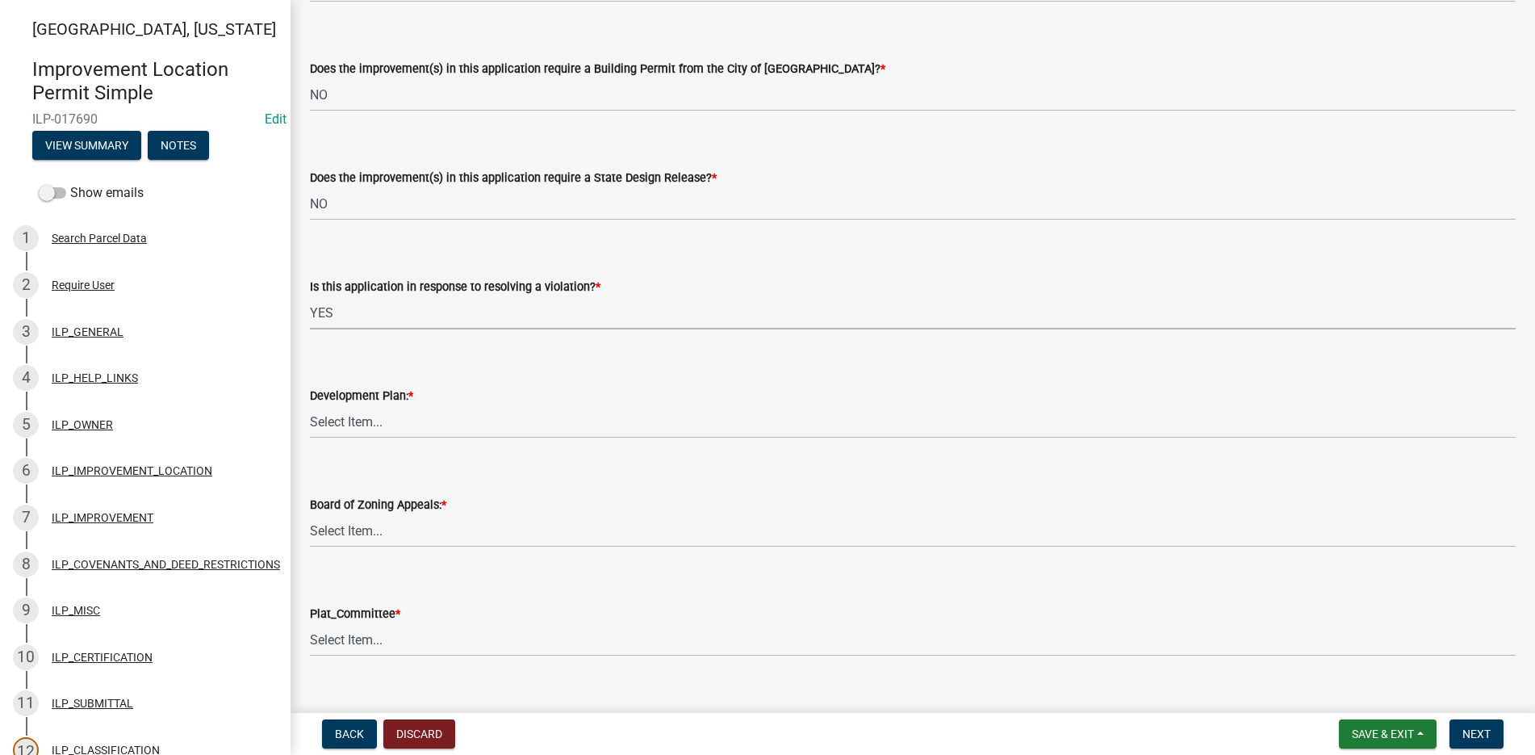
scroll to position [1130, 0]
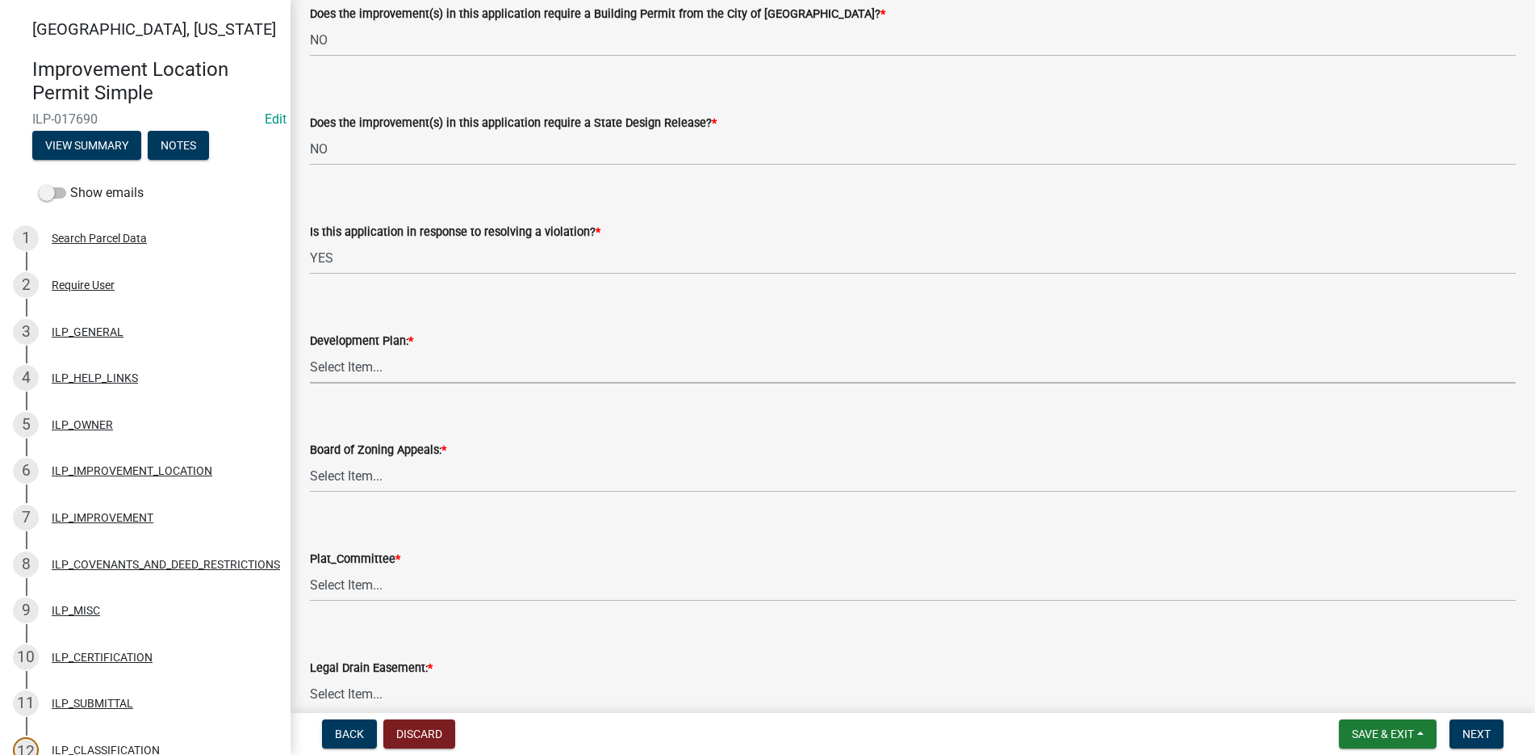
drag, startPoint x: 355, startPoint y: 368, endPoint x: 350, endPoint y: 378, distance: 11.2
click at [355, 368] on select "Select Item... YES NO" at bounding box center [913, 366] width 1206 height 33
click at [310, 350] on select "Select Item... YES NO" at bounding box center [913, 366] width 1206 height 33
select select "f492072b-a2fa-4f7c-8f99-9e809c6c526f"
click at [337, 478] on select "Select Item... YES NO" at bounding box center [913, 475] width 1206 height 33
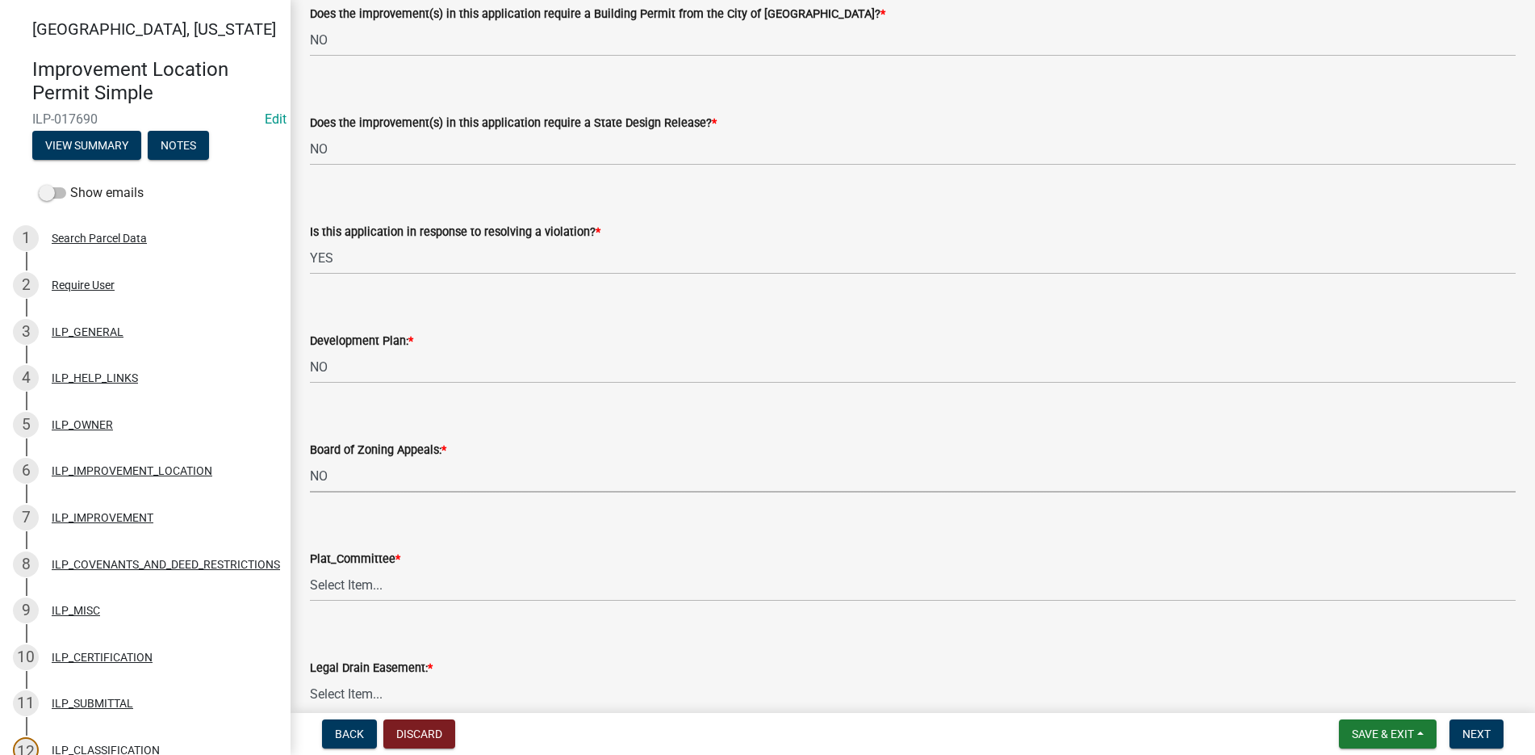
click at [310, 459] on select "Select Item... YES NO" at bounding box center [913, 475] width 1206 height 33
select select "91f2ca91-6260-441c-87d8-e38016df5c96"
click at [321, 573] on select "Select Item... YES NO" at bounding box center [913, 584] width 1206 height 33
click at [310, 568] on select "Select Item... YES NO" at bounding box center [913, 584] width 1206 height 33
select select "63238f16-a362-487f-83af-24d0c8cf3edd"
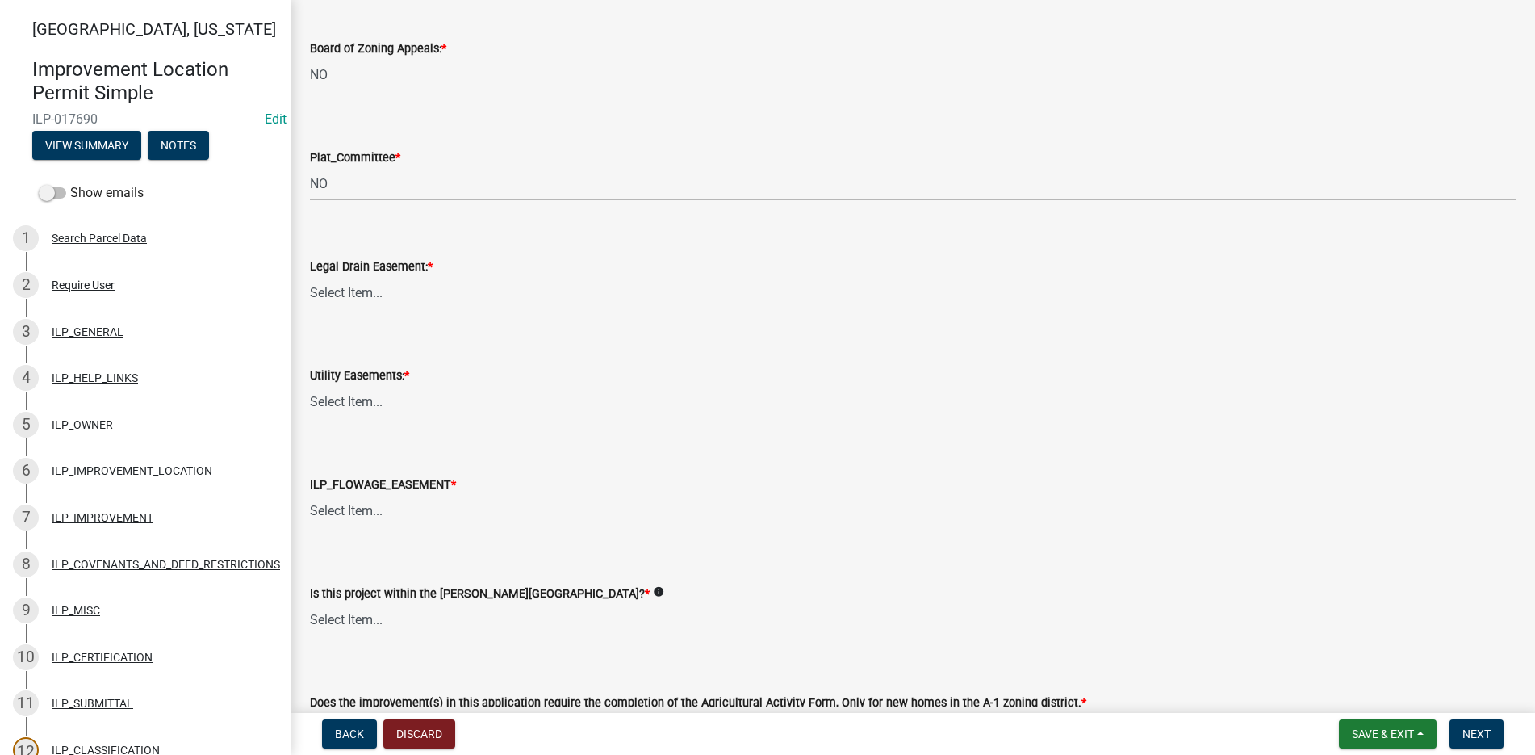
scroll to position [1534, 0]
click at [358, 290] on select "Select Item... YES NO" at bounding box center [913, 290] width 1206 height 33
click at [310, 274] on select "Select Item... YES NO" at bounding box center [913, 290] width 1206 height 33
select select "4de29e95-b13a-4926-a5fe-83364331169b"
click at [341, 400] on select "Select Item... YES NO" at bounding box center [913, 399] width 1206 height 33
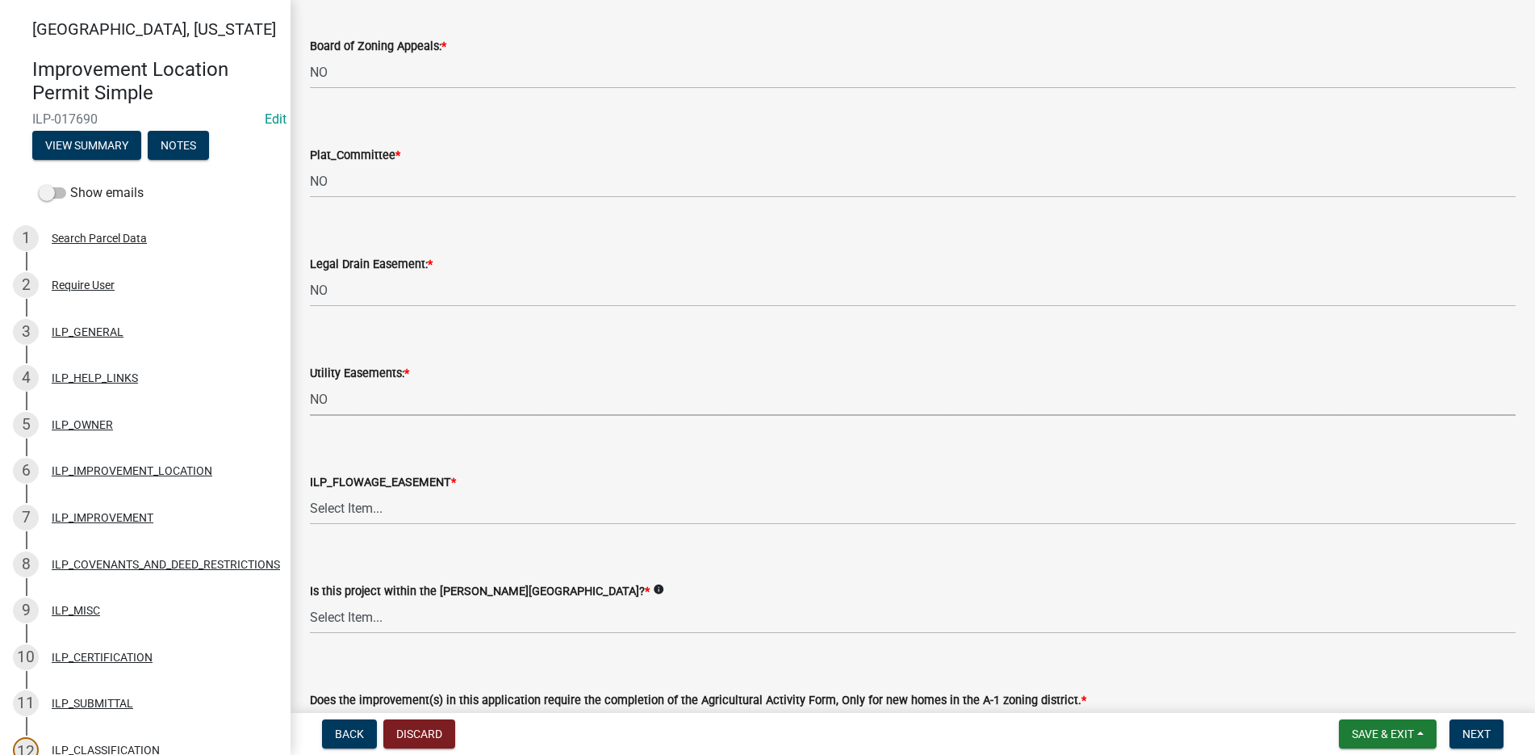
click at [310, 383] on select "Select Item... YES NO" at bounding box center [913, 399] width 1206 height 33
select select "8e424161-7bf1-4e33-adf9-a347c03eff2b"
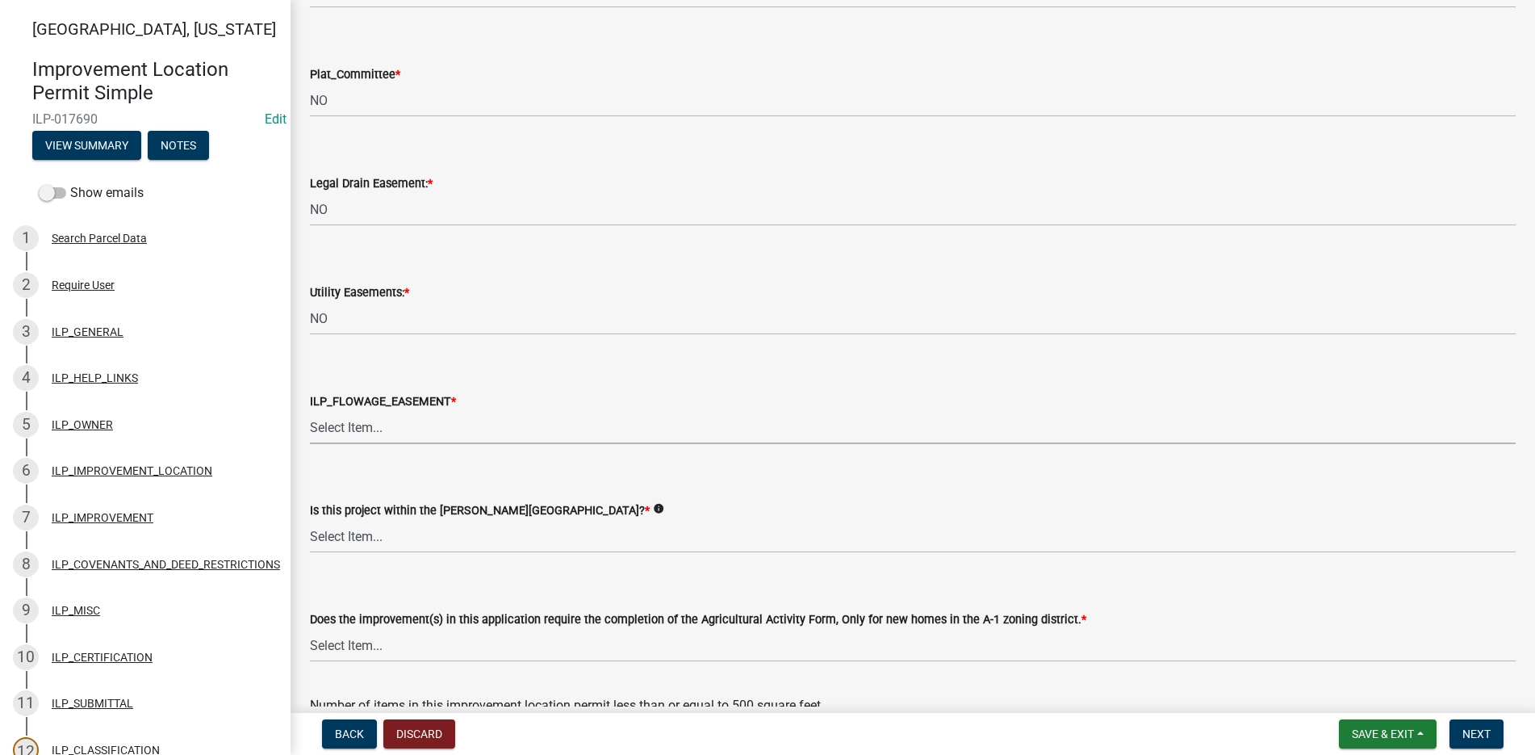
click at [353, 427] on select "Select Item... Not in or near the Army Corp of Engineers Flowage Easement. Proj…" at bounding box center [913, 427] width 1206 height 33
click at [310, 411] on select "Select Item... Not in or near the Army Corp of Engineers Flowage Easement. Proj…" at bounding box center [913, 427] width 1206 height 33
select select "bdd9c930-c7fe-4770-81ee-2c29cf953f8b"
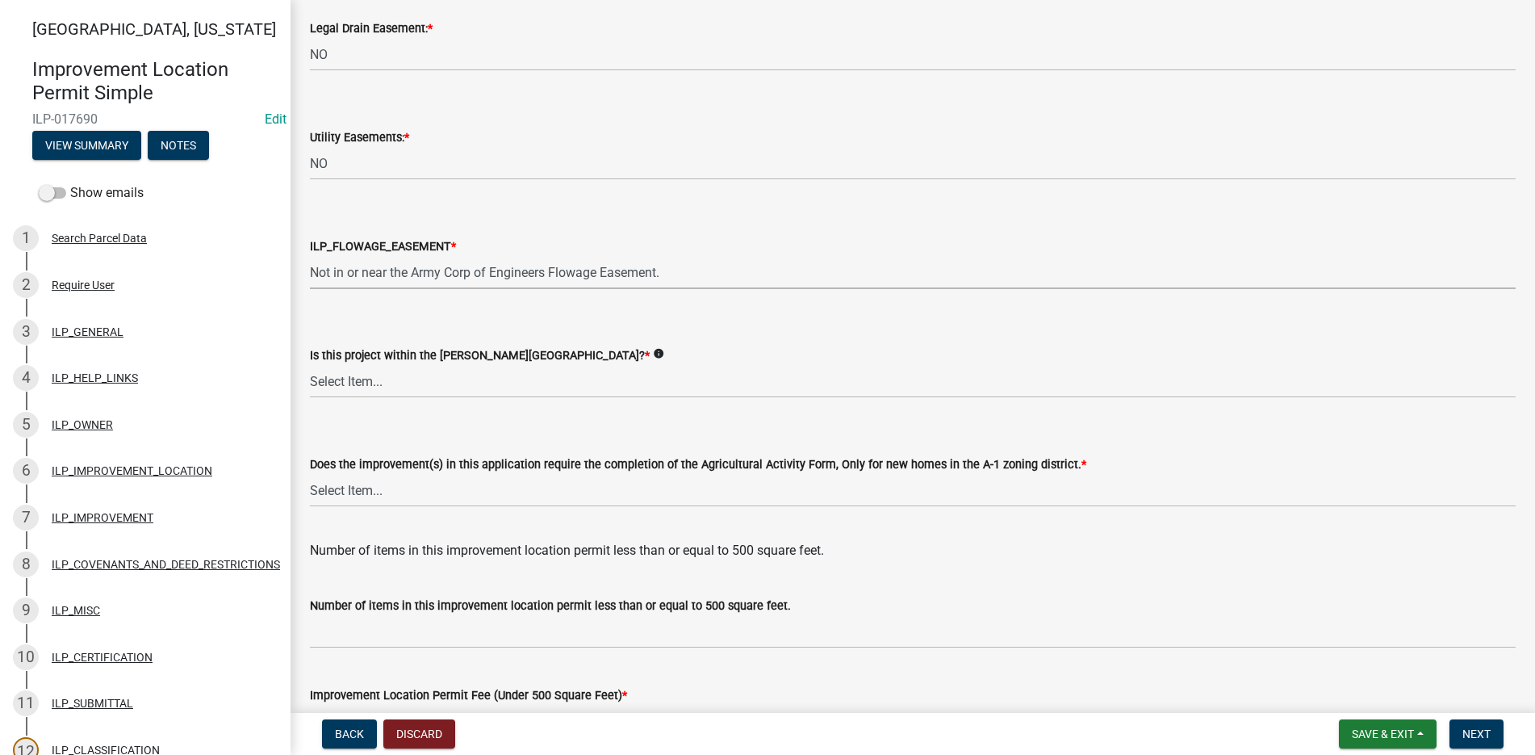
scroll to position [1776, 0]
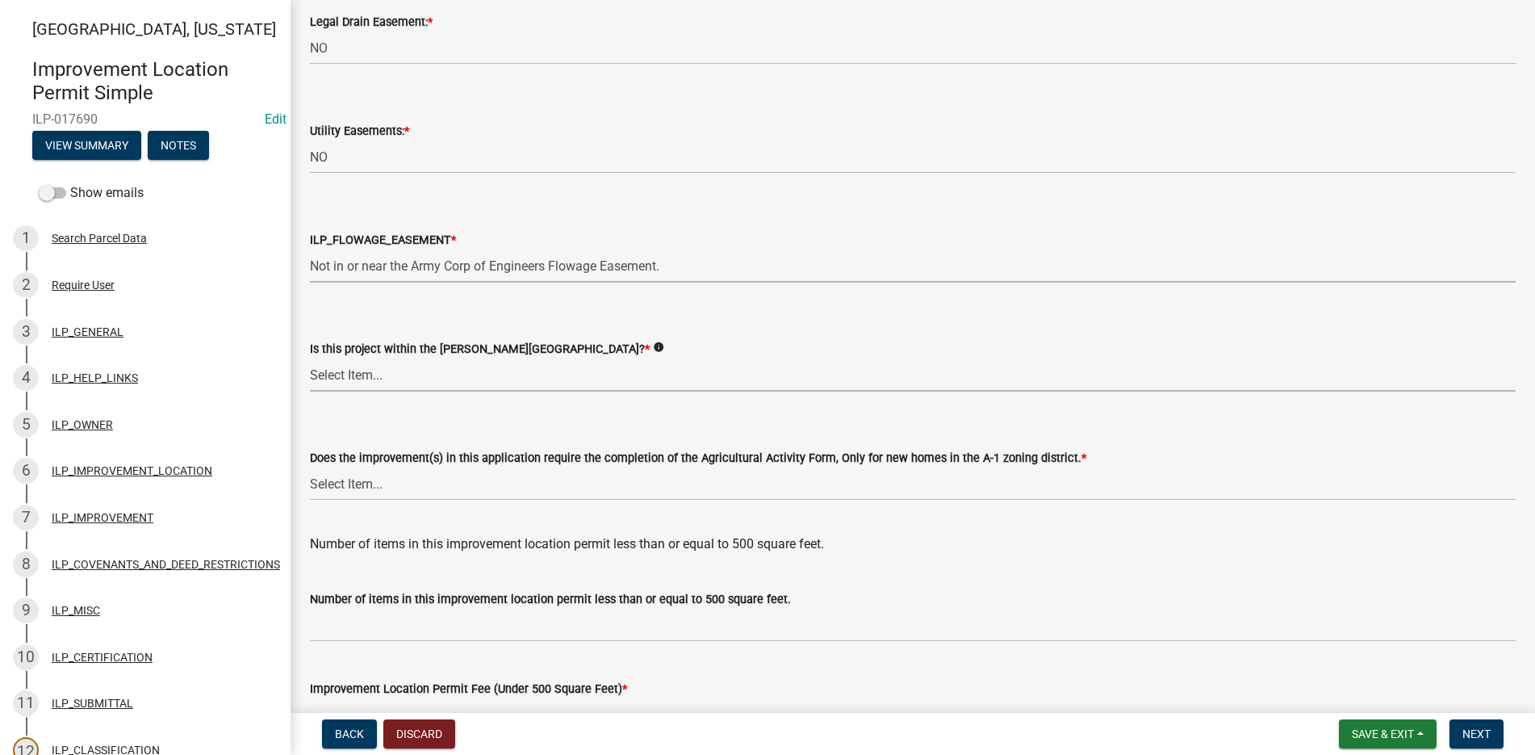
click at [325, 369] on select "Select Item... Yes No" at bounding box center [913, 374] width 1206 height 33
click at [310, 358] on select "Select Item... Yes No" at bounding box center [913, 374] width 1206 height 33
select select "c22a6da1-a4b9-4a20-9552-3c4da3c32bc7"
click at [339, 480] on select "Select Item... YES NO" at bounding box center [913, 483] width 1206 height 33
click at [310, 467] on select "Select Item... YES NO" at bounding box center [913, 483] width 1206 height 33
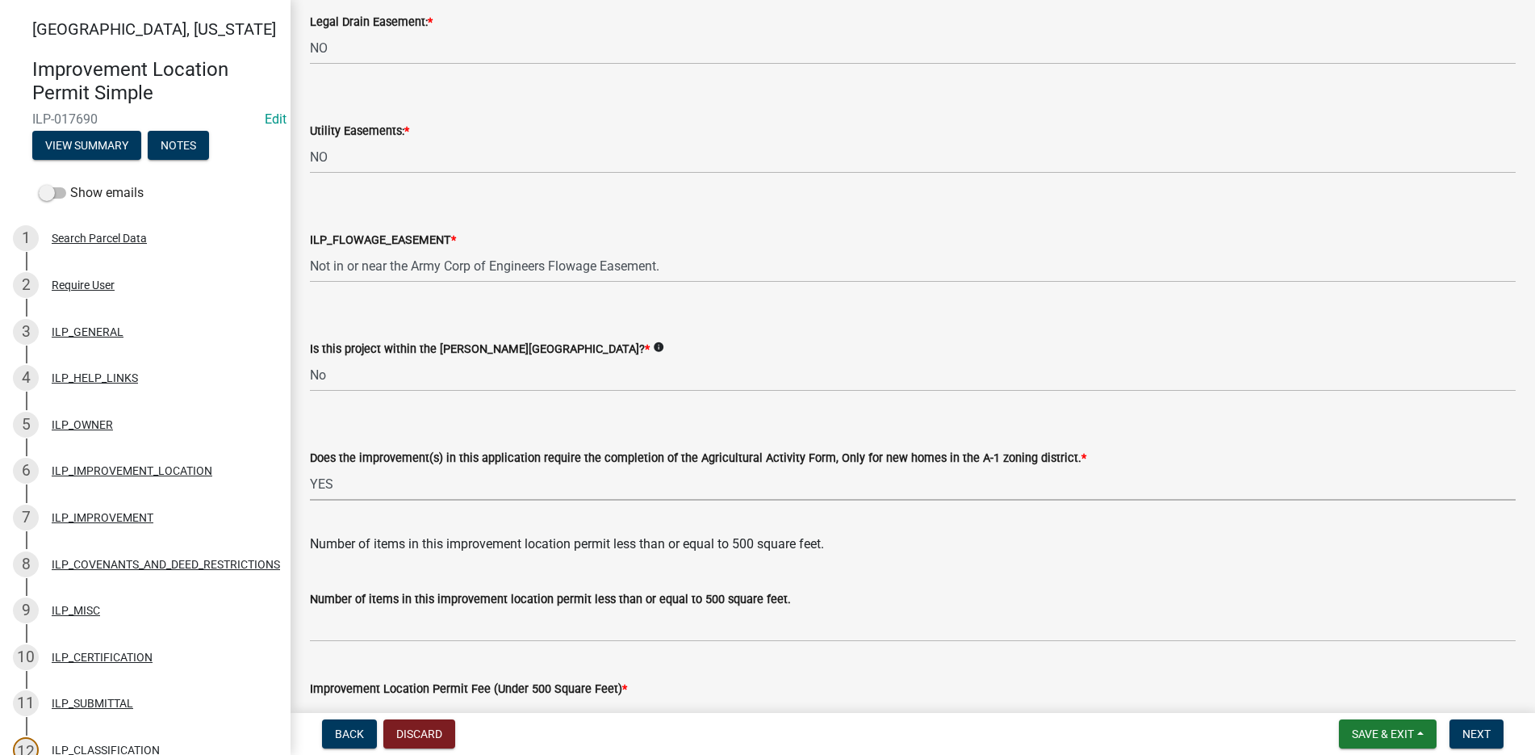
select select "6b839191-9ee5-4b1e-a32f-2744ac59211f"
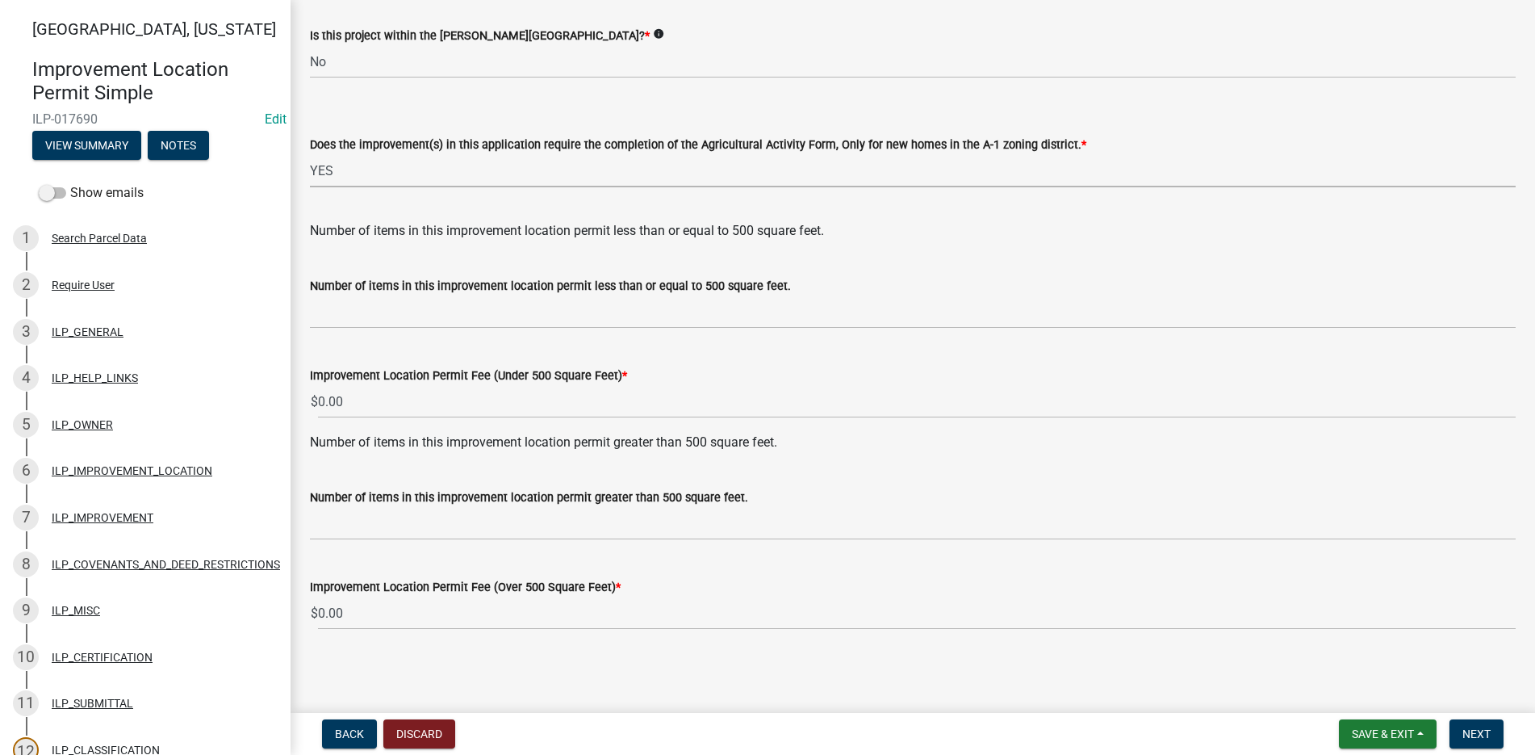
scroll to position [2090, 0]
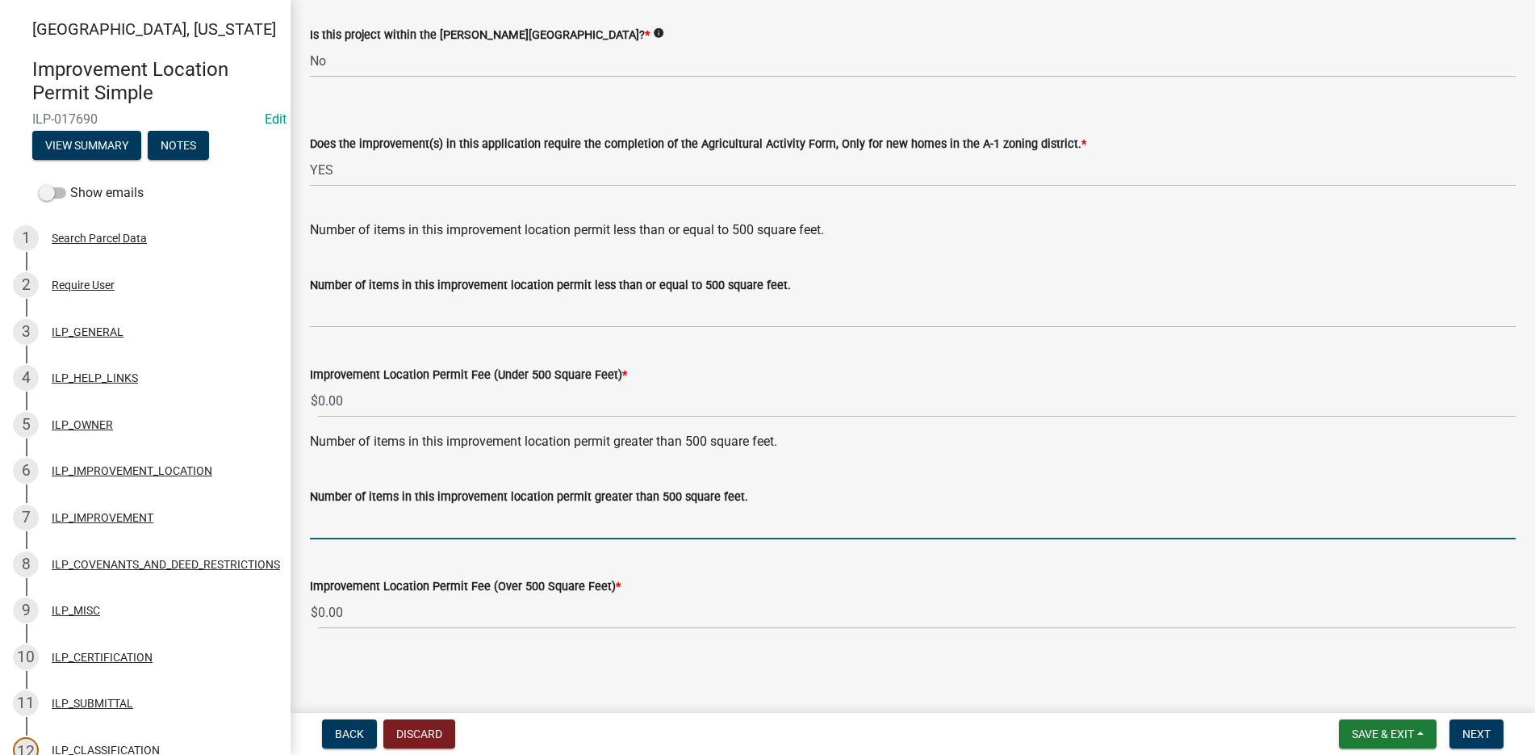
click at [326, 527] on input "text" at bounding box center [913, 522] width 1206 height 33
type input "1"
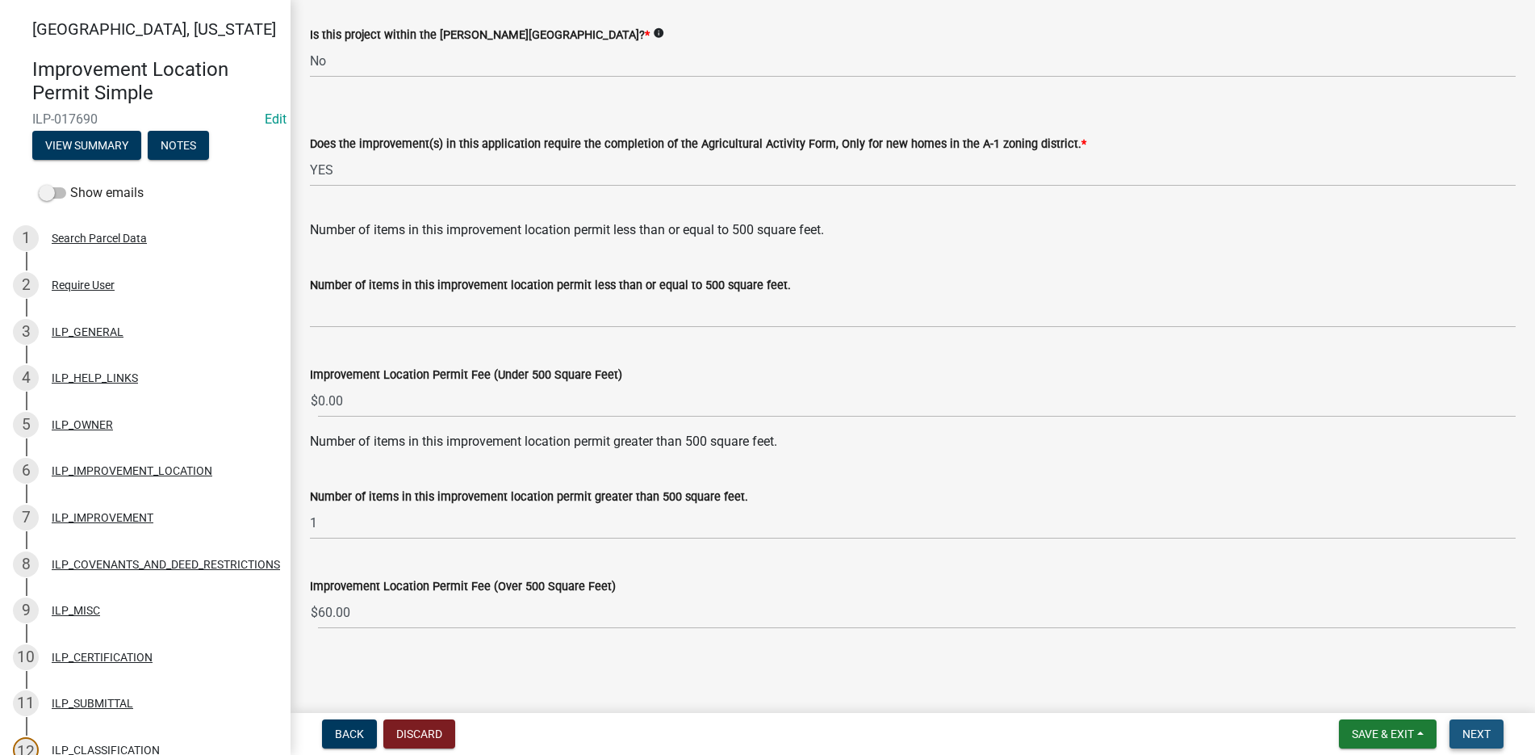
click at [1466, 727] on span "Next" at bounding box center [1477, 733] width 28 height 13
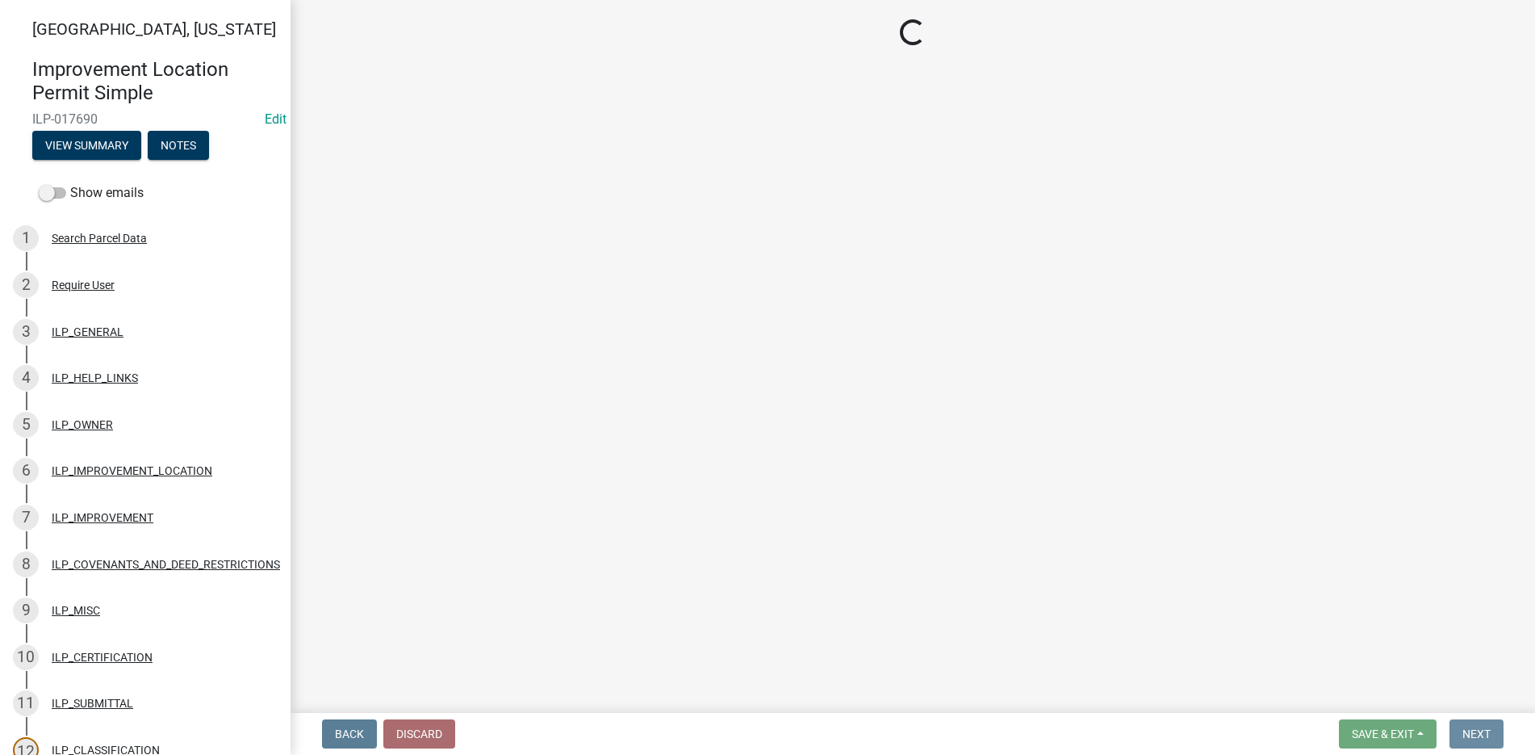
scroll to position [0, 0]
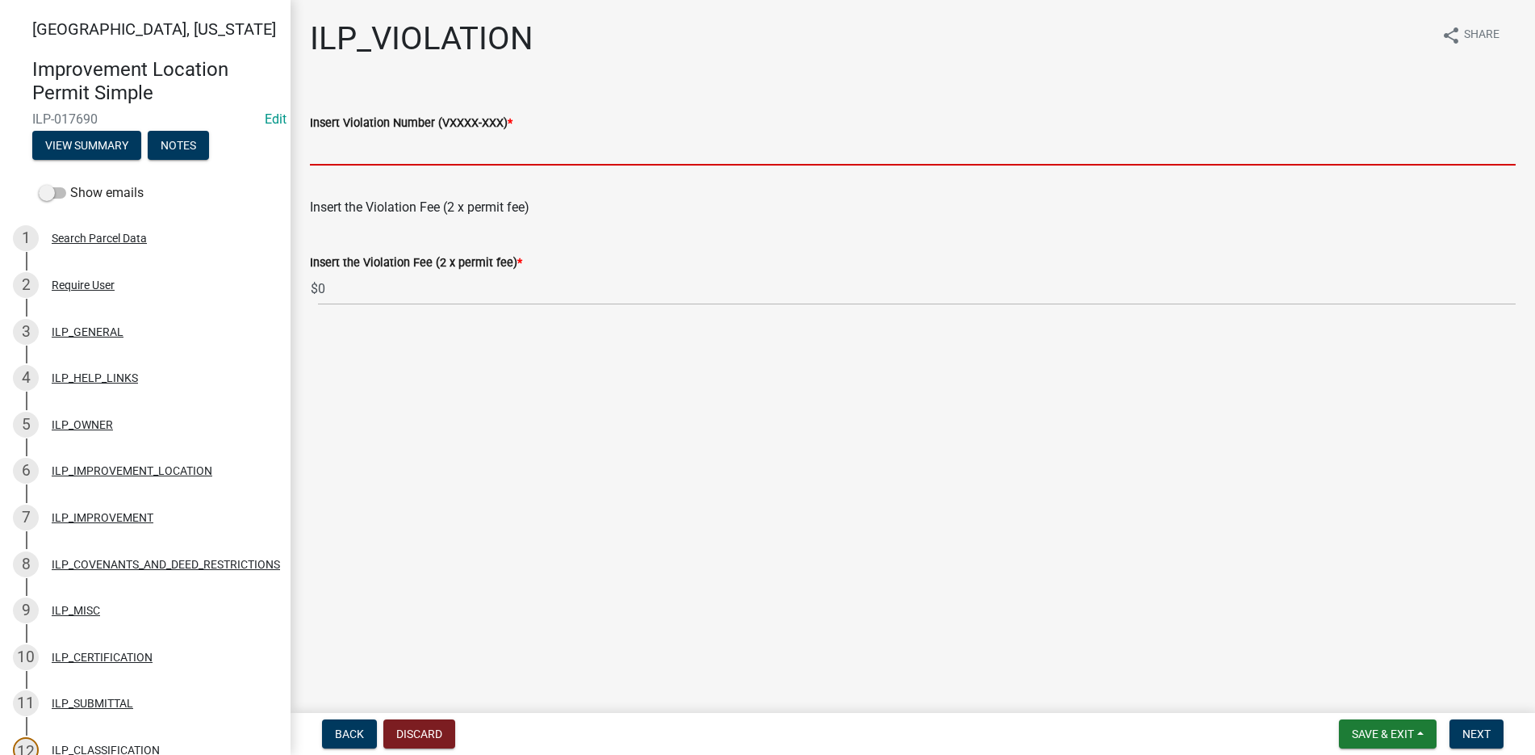
click at [335, 153] on input "Insert Violation Number (VXXXX-XXX) *" at bounding box center [913, 148] width 1206 height 33
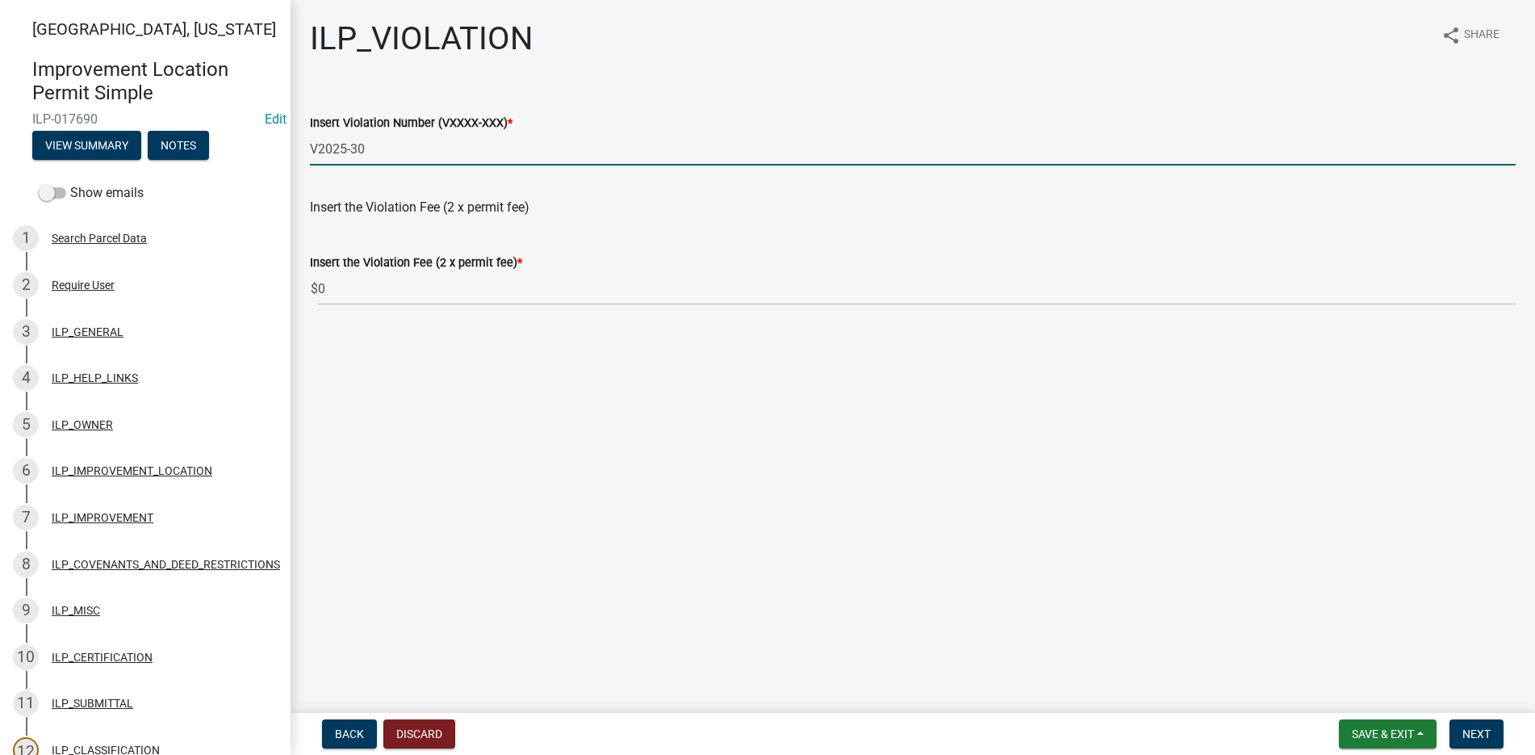
type input "V2025-30"
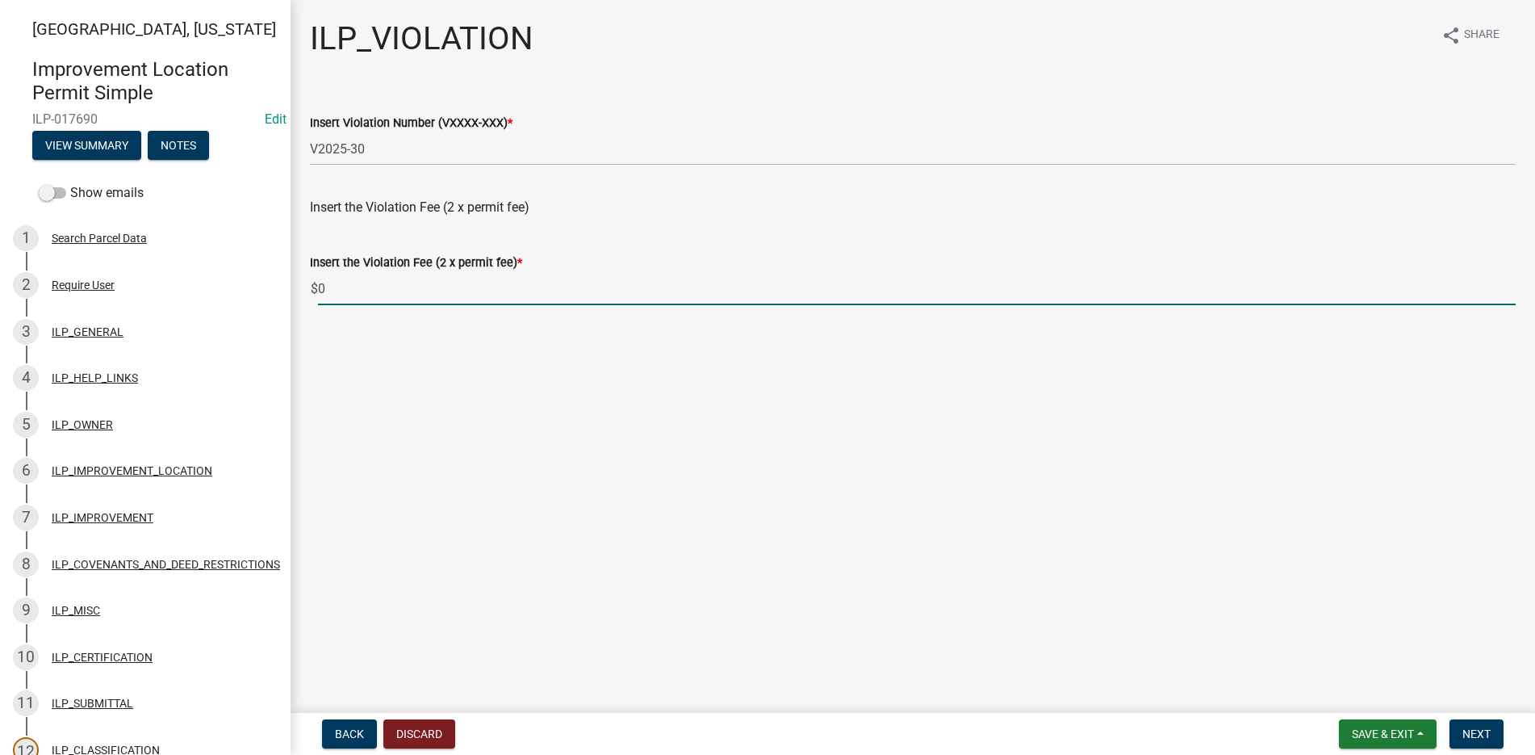
click at [338, 286] on input "0" at bounding box center [917, 288] width 1198 height 33
type input "60.00"
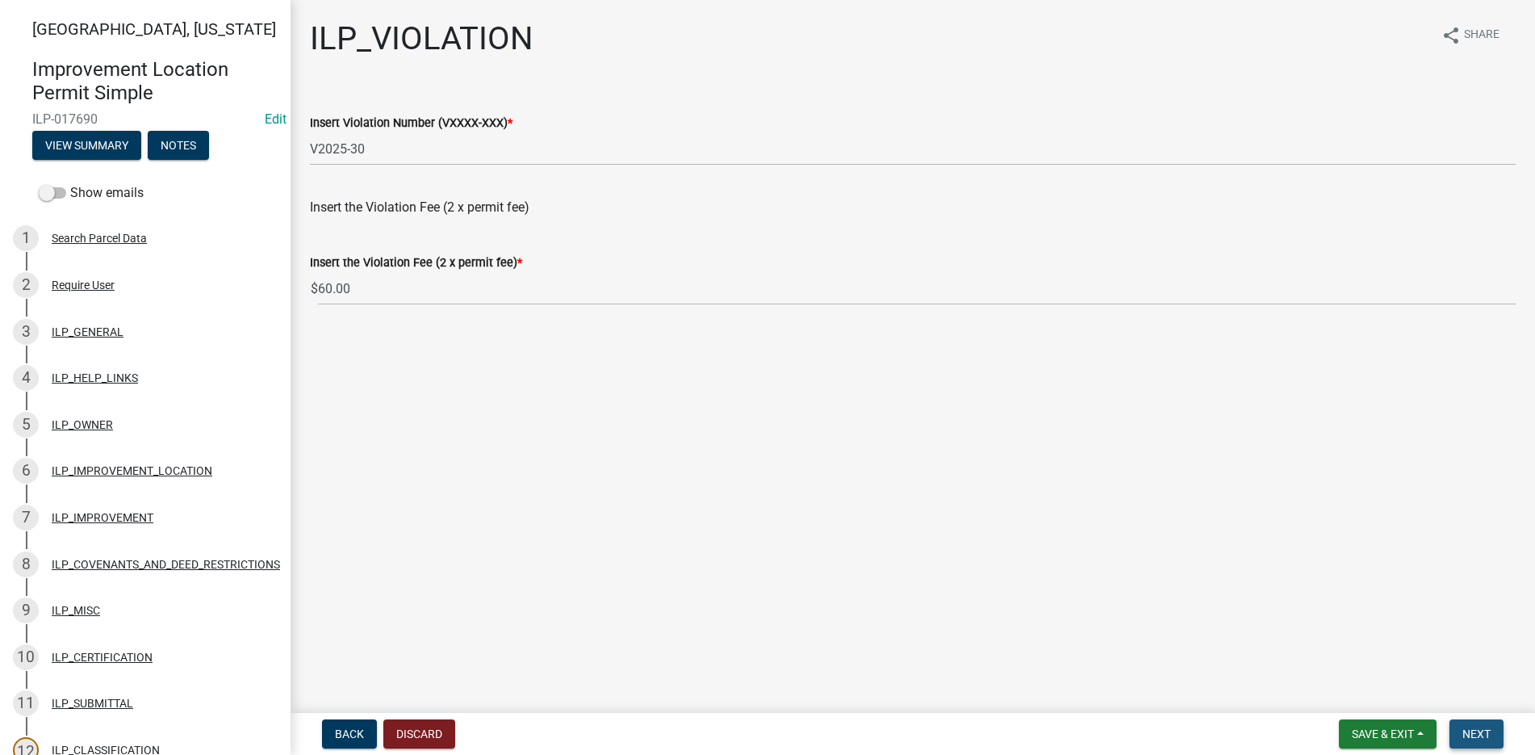
click at [1489, 728] on span "Next" at bounding box center [1477, 733] width 28 height 13
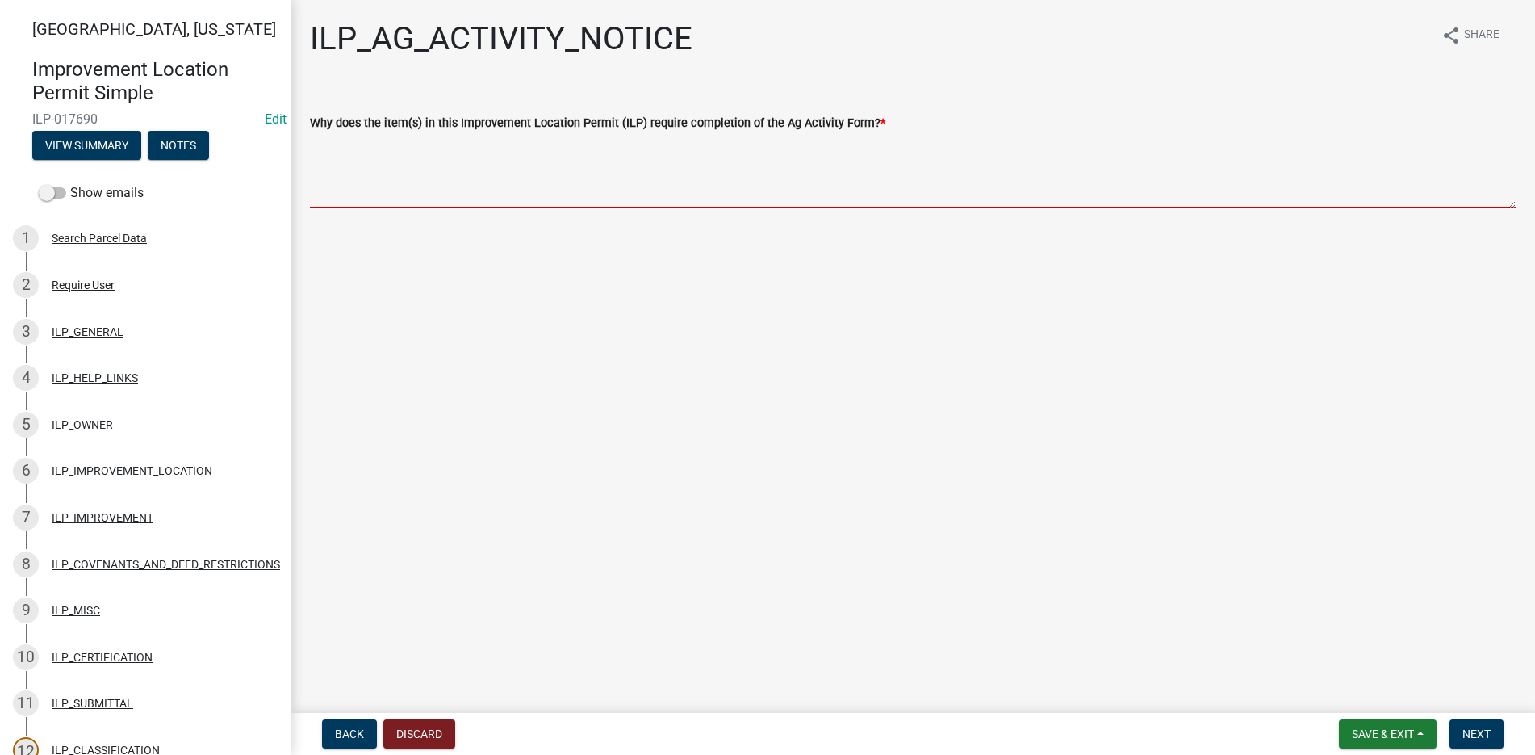
click at [349, 153] on textarea "Why does the item(s) in this Improvement Location Permit (ILP) require completi…" at bounding box center [913, 170] width 1206 height 76
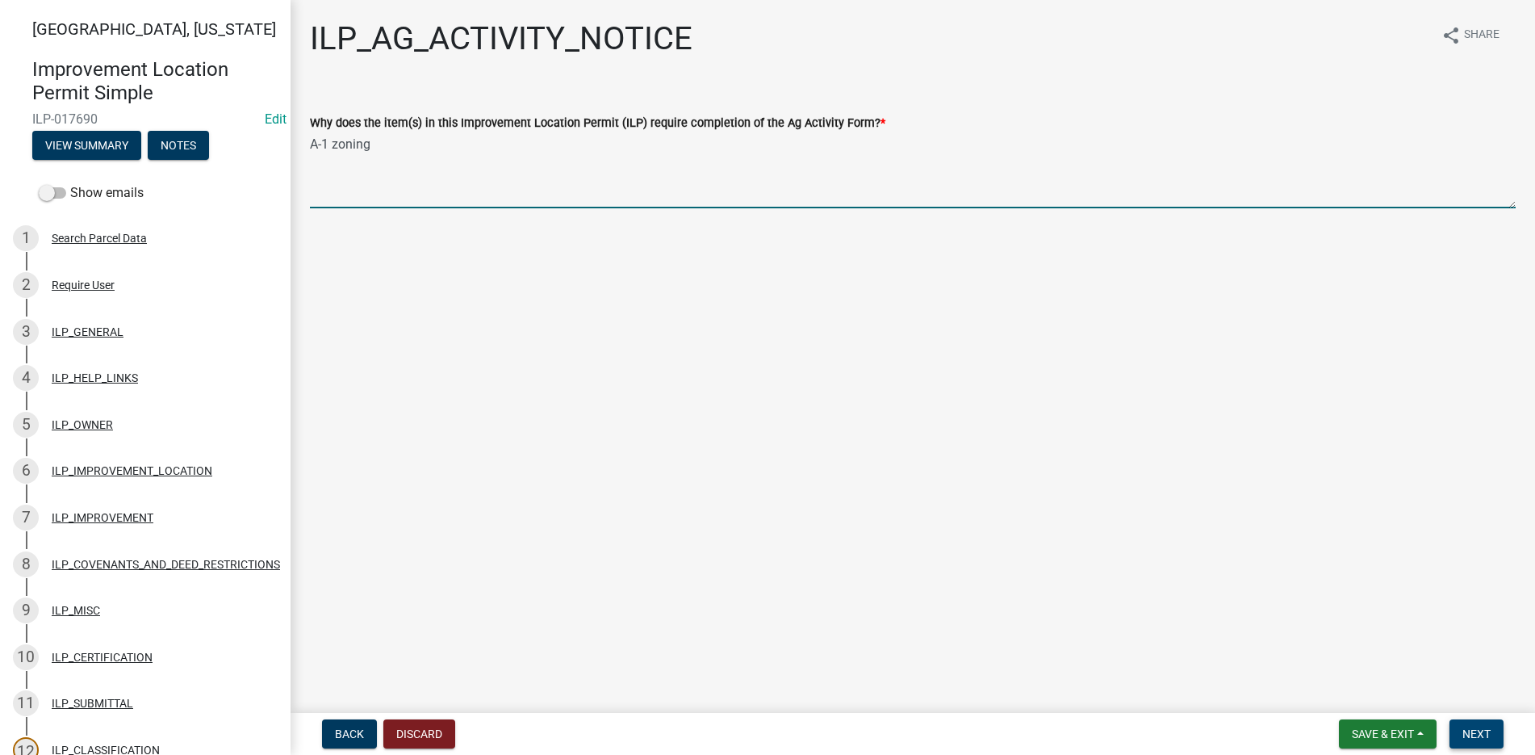
type textarea "A-1 zoning"
click at [1470, 734] on span "Next" at bounding box center [1477, 733] width 28 height 13
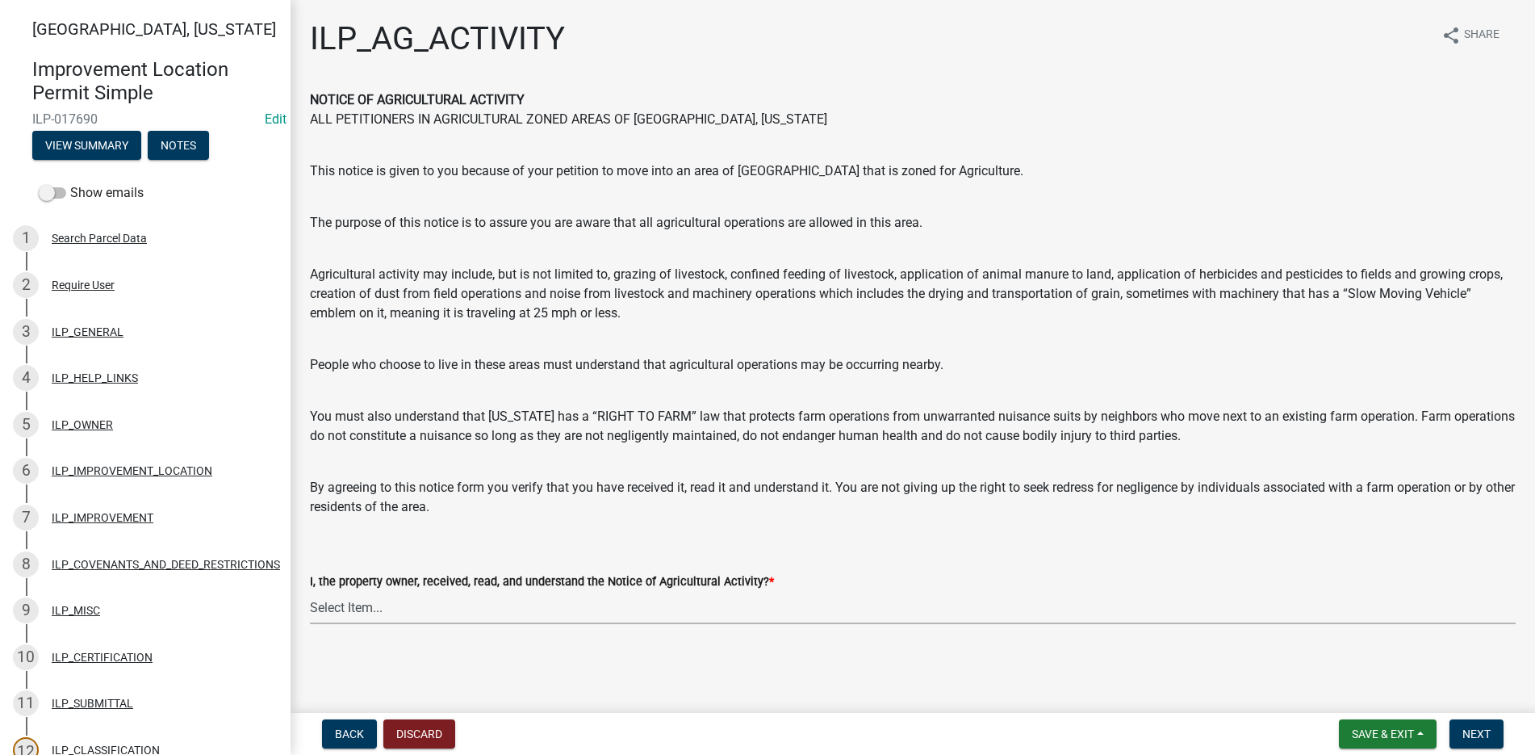
click at [392, 605] on select "Select Item... YES" at bounding box center [913, 607] width 1206 height 33
click at [310, 591] on select "Select Item... YES" at bounding box center [913, 607] width 1206 height 33
select select "421fbd71-6b46-4b3f-8fb8-f511ed41ec25"
click at [1484, 731] on span "Next" at bounding box center [1477, 733] width 28 height 13
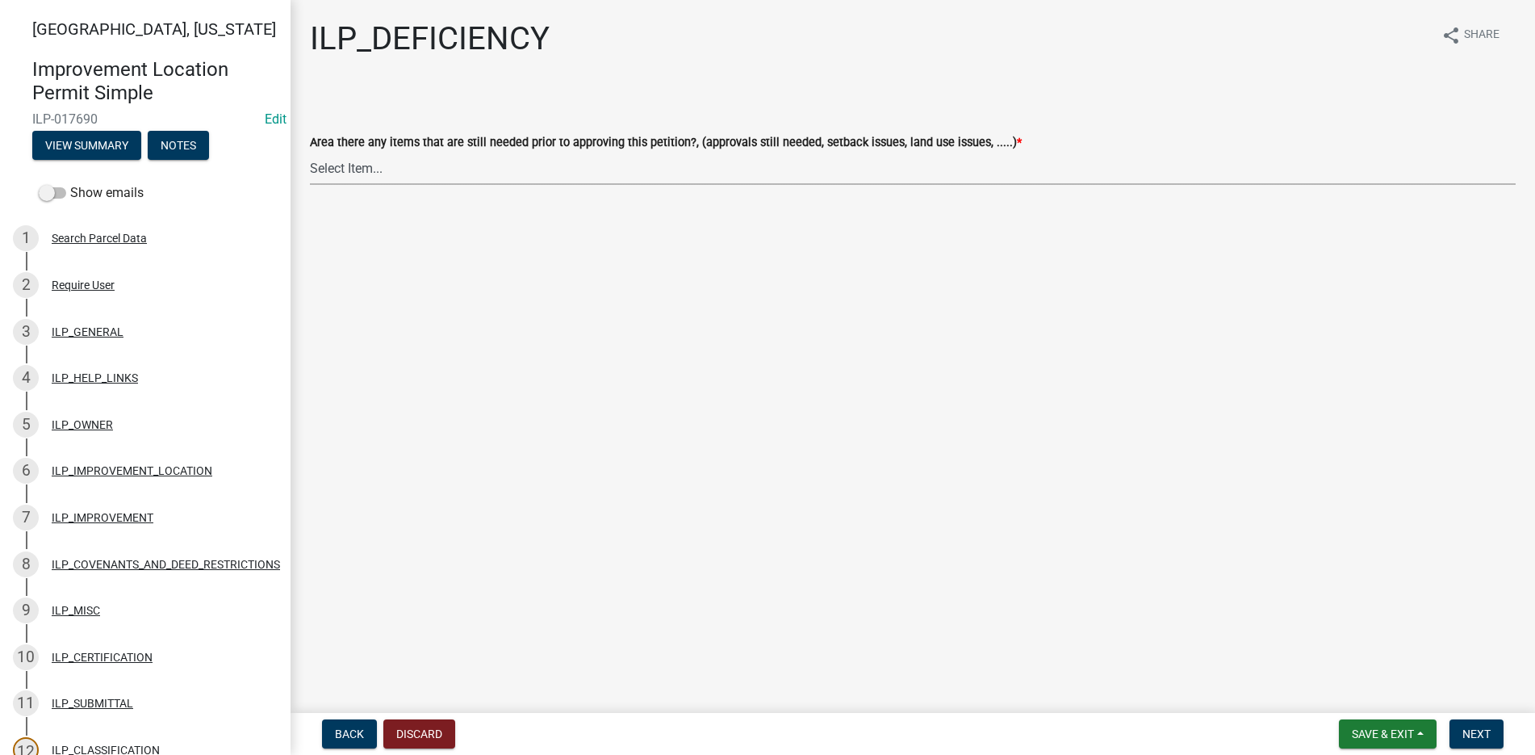
click at [358, 157] on select "Select Item... YES NO" at bounding box center [913, 168] width 1206 height 33
click at [310, 152] on select "Select Item... YES NO" at bounding box center [913, 168] width 1206 height 33
select select "88f51f67-ad00-412f-ad25-d9a24cd42bdb"
click at [1477, 729] on span "Next" at bounding box center [1477, 733] width 28 height 13
click at [374, 161] on select "Select Item... Denied Approved" at bounding box center [913, 168] width 1206 height 33
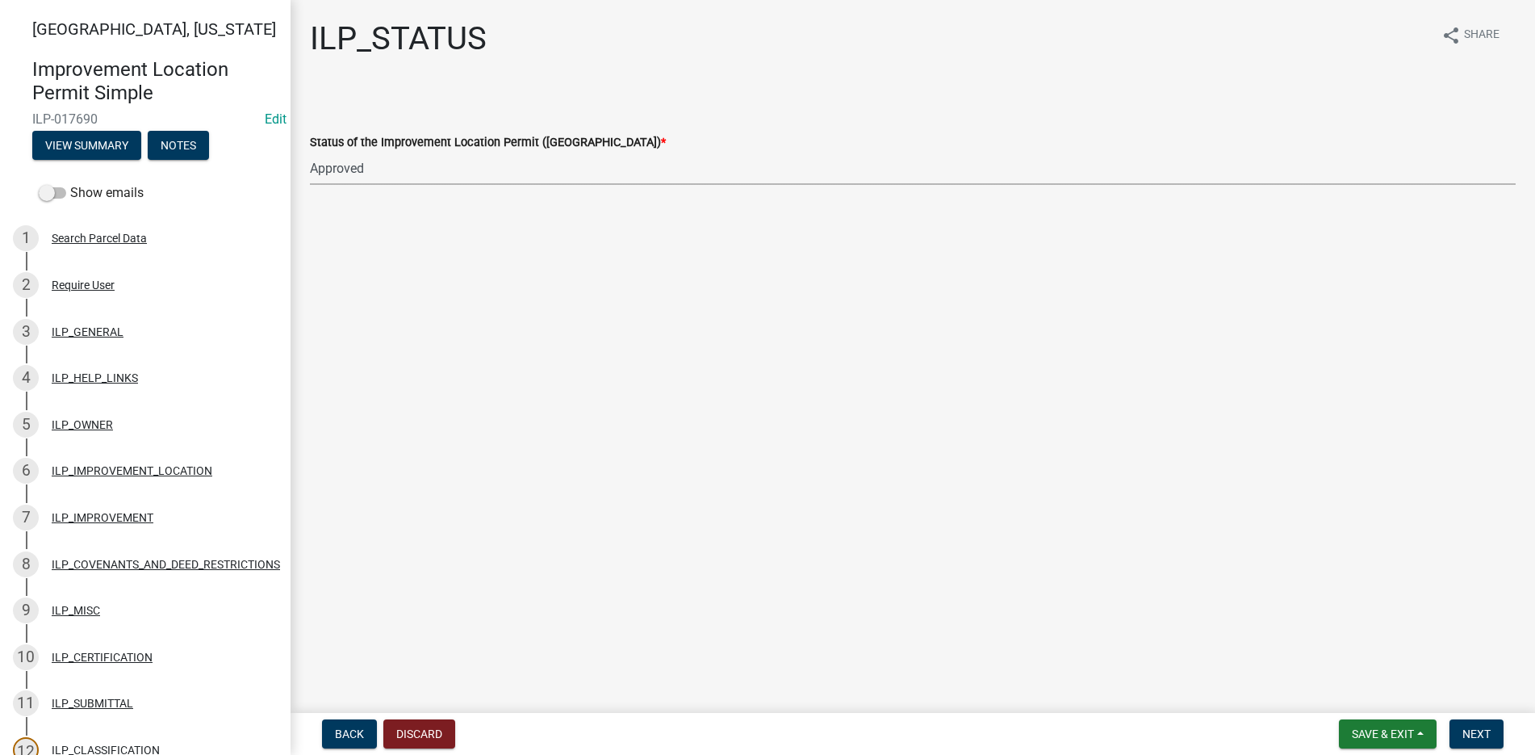
click at [310, 152] on select "Select Item... Denied Approved" at bounding box center [913, 168] width 1206 height 33
select select "676ca0ef-d742-4b5a-a79e-763cf2a28fc9"
click at [1494, 722] on button "Next" at bounding box center [1477, 733] width 54 height 29
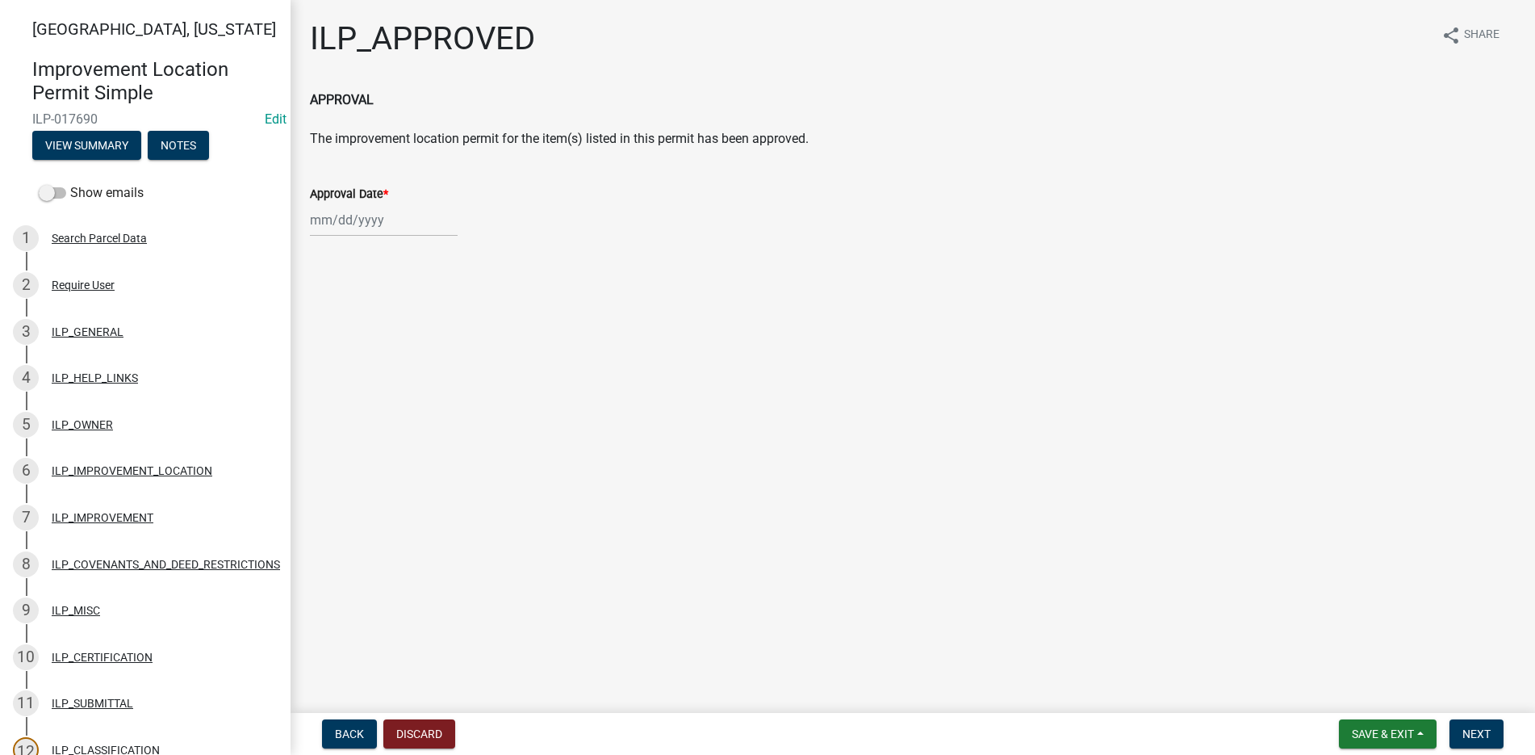
select select "9"
select select "2025"
click at [358, 223] on div "[PERSON_NAME] Feb Mar Apr [PERSON_NAME][DATE] Oct Nov [DATE] 1526 1527 1528 152…" at bounding box center [384, 219] width 148 height 33
click at [381, 378] on div "24" at bounding box center [378, 384] width 26 height 26
type input "[DATE]"
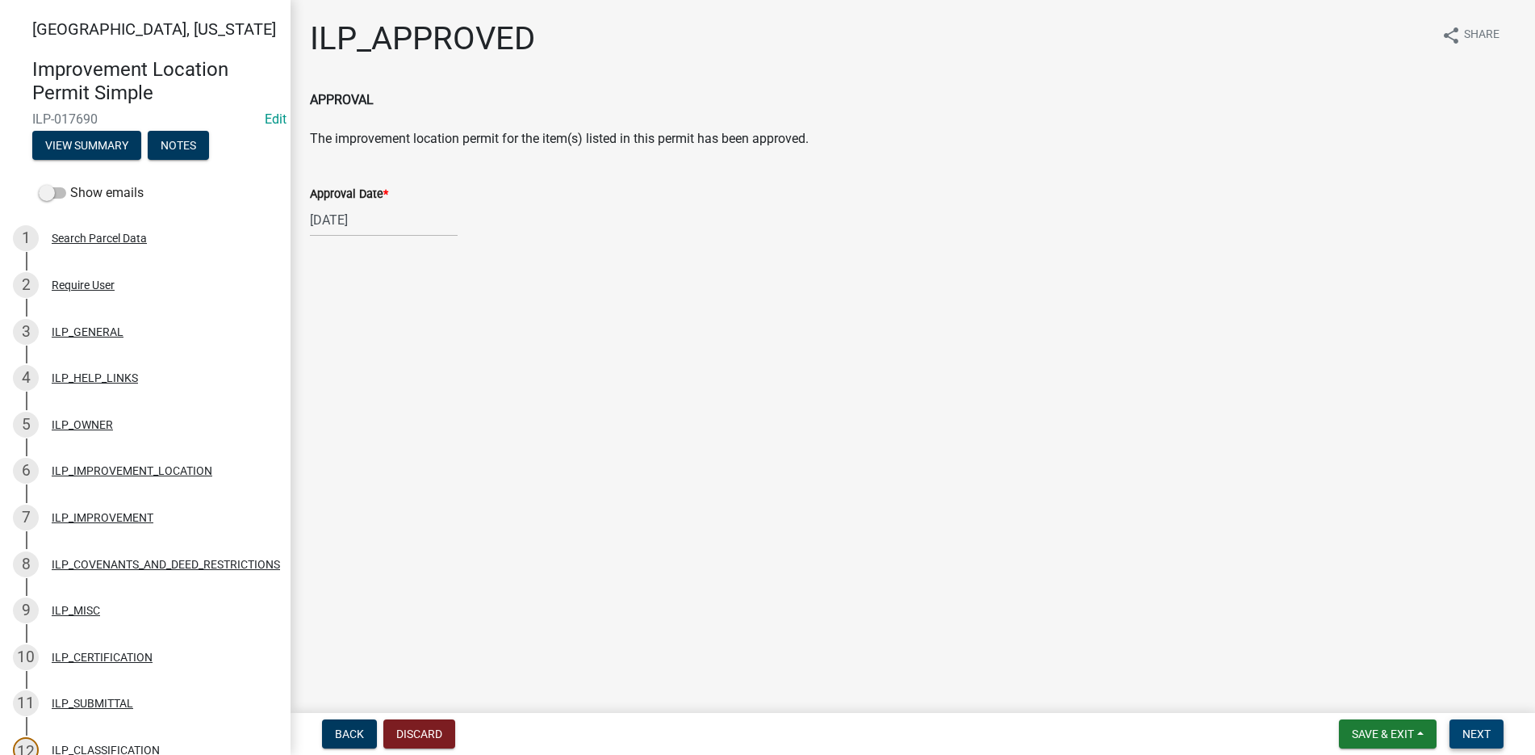
click at [1490, 732] on span "Next" at bounding box center [1477, 733] width 28 height 13
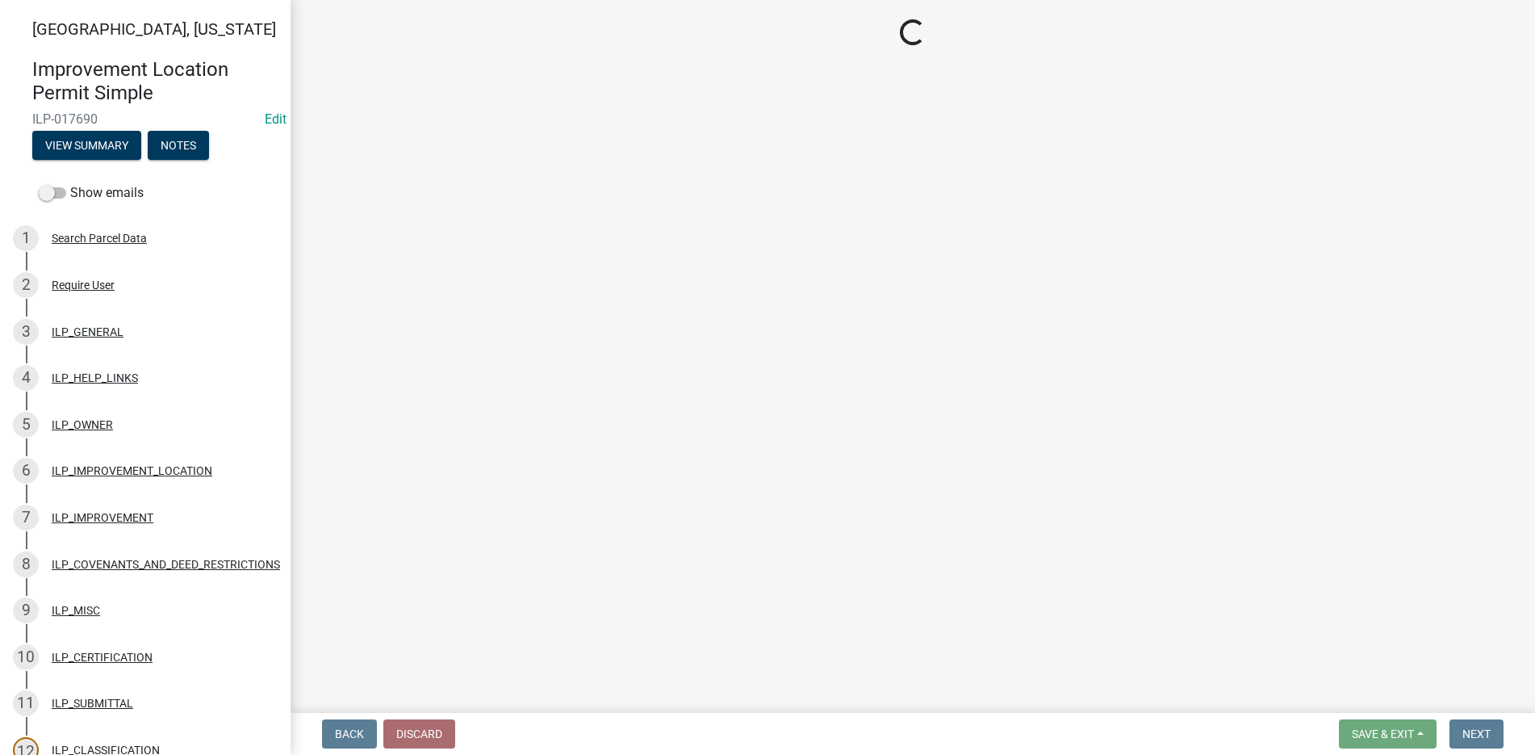
select select "3: 3"
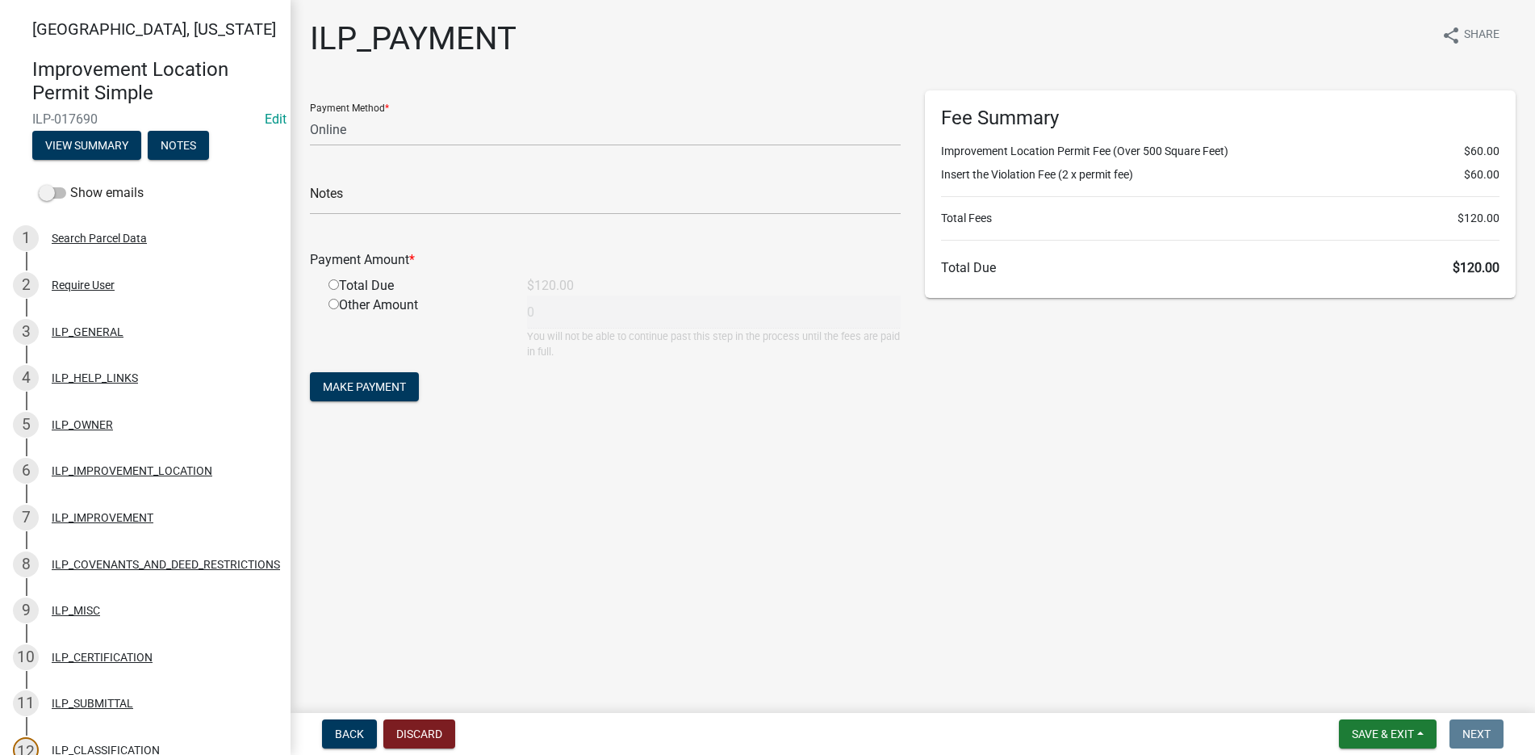
click at [334, 283] on input "radio" at bounding box center [334, 284] width 10 height 10
radio input "true"
type input "120"
click at [355, 123] on select "Credit Card POS Check Cash Online" at bounding box center [605, 129] width 591 height 33
select select "1: 0"
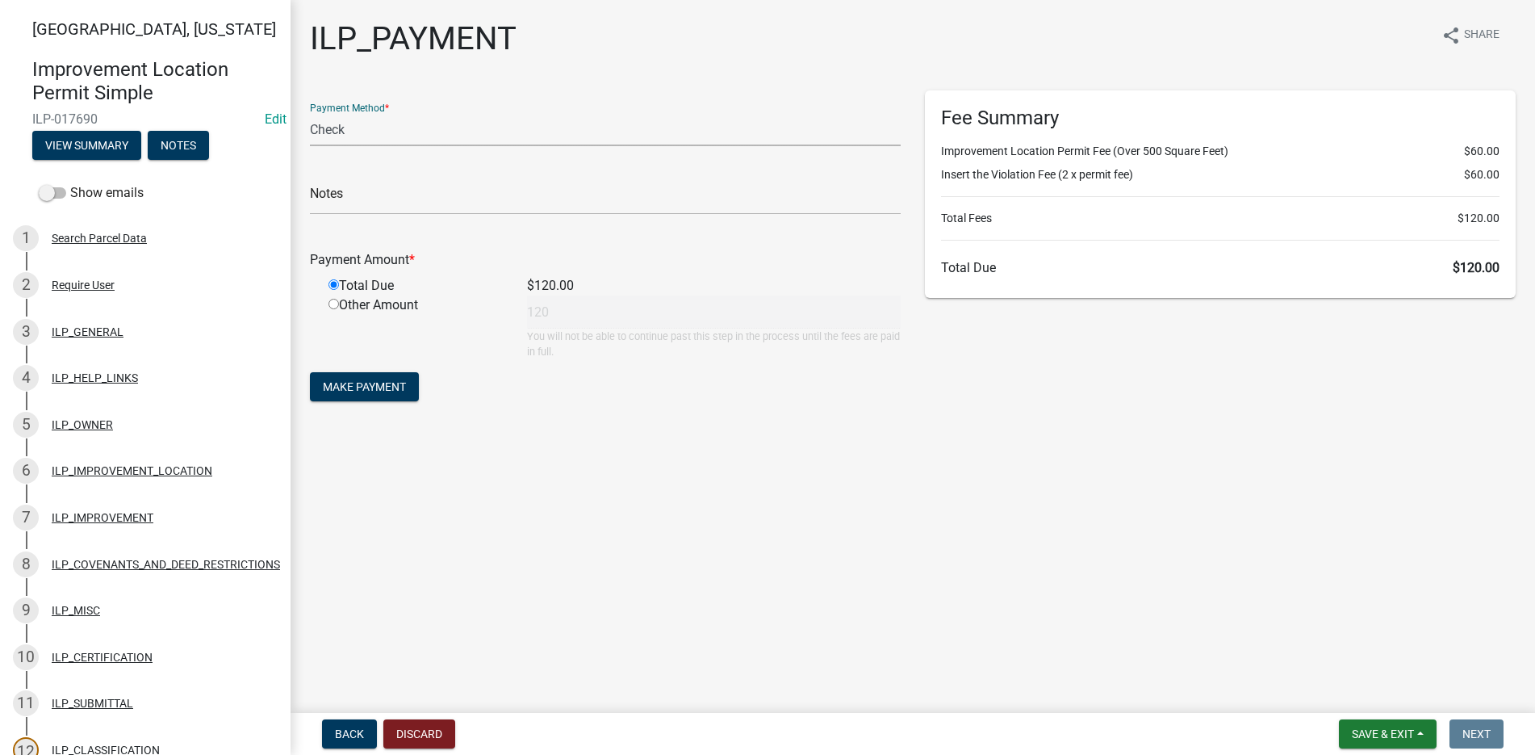
click at [310, 113] on select "Credit Card POS Check Cash Online" at bounding box center [605, 129] width 591 height 33
click at [378, 196] on input "text" at bounding box center [605, 198] width 591 height 33
type input "10028"
click at [370, 384] on span "Make Payment" at bounding box center [364, 386] width 83 height 13
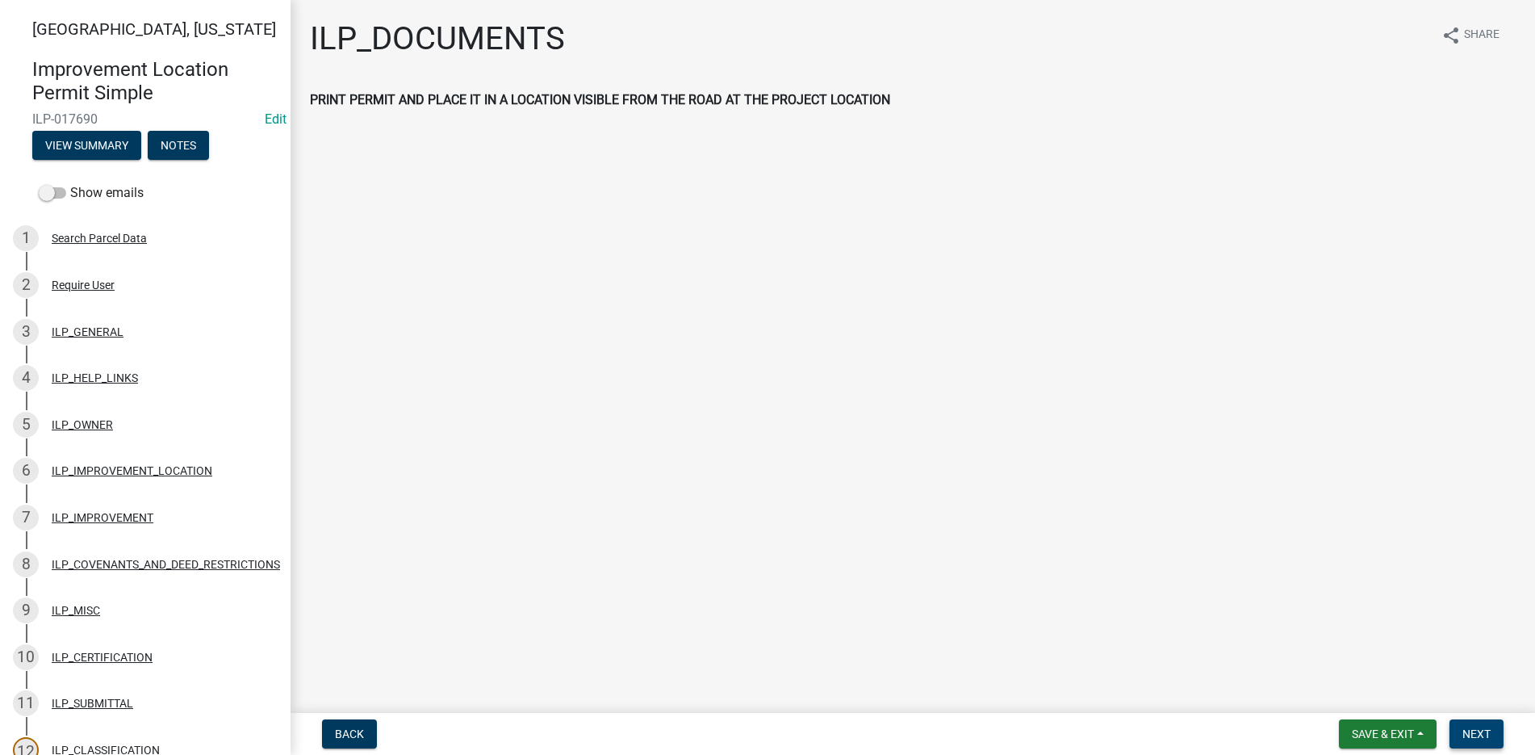
click at [1488, 728] on span "Next" at bounding box center [1477, 733] width 28 height 13
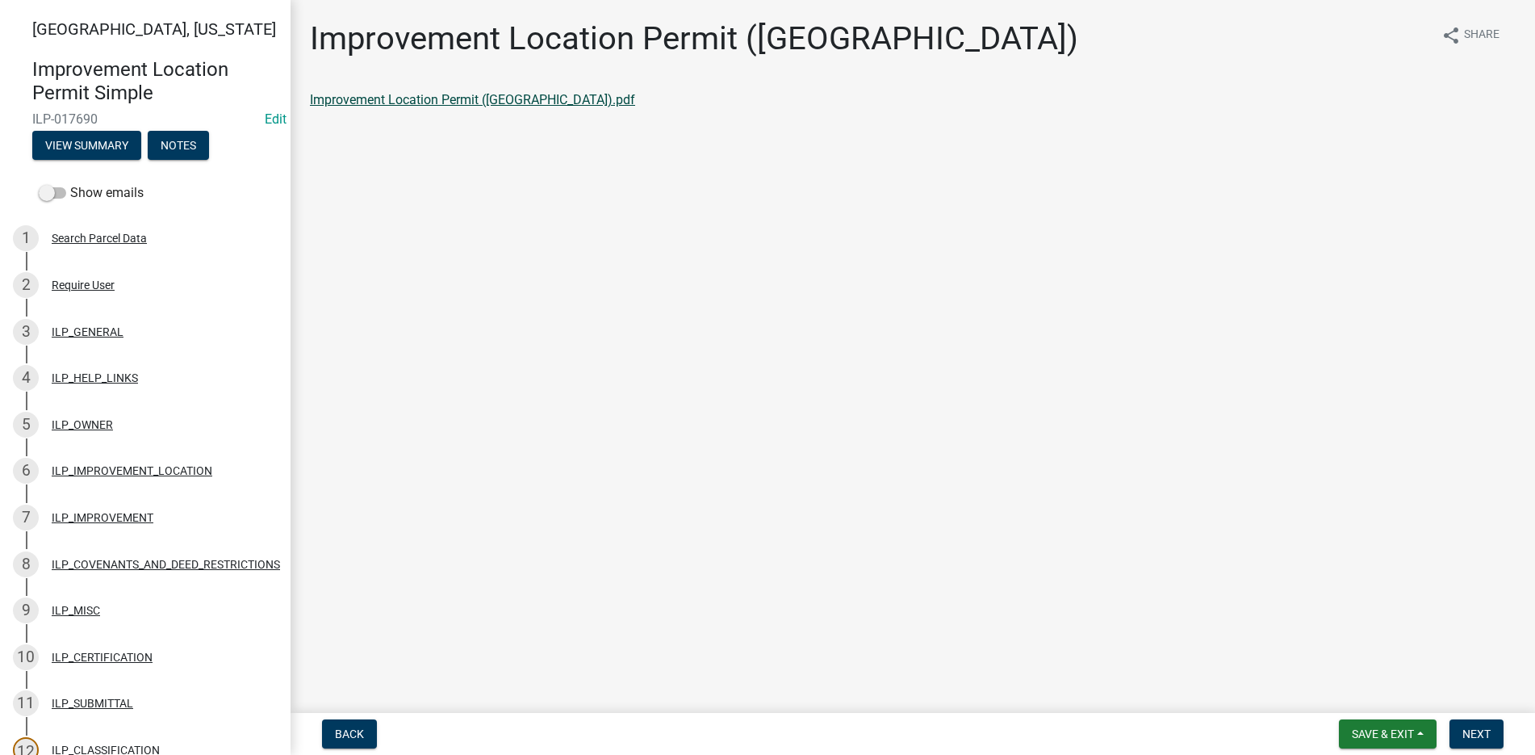
click at [417, 96] on link "Improvement Location Permit ([GEOGRAPHIC_DATA]).pdf" at bounding box center [472, 99] width 325 height 15
click at [1467, 731] on span "Next" at bounding box center [1477, 733] width 28 height 13
click at [421, 94] on link "Improvement Location Permit (ILP)(Form).pdf" at bounding box center [440, 99] width 261 height 15
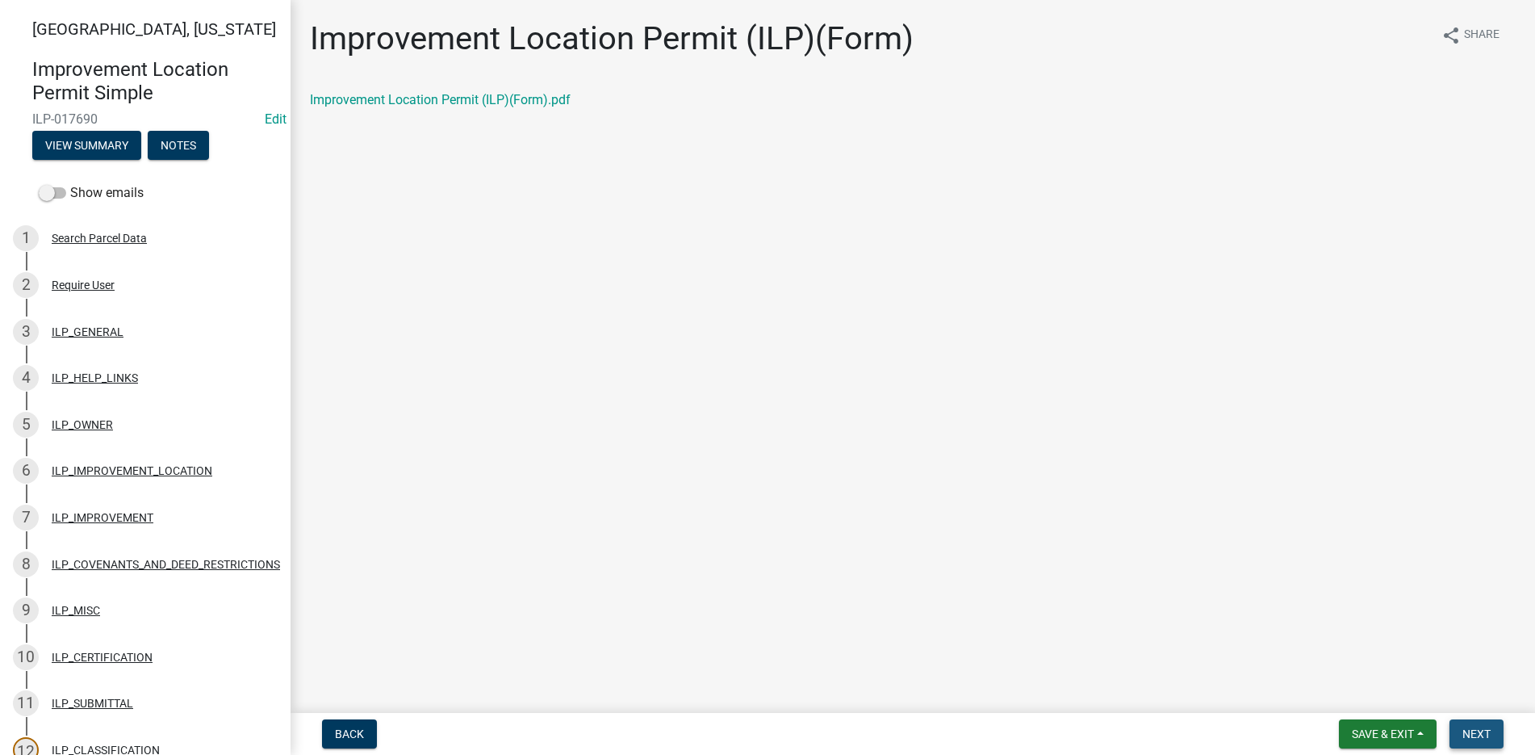
click at [1481, 730] on span "Next" at bounding box center [1477, 733] width 28 height 13
